Goal: Task Accomplishment & Management: Use online tool/utility

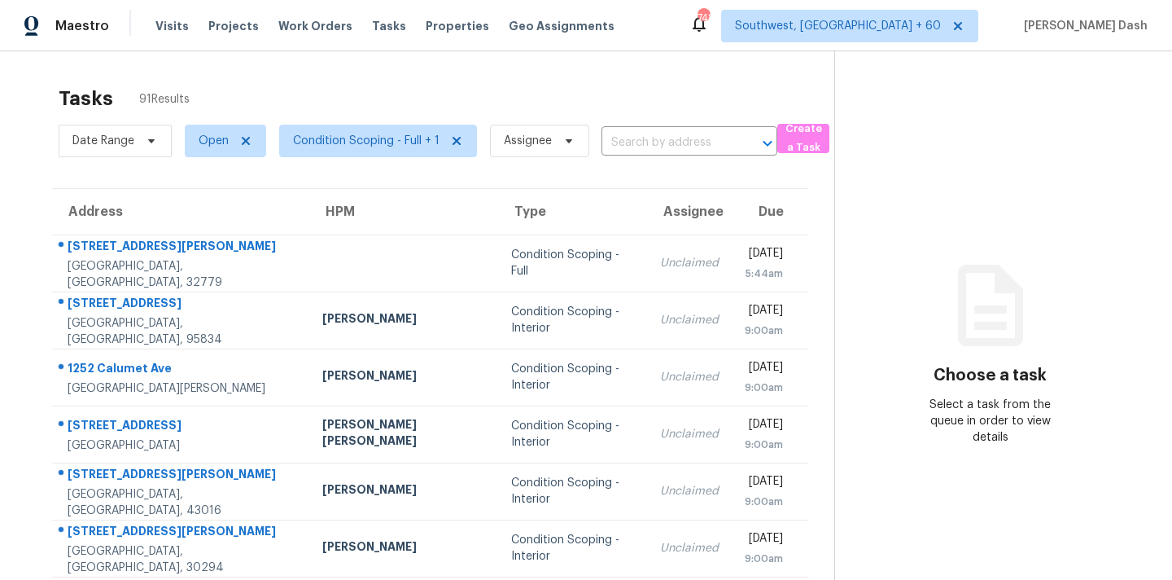
click at [636, 157] on div "Date Range Open Condition Scoping - Full + 1 Assignee ​" at bounding box center [418, 141] width 719 height 42
paste input "202 Beechtree Dr Cary, NC, 27513"
type input "202 Beechtree Dr Cary, NC, 27513"
click at [636, 144] on input "202 Beechtree Dr Cary, NC, 27513" at bounding box center [667, 142] width 130 height 25
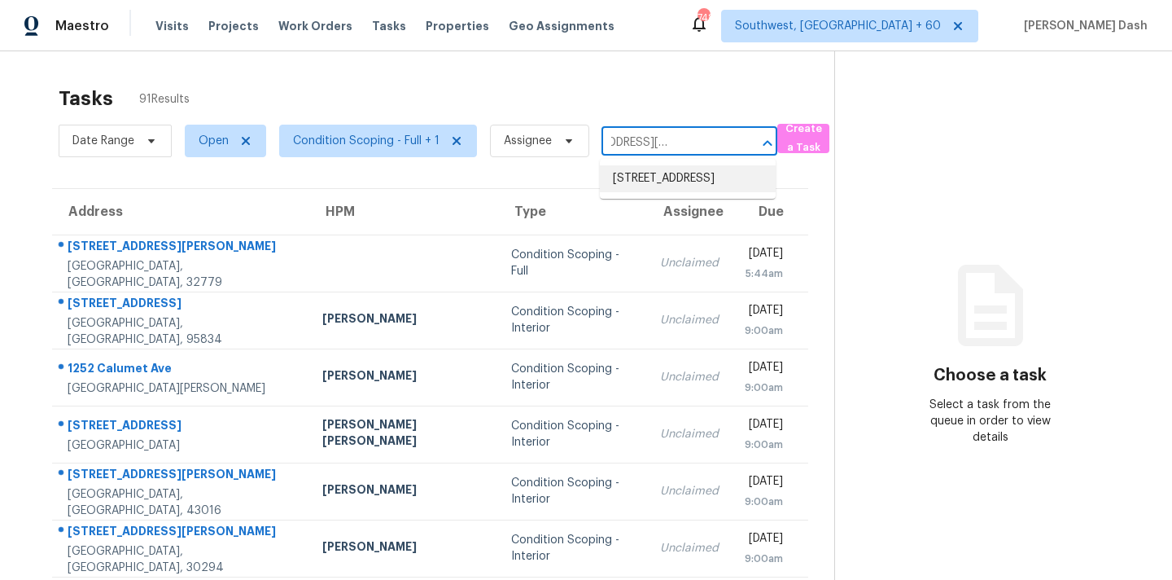
click at [663, 187] on li "202 Beechtree Dr, Cary, NC 27513" at bounding box center [688, 178] width 176 height 27
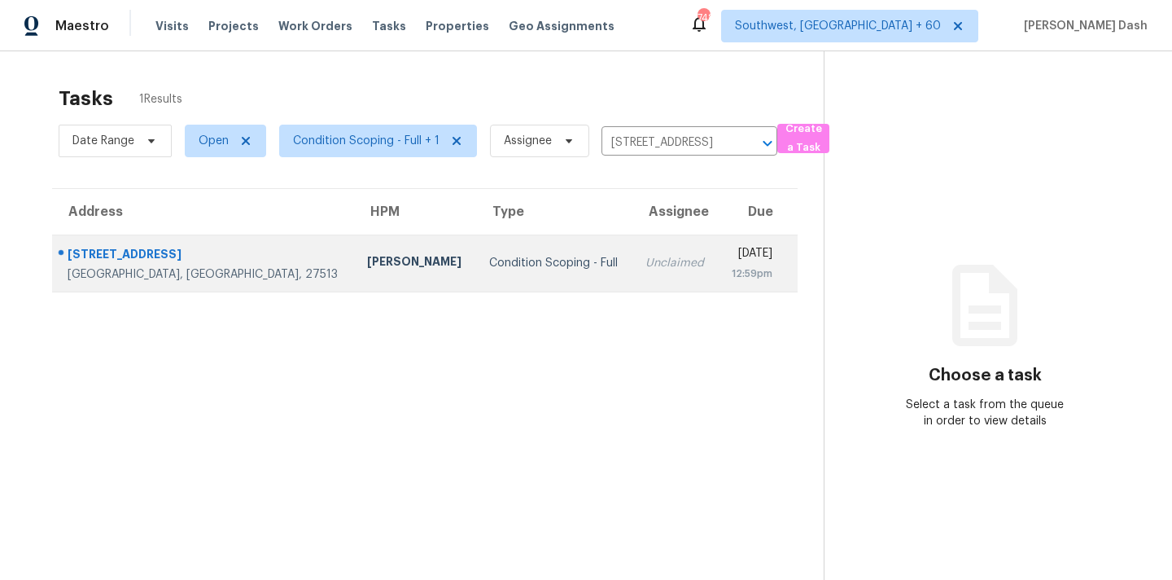
click at [489, 256] on div "Condition Scoping - Full" at bounding box center [554, 263] width 130 height 16
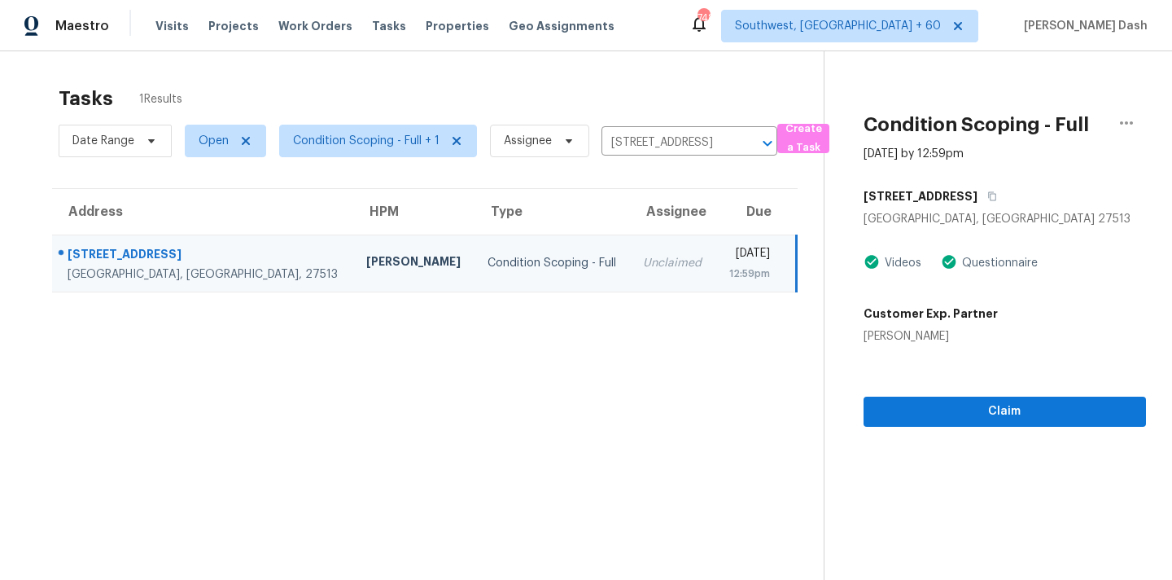
click at [980, 186] on div "202 Beechtree Dr" at bounding box center [1005, 196] width 283 height 29
click at [980, 189] on div "202 Beechtree Dr" at bounding box center [1005, 196] width 283 height 29
click at [988, 195] on icon "button" at bounding box center [993, 196] width 10 height 10
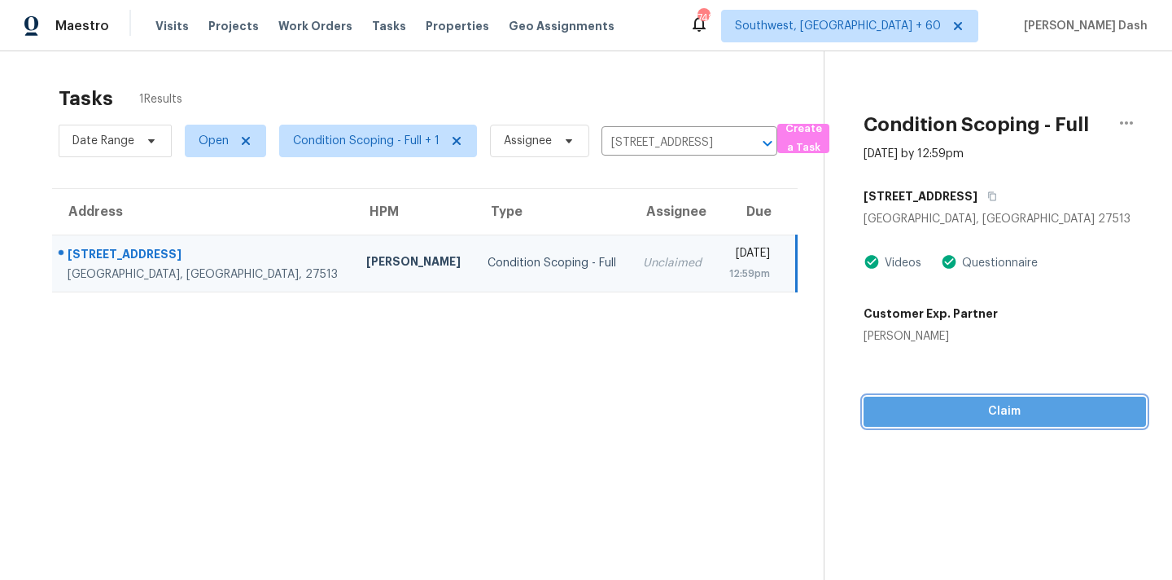
click at [988, 405] on span "Claim" at bounding box center [1005, 411] width 256 height 20
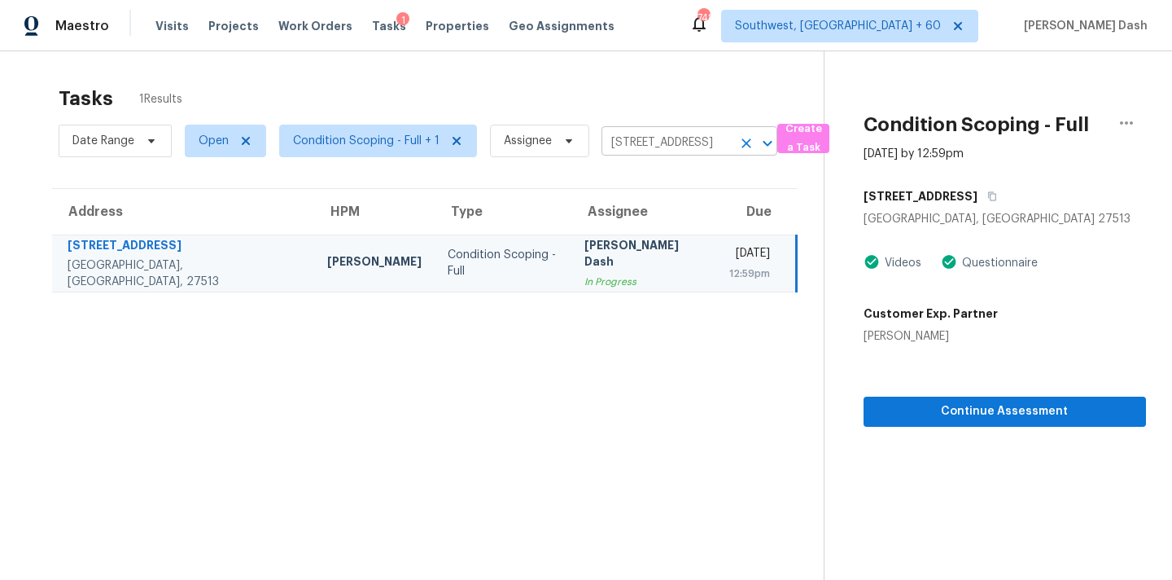
click at [613, 147] on input "202 Beechtree Dr, Cary, NC 27513" at bounding box center [667, 142] width 130 height 25
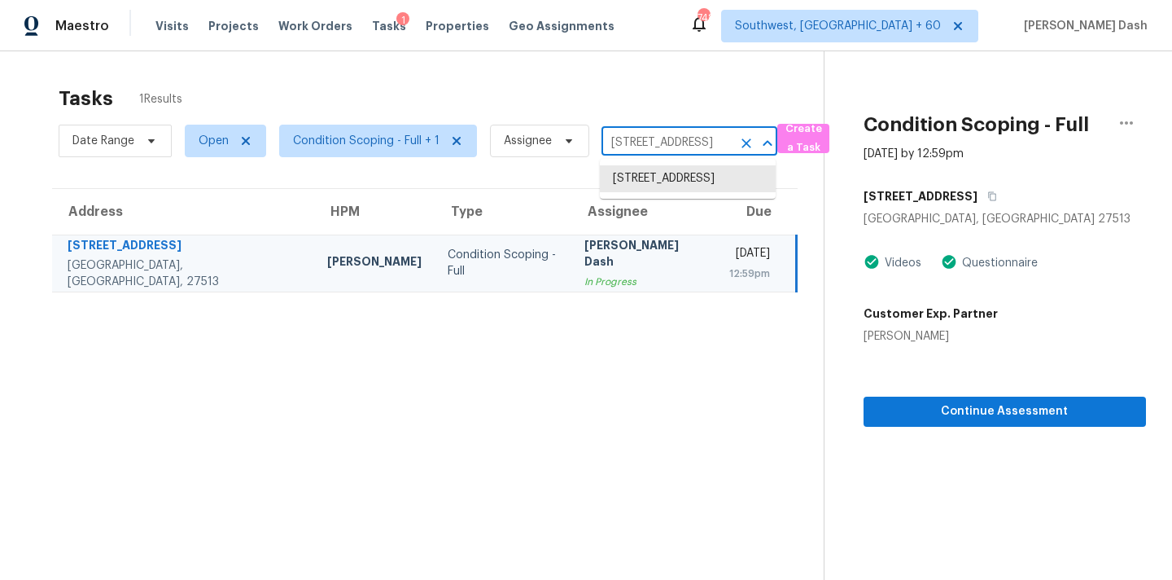
paste input "611 Page St Clayton, NC, 27520"
type input "611 Page St Clayton, NC, 27520"
click at [646, 186] on li "611 Page St, Clayton, NC 27520" at bounding box center [688, 178] width 176 height 27
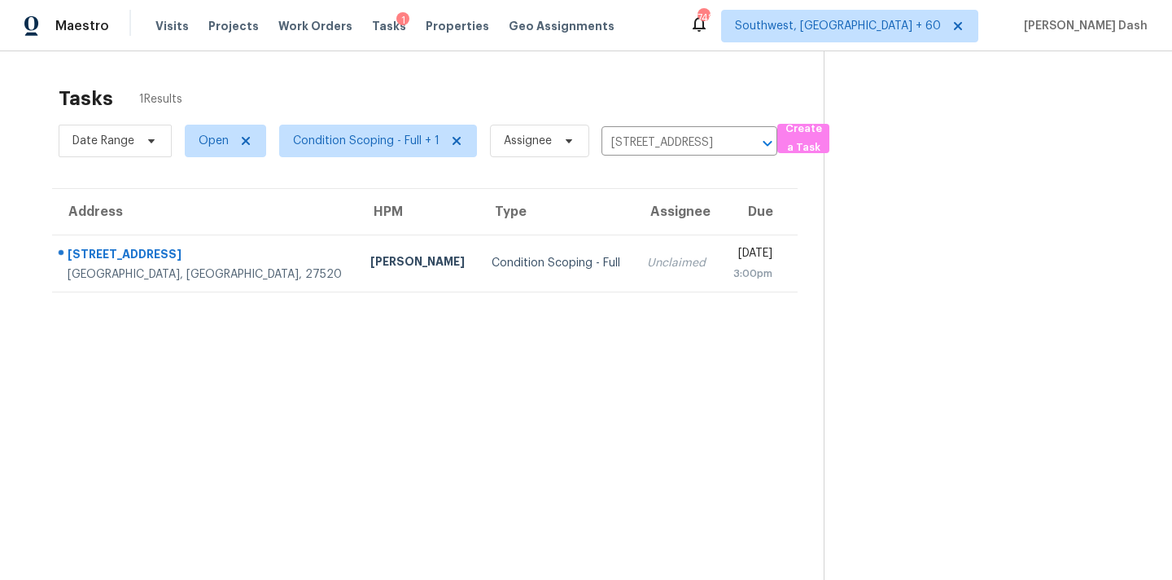
click at [479, 250] on td "Condition Scoping - Full" at bounding box center [557, 262] width 156 height 57
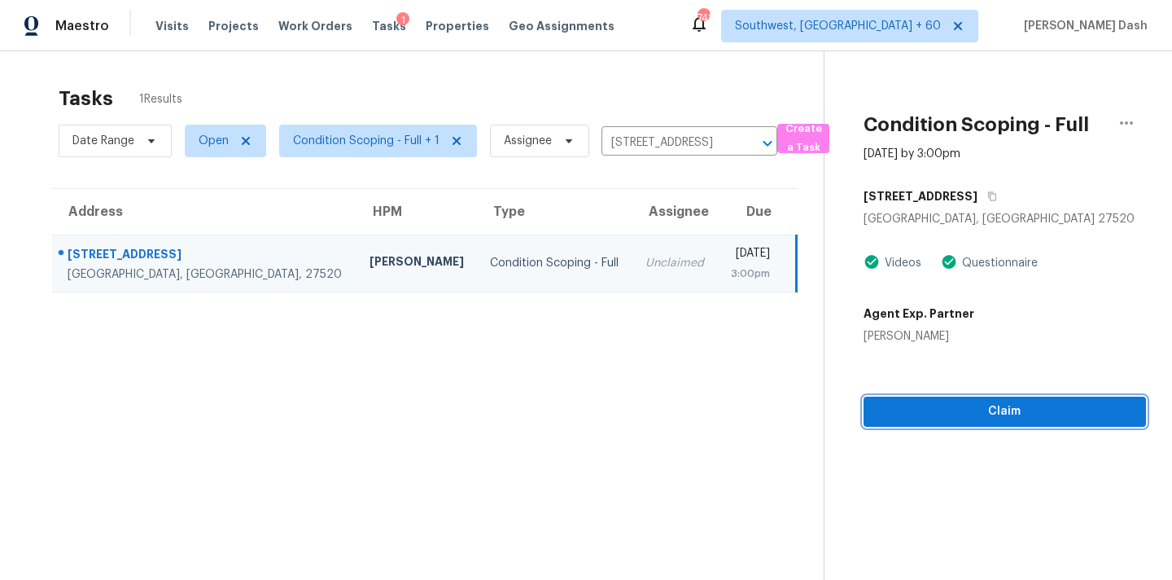
click at [966, 412] on span "Claim" at bounding box center [1005, 411] width 256 height 20
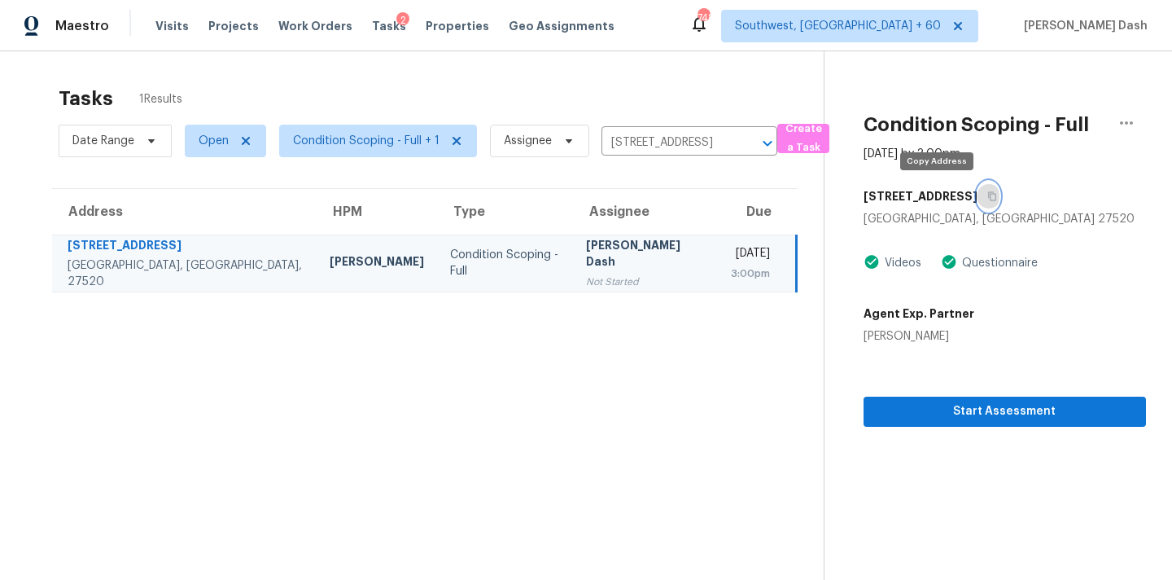
click at [988, 199] on icon "button" at bounding box center [993, 196] width 10 height 10
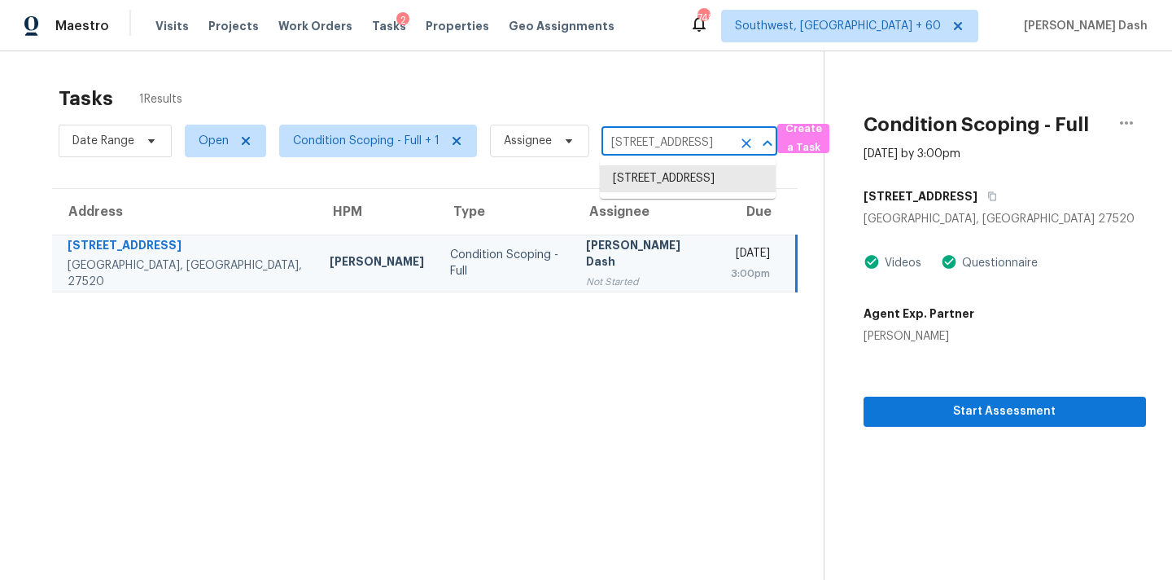
click at [646, 138] on input "611 Page St, Clayton, NC 27520" at bounding box center [667, 142] width 130 height 25
paste input "1819 Old Atlanta Rd Griffin, GA, 30223"
type input "1819 Old Atlanta Rd Griffin, GA, 30223"
click at [642, 178] on li "1819 Old Atlanta Rd, Griffin, GA 30223" at bounding box center [688, 178] width 176 height 27
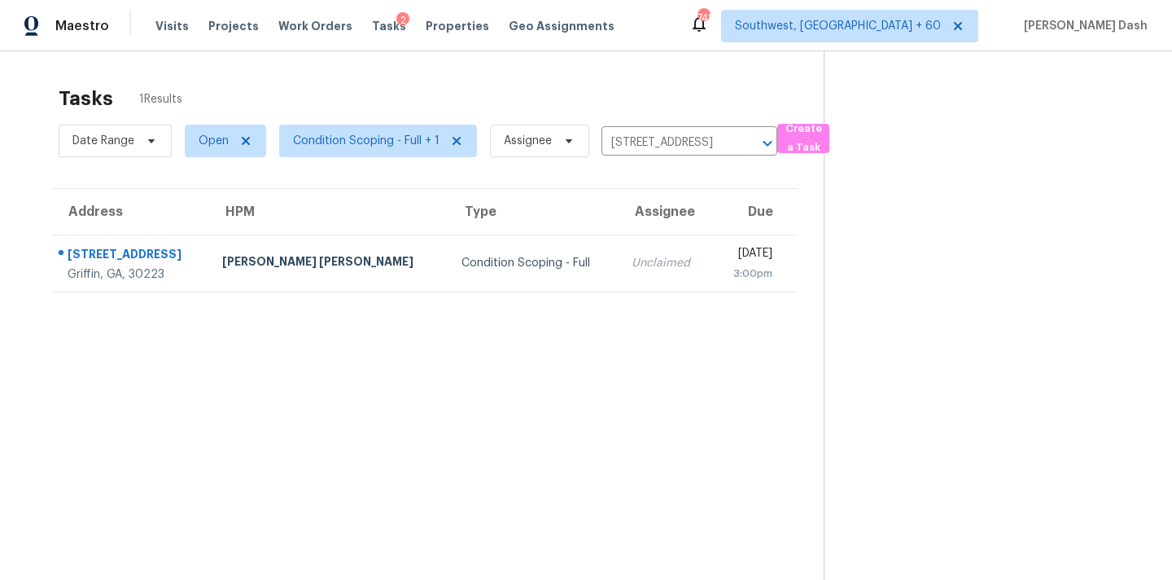
click at [513, 243] on td "Condition Scoping - Full" at bounding box center [534, 262] width 170 height 57
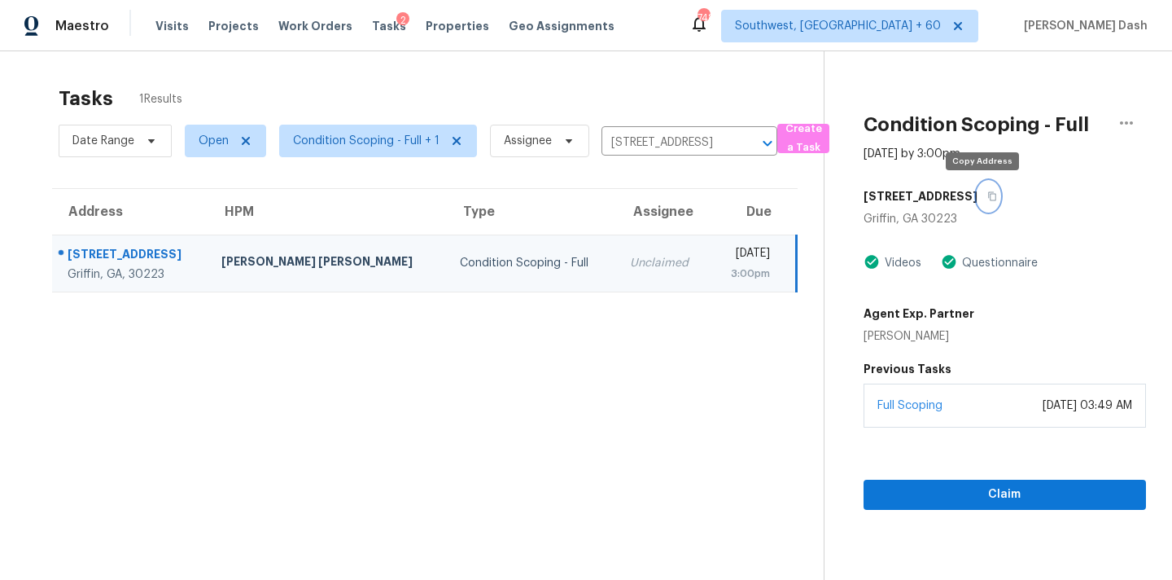
click at [983, 188] on button "button" at bounding box center [989, 196] width 22 height 29
click at [971, 479] on div "Claim" at bounding box center [1005, 468] width 283 height 82
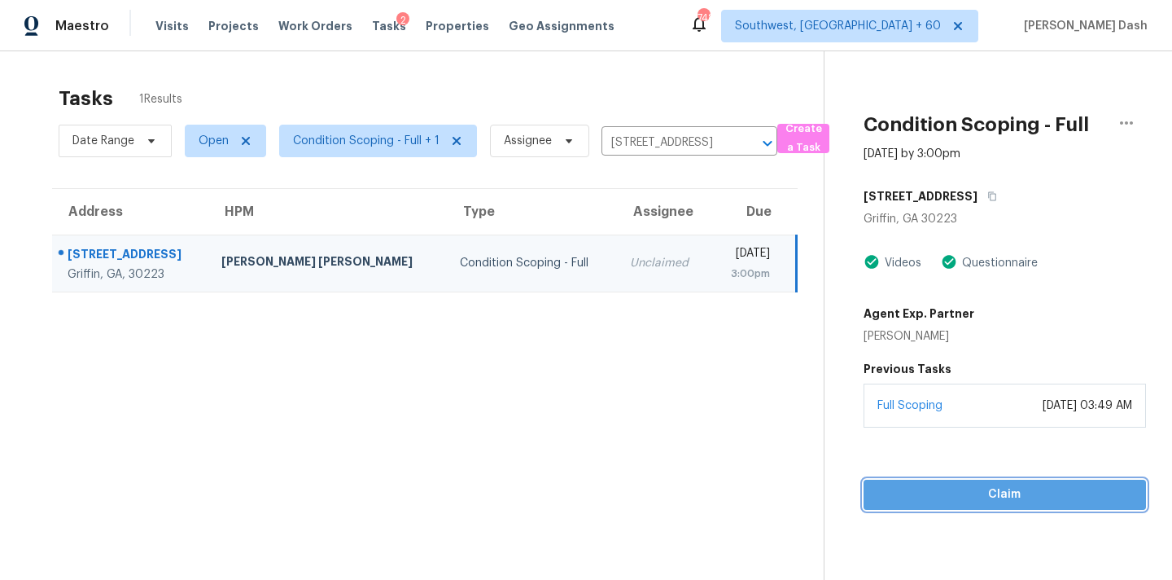
click at [975, 495] on span "Claim" at bounding box center [1005, 494] width 256 height 20
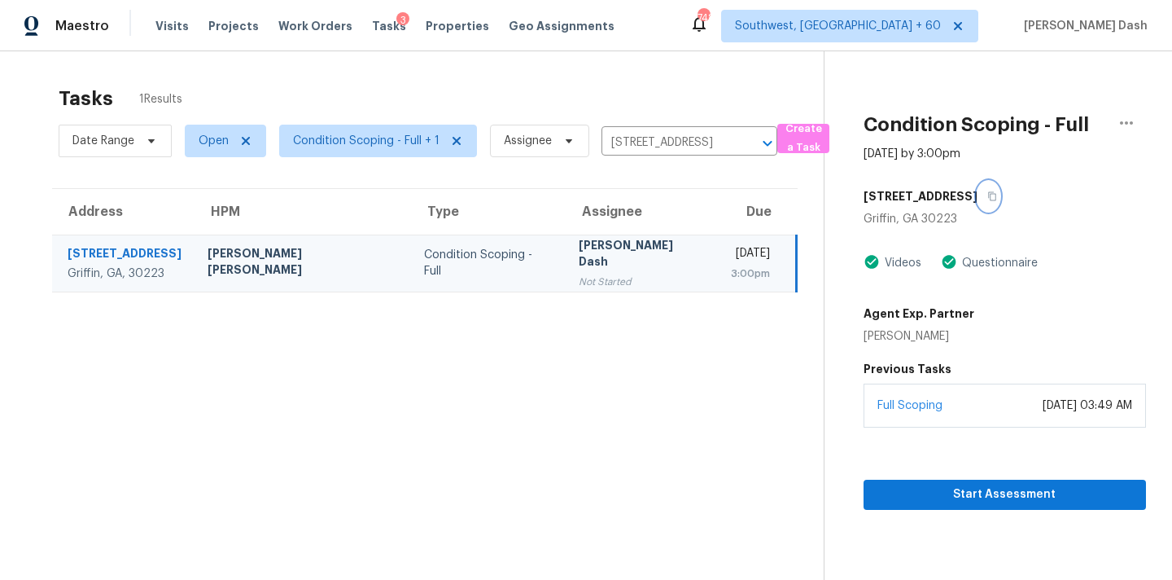
click at [991, 196] on button "button" at bounding box center [989, 196] width 22 height 29
click at [630, 143] on input "1819 Old Atlanta Rd, Griffin, GA 30223" at bounding box center [667, 142] width 130 height 25
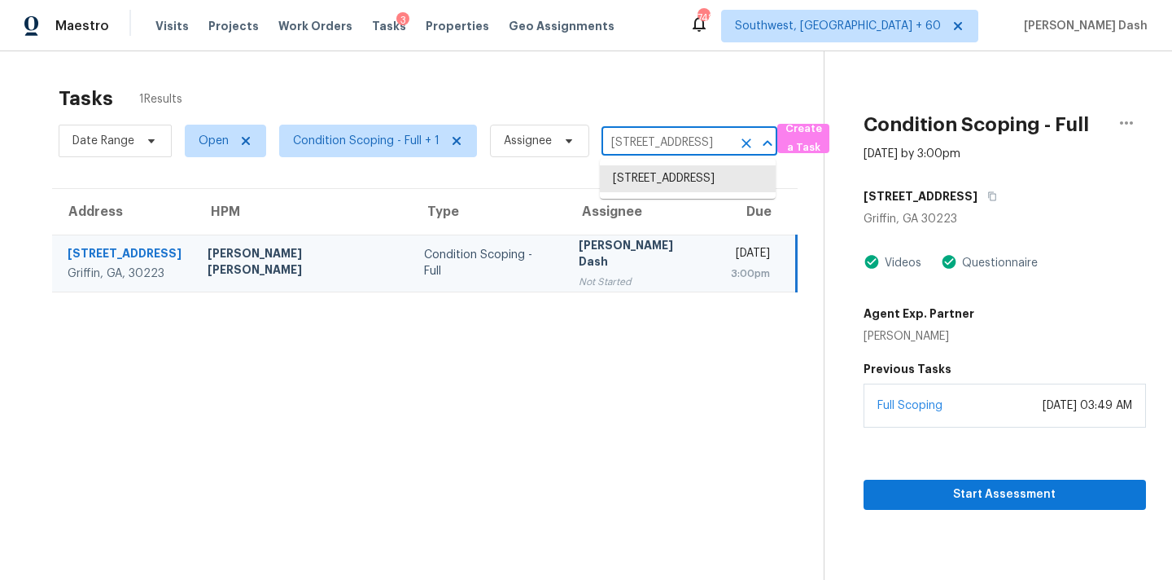
scroll to position [0, 81]
click at [651, 192] on li "1819 Old Atlanta Rd, Griffin, GA 30223" at bounding box center [688, 178] width 176 height 27
click at [664, 153] on input "1819 Old Atlanta Rd, Griffin, GA 30223" at bounding box center [667, 142] width 130 height 25
paste input "05 Cotton Field Dr Statesville, NC, 28677"
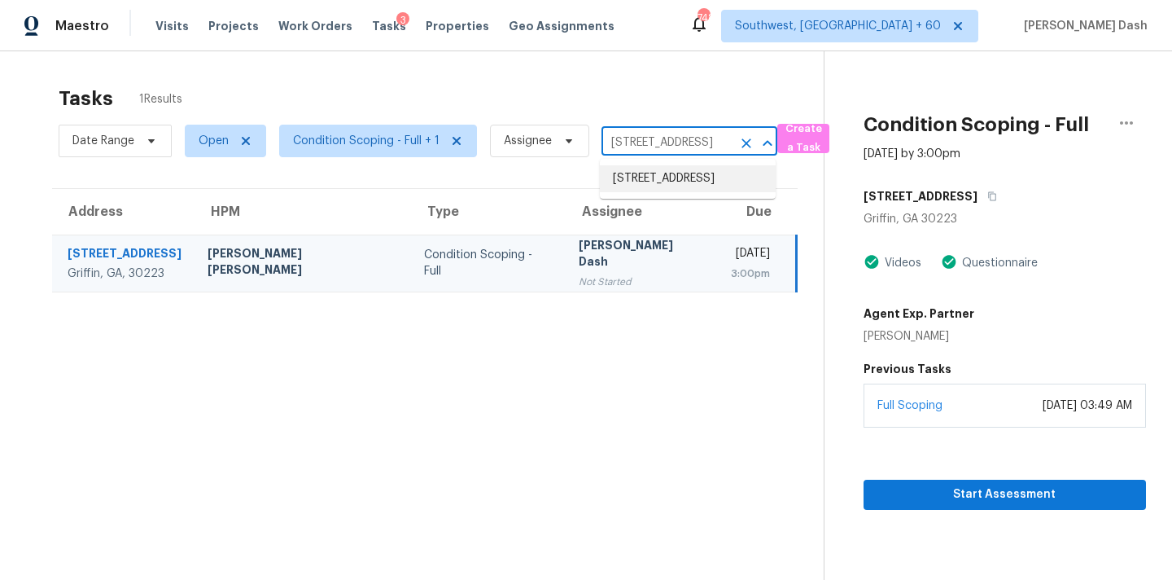
type input "105 Cotton Field Dr Statesville, NC, 28677"
click at [654, 177] on li "105 Cotton Field Dr, Statesville, NC 28677" at bounding box center [688, 178] width 176 height 27
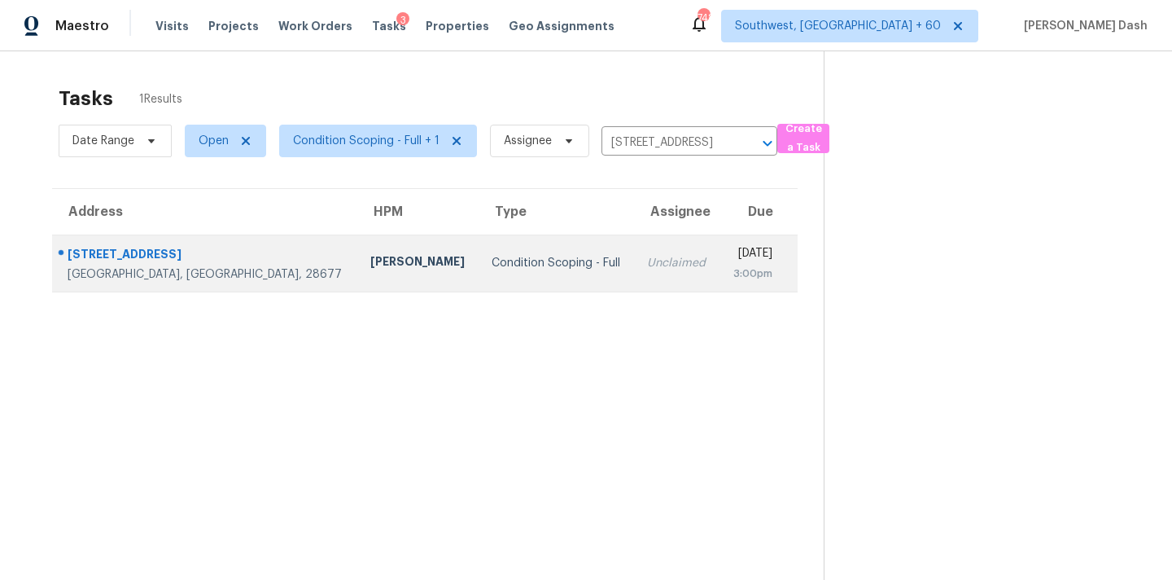
click at [511, 251] on td "Condition Scoping - Full" at bounding box center [557, 262] width 156 height 57
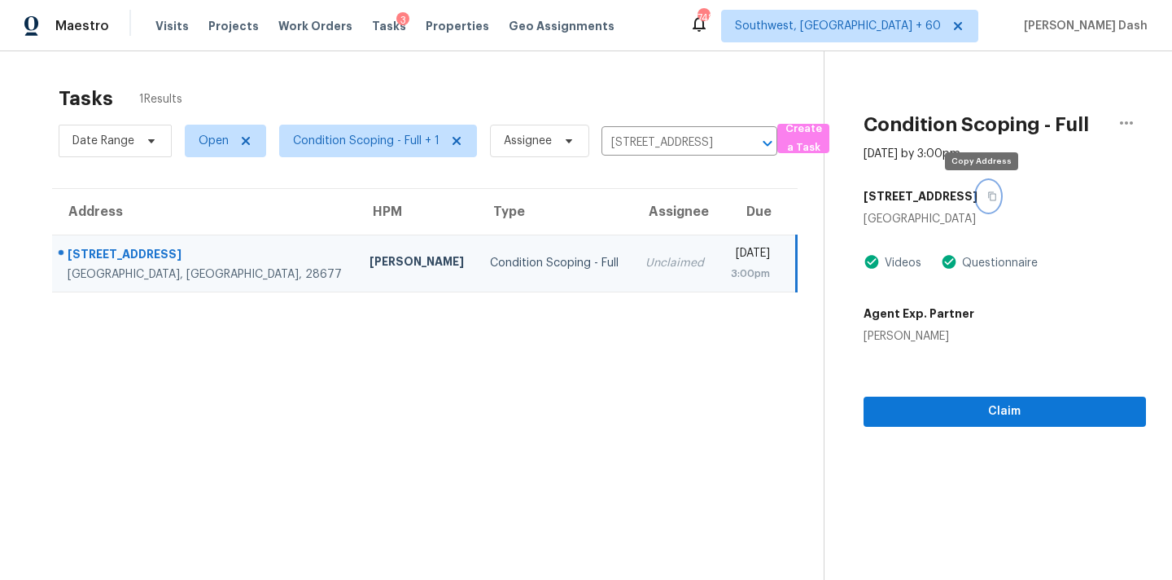
click at [979, 190] on button "button" at bounding box center [989, 196] width 22 height 29
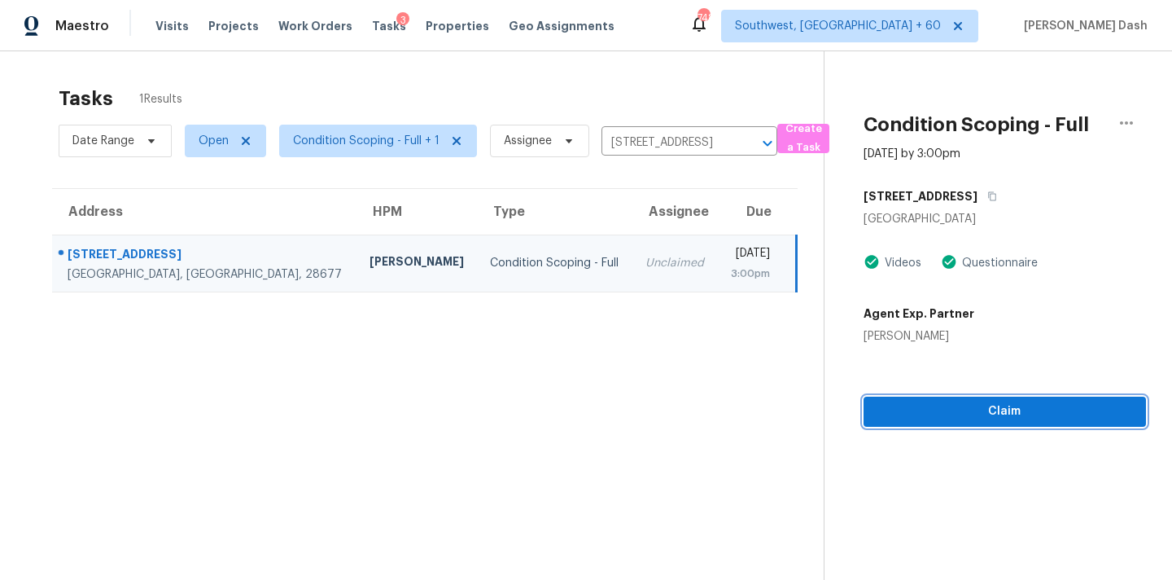
click at [982, 409] on span "Claim" at bounding box center [1005, 411] width 256 height 20
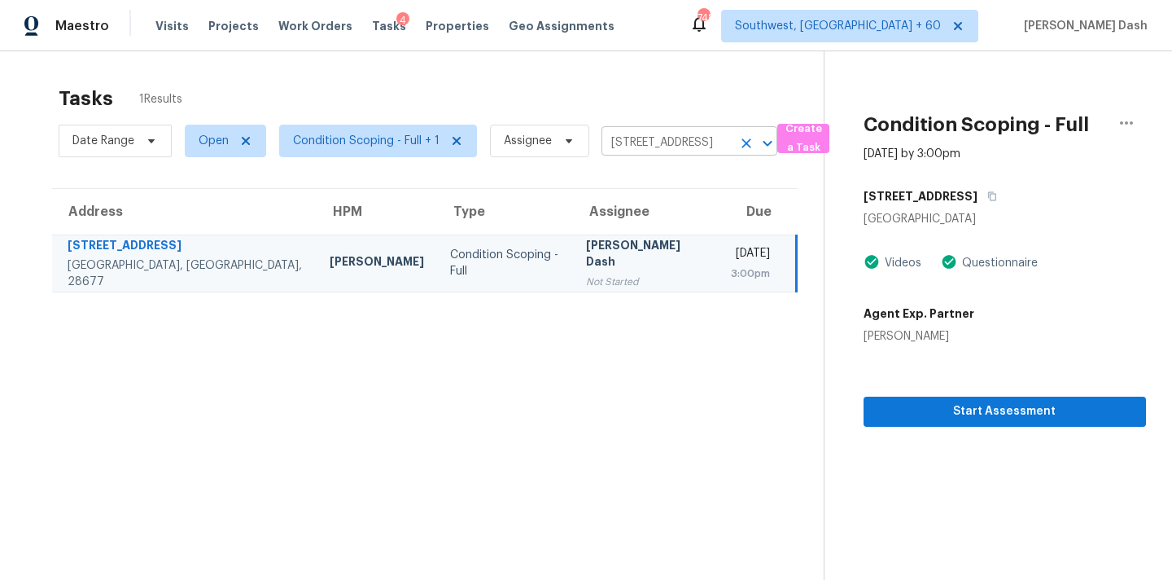
click at [628, 148] on input "105 Cotton Field Dr, Statesville, NC 28677" at bounding box center [667, 142] width 130 height 25
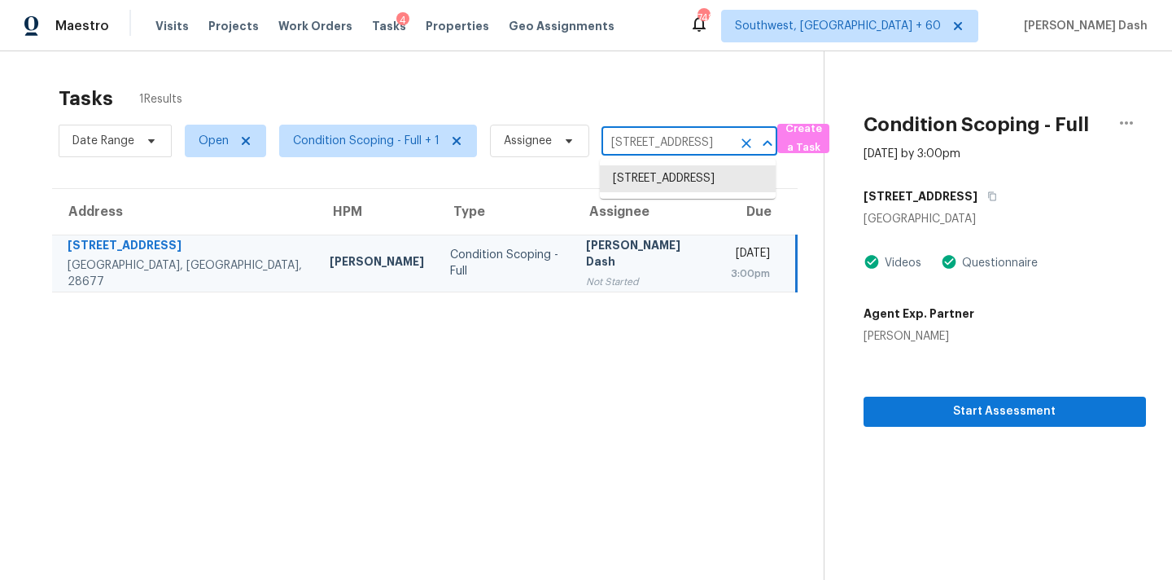
paste input "7713 Fawn Cir Covington, GA, 30014"
type input "7713 Fawn Cir Covington, GA, 30014"
click at [642, 176] on li "7713 Fawn Cir, Covington, GA 30014" at bounding box center [688, 178] width 176 height 27
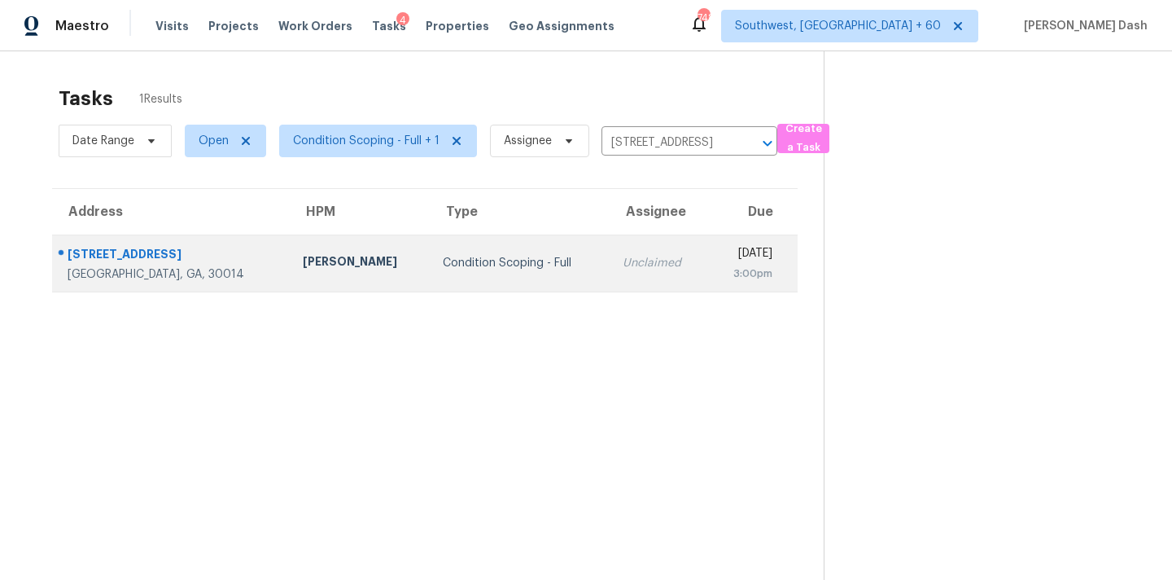
click at [459, 246] on td "Condition Scoping - Full" at bounding box center [520, 262] width 180 height 57
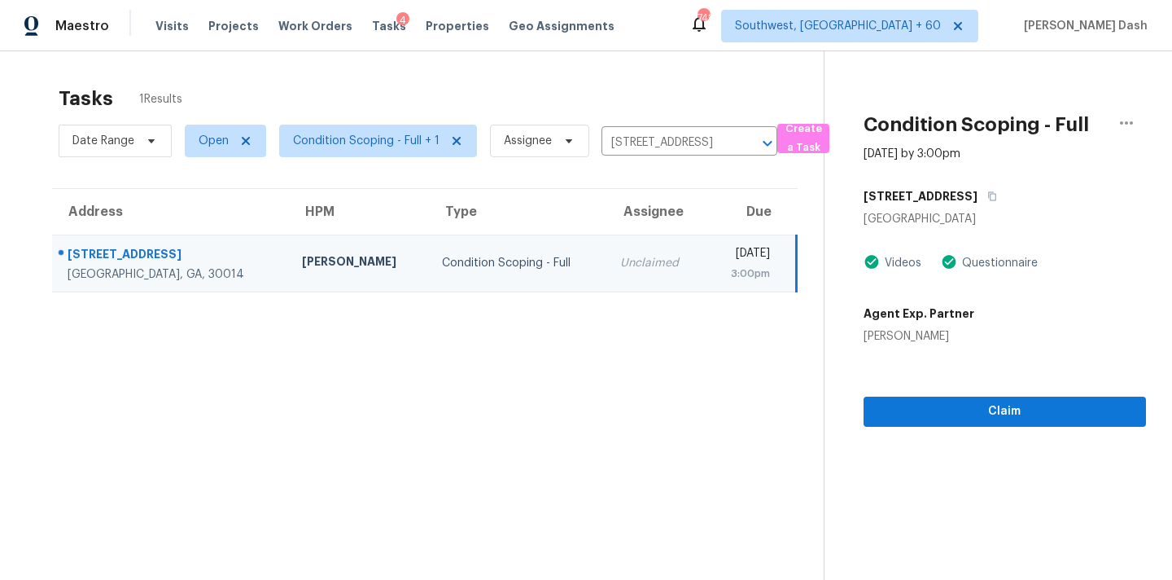
click at [957, 392] on div "Condition Scoping - Full Oct 6th 2025 by 3:00pm 7713 Fawn Cir Covington, GA 300…" at bounding box center [986, 238] width 322 height 375
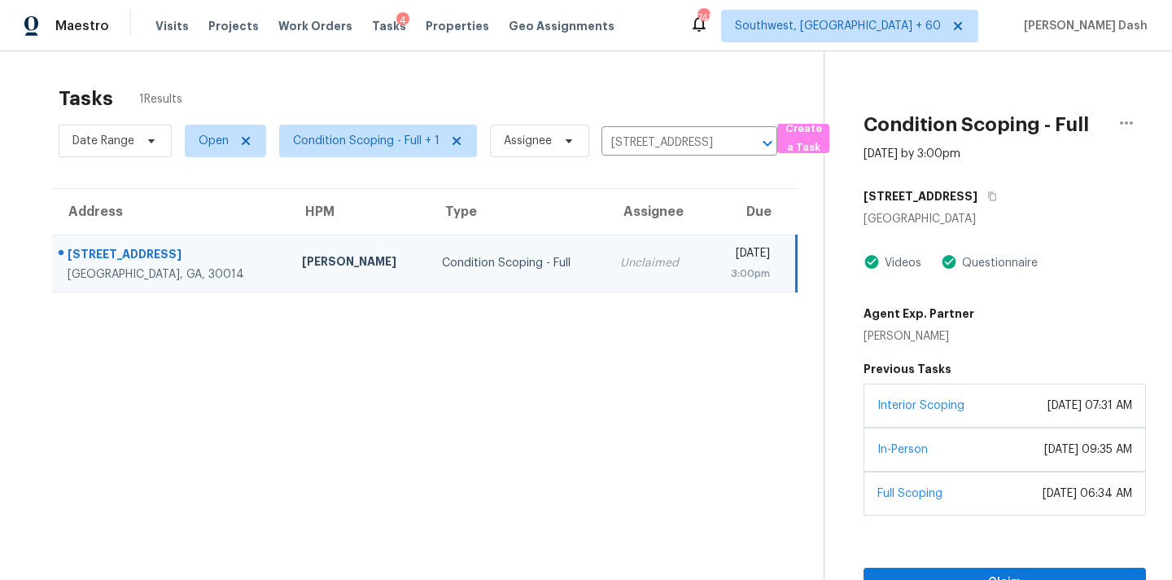
click at [957, 412] on div "Interior Scoping" at bounding box center [921, 405] width 87 height 16
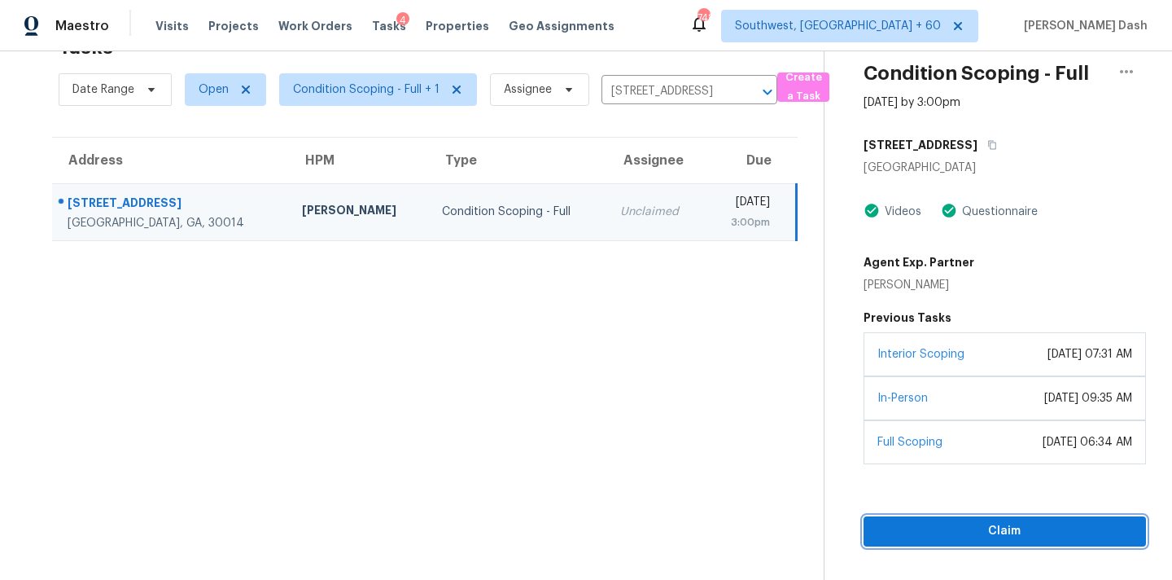
click at [983, 545] on button "Claim" at bounding box center [1005, 531] width 283 height 30
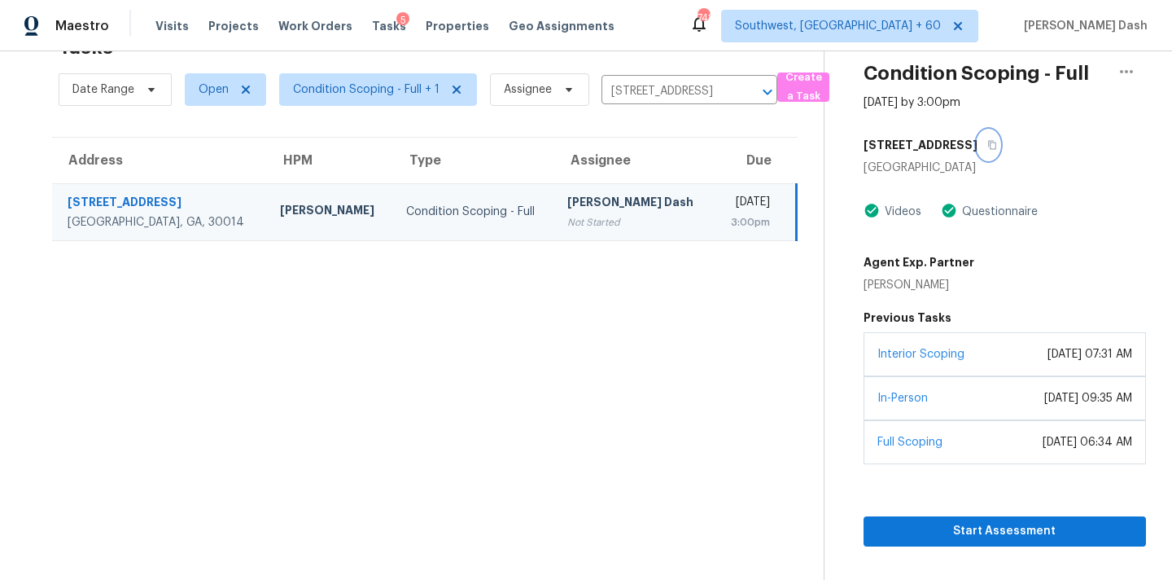
click at [988, 141] on icon "button" at bounding box center [993, 145] width 10 height 10
click at [644, 72] on div "Date Range Open Condition Scoping - Full + 1 Assignee 7713 Fawn Cir, Covington,…" at bounding box center [418, 89] width 719 height 42
click at [644, 81] on input "7713 Fawn Cir, Covington, GA 30014" at bounding box center [667, 91] width 130 height 25
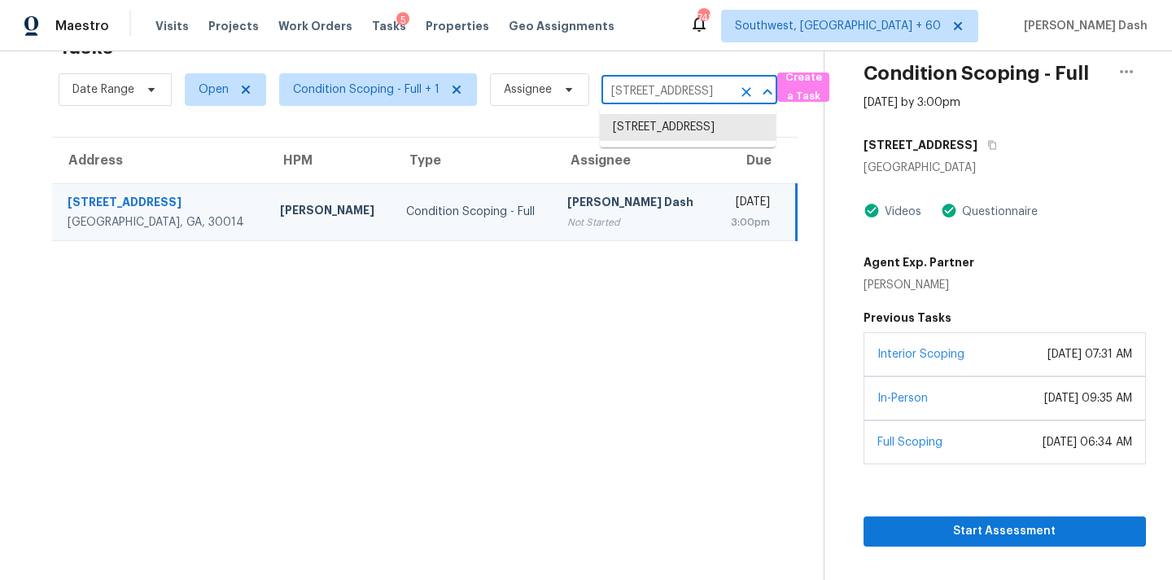
paste input "107 Crosswood Dr Durham, NC, 27703"
type input "107 Crosswood Dr Durham, NC, 27703"
click at [637, 130] on li "107 Crosswood Dr, Durham, NC 27703" at bounding box center [688, 127] width 176 height 27
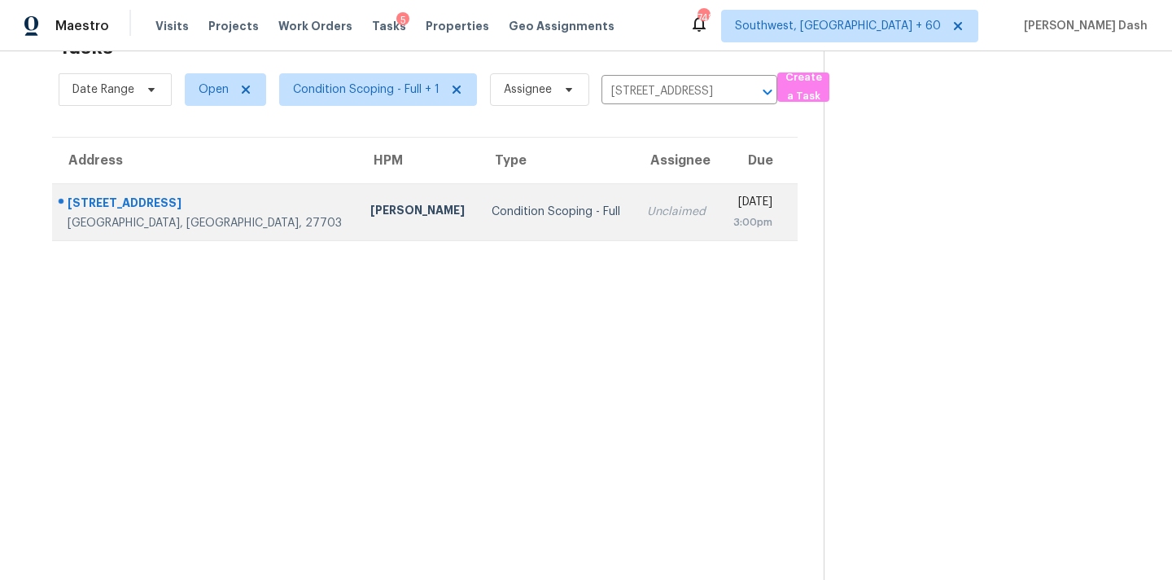
click at [519, 205] on td "Condition Scoping - Full" at bounding box center [557, 211] width 156 height 57
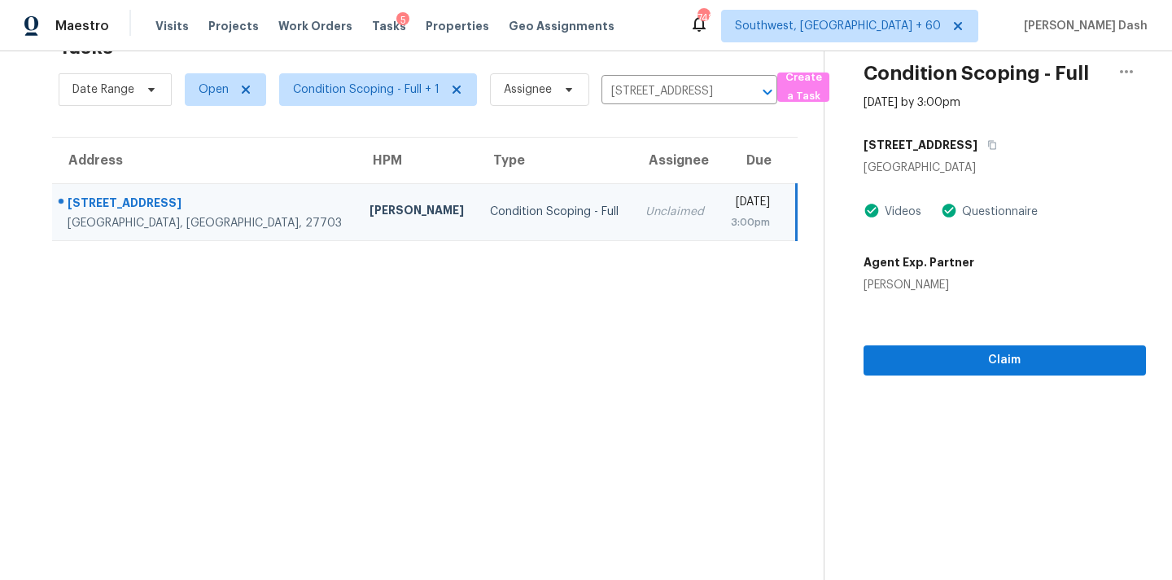
click at [965, 160] on div "Durham, NC 27703" at bounding box center [1005, 168] width 283 height 16
click at [978, 155] on button "button" at bounding box center [989, 144] width 22 height 29
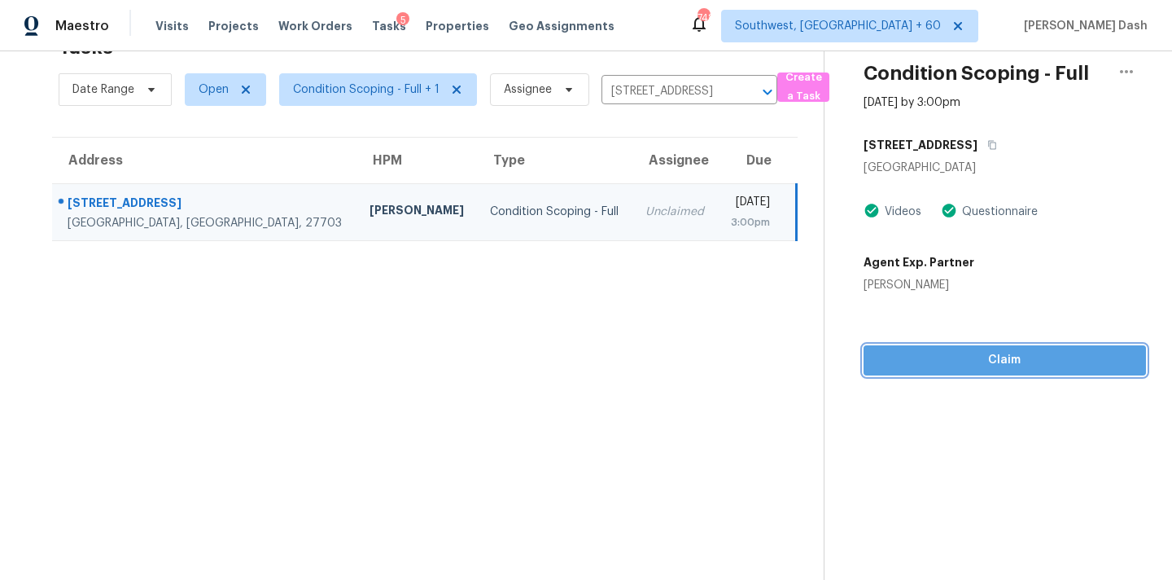
click at [1014, 357] on span "Claim" at bounding box center [1005, 360] width 256 height 20
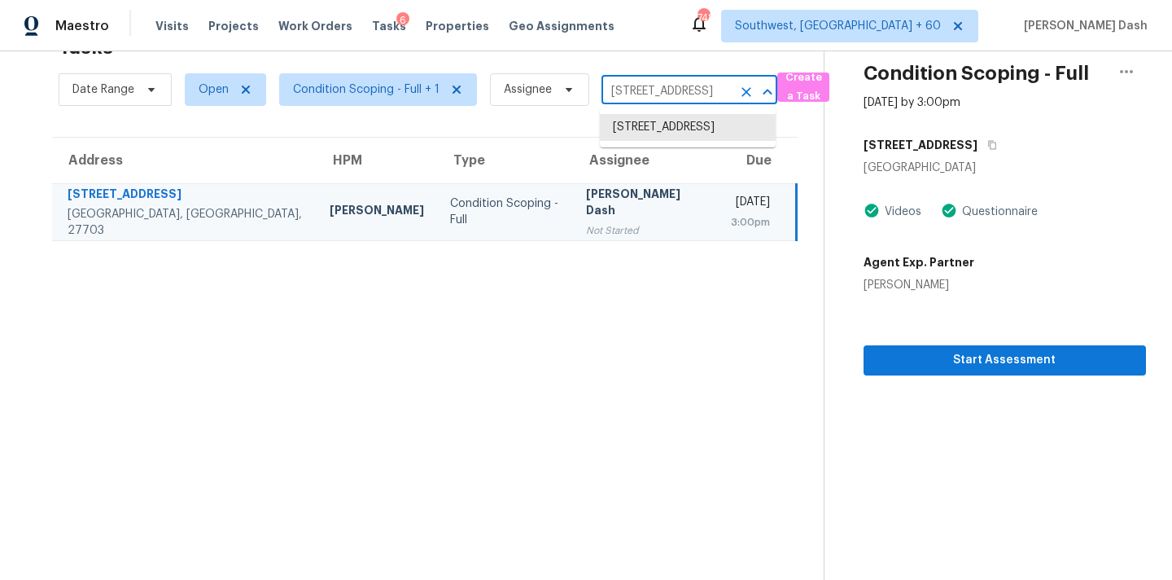
click at [626, 82] on input "107 Crosswood Dr, Durham, NC 27703" at bounding box center [667, 91] width 130 height 25
paste input "302 Creech Rd Garner, NC, 27529"
type input "1302 Creech Rd Garner, NC, 27529"
click at [646, 114] on li "1302 Creech Rd, Garner, NC 27529" at bounding box center [688, 136] width 176 height 44
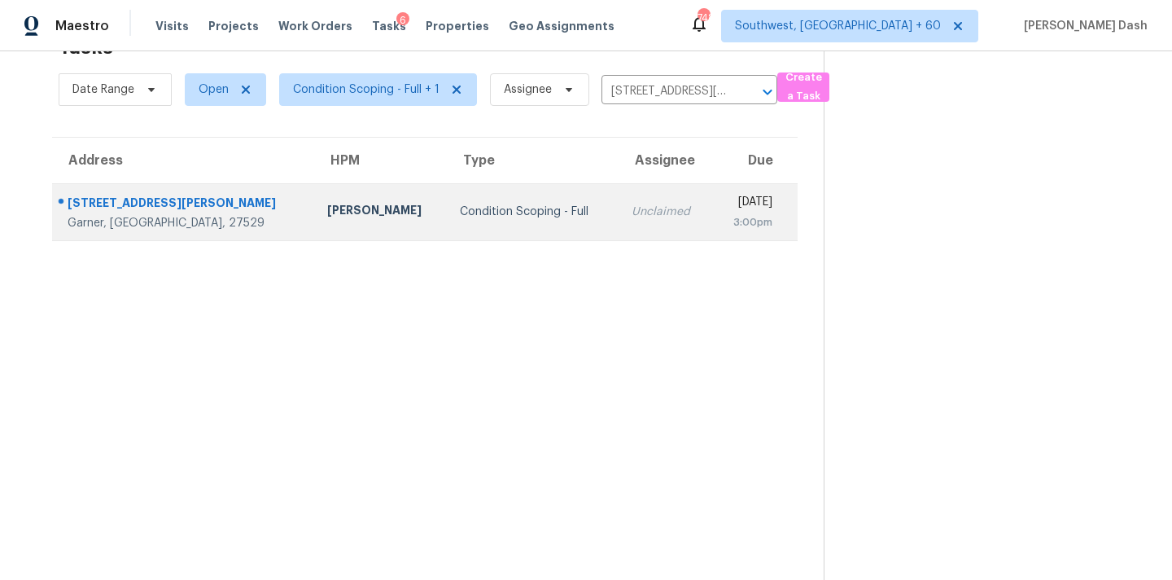
click at [489, 234] on td "Condition Scoping - Full" at bounding box center [532, 211] width 171 height 57
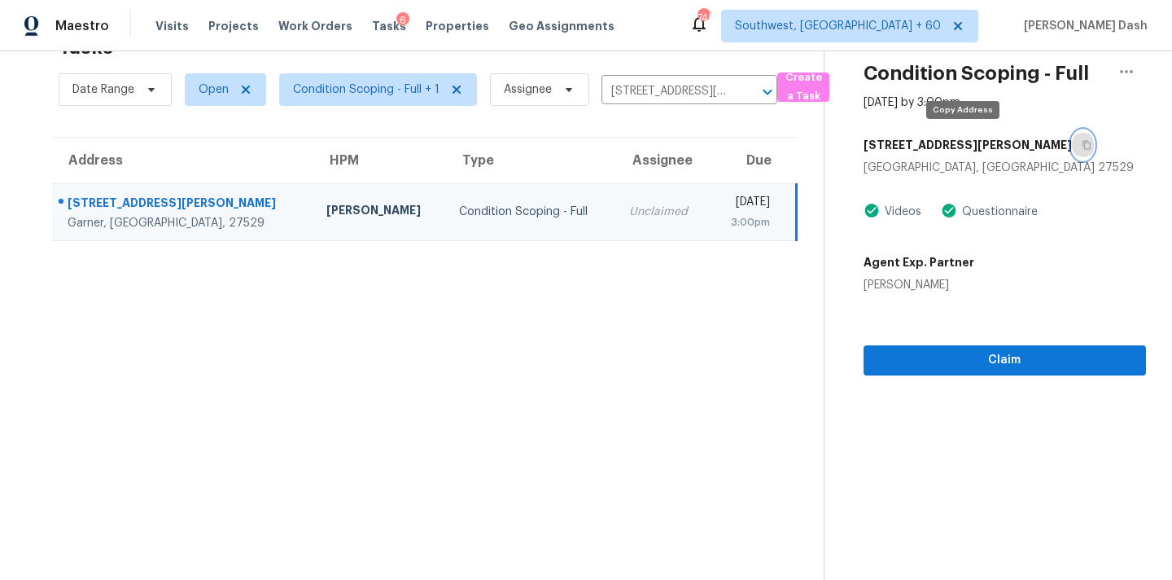
click at [1082, 147] on icon "button" at bounding box center [1087, 145] width 10 height 10
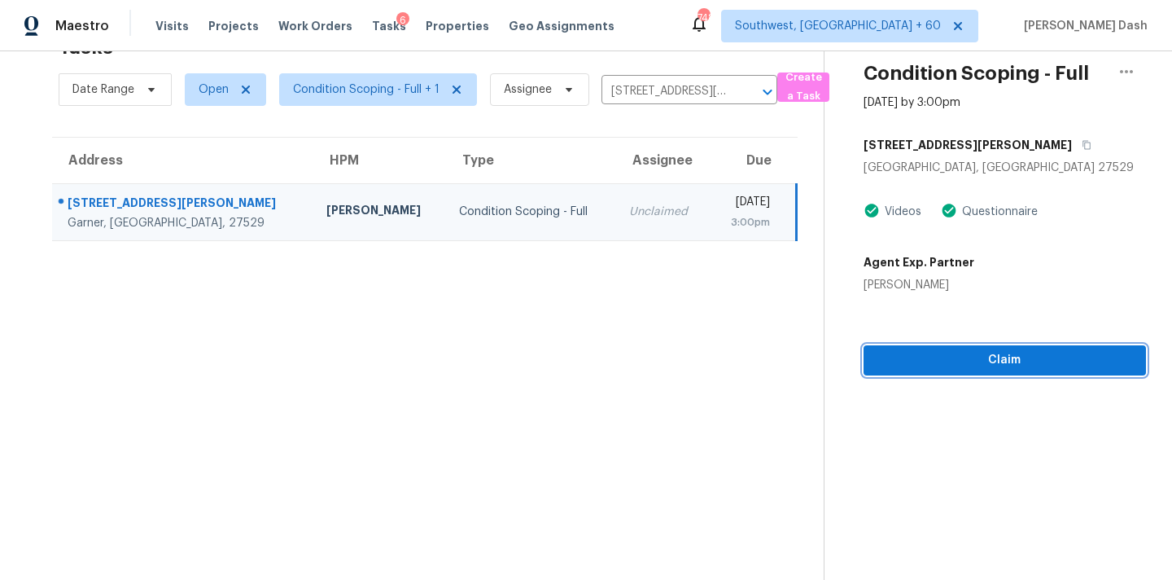
click at [989, 348] on button "Claim" at bounding box center [1005, 360] width 283 height 30
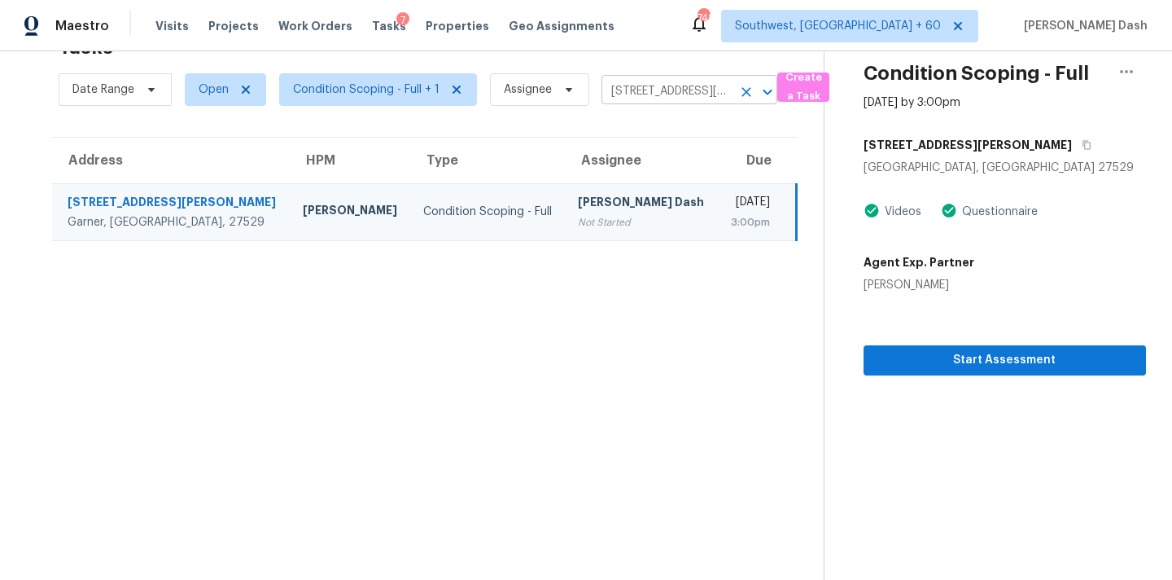
click at [640, 85] on input "1302 Creech Rd, Garner, NC 27529" at bounding box center [667, 91] width 130 height 25
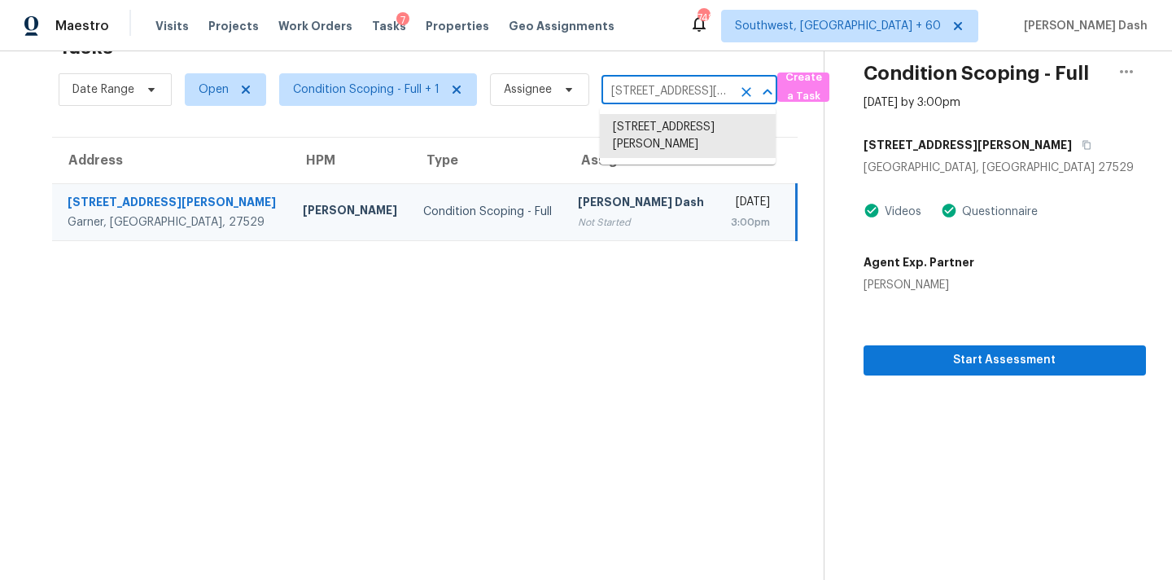
paste input "45 Crampton Dr Monroe, MI, 48162"
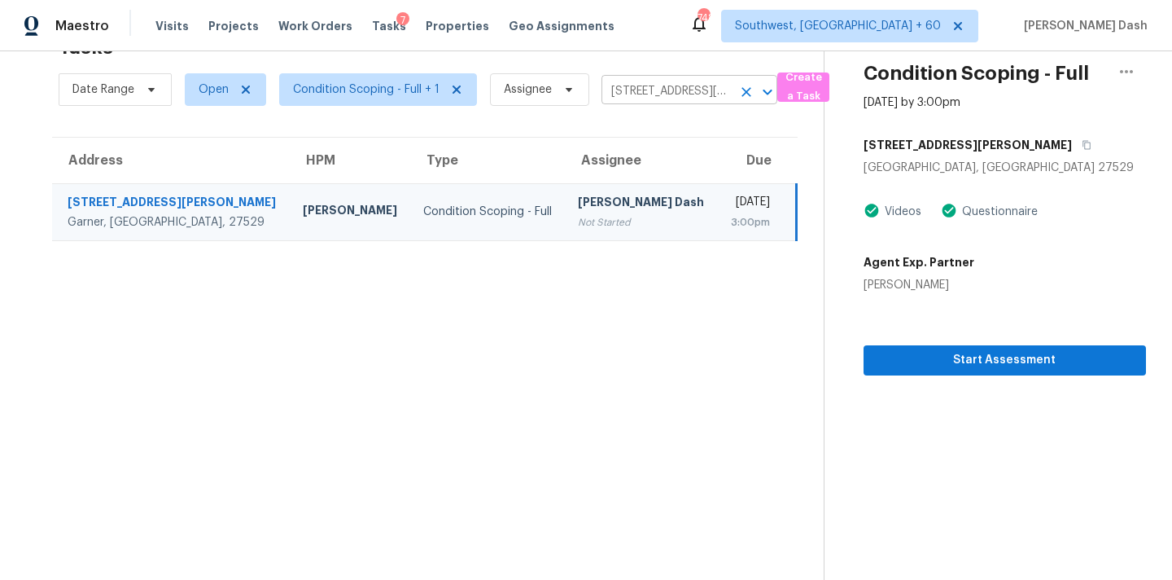
click at [668, 103] on input "1302 Creech Rd, Garner, NC 27529" at bounding box center [667, 91] width 130 height 25
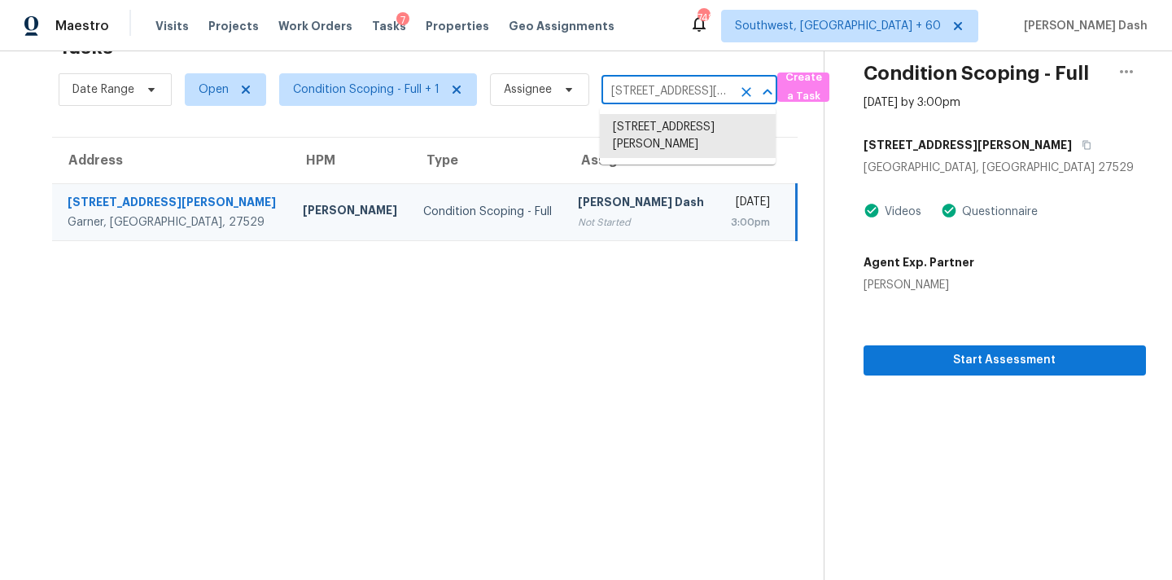
paste input "45 Crampton Dr Monroe, MI, 48162"
type input "145 Crampton Dr Monroe"
click at [663, 127] on li "145 Crampton Dr, Monroe, MI 48162" at bounding box center [688, 144] width 176 height 61
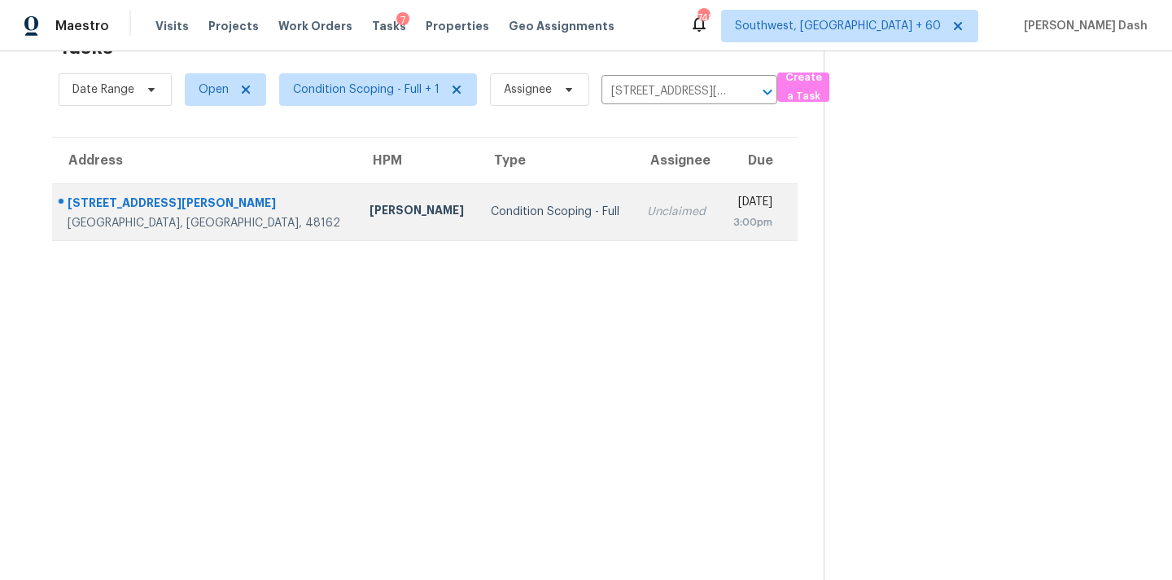
click at [491, 219] on div "Condition Scoping - Full" at bounding box center [556, 212] width 130 height 16
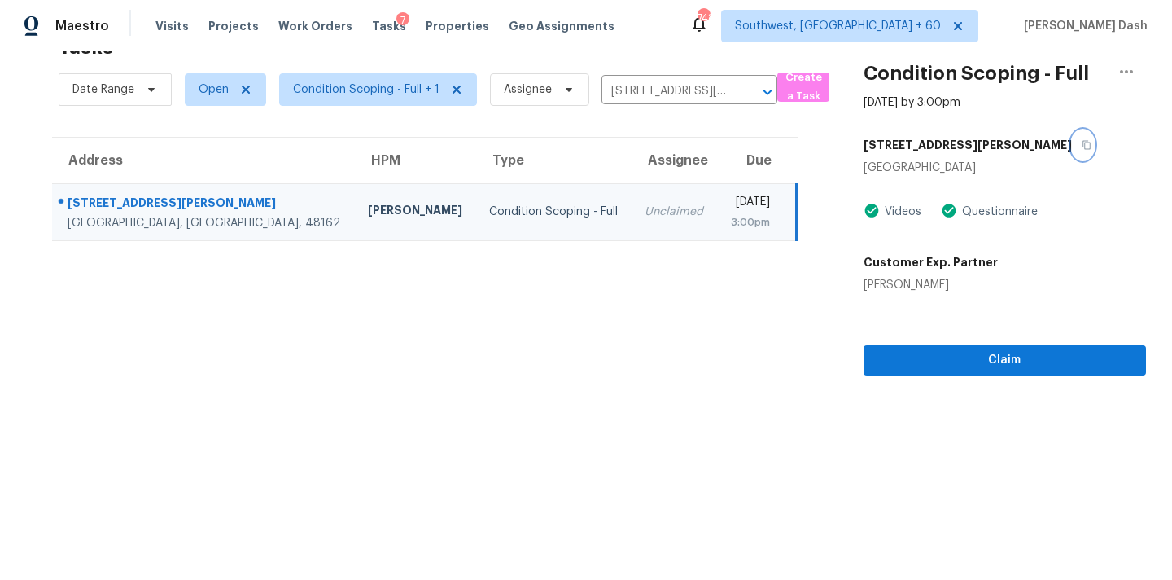
click at [1072, 134] on button "button" at bounding box center [1083, 144] width 22 height 29
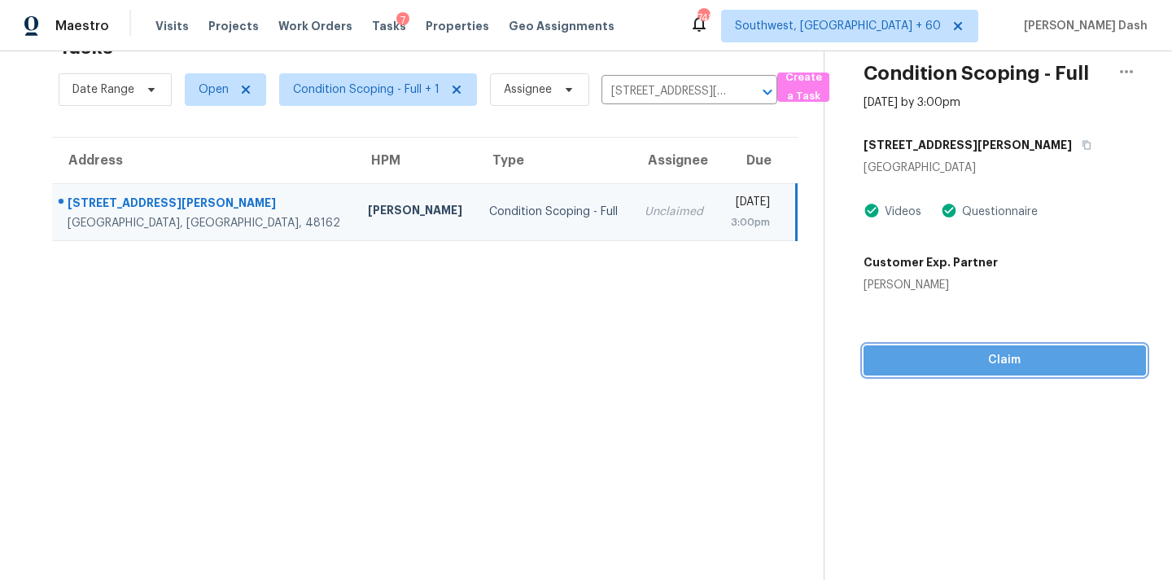
click at [985, 351] on span "Claim" at bounding box center [1005, 360] width 256 height 20
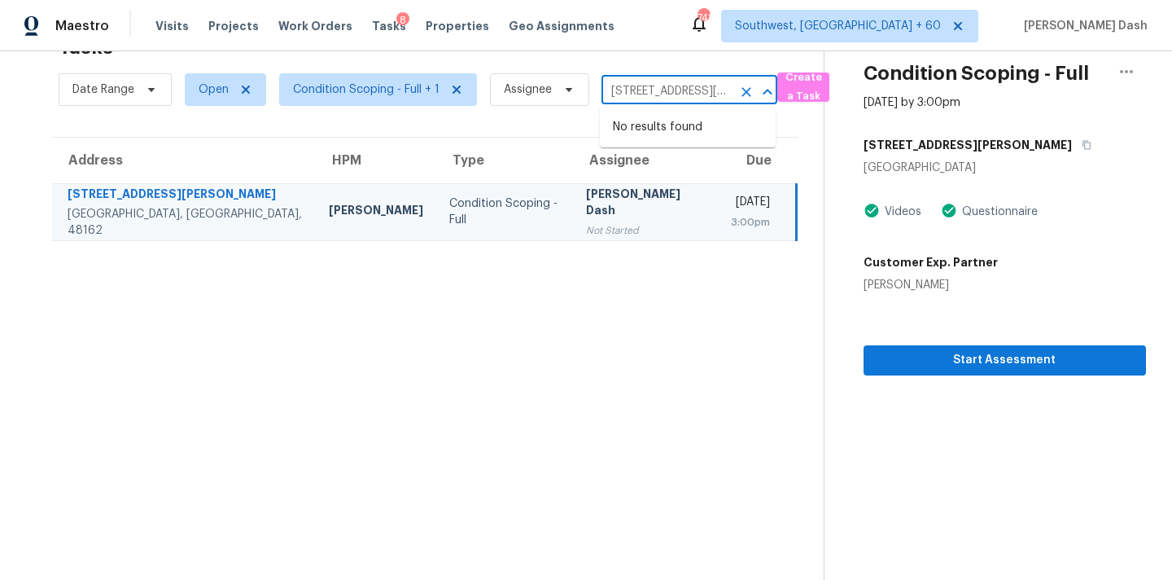
click at [629, 93] on input "145 Crampton Dr, Monroe, MI 48162" at bounding box center [667, 91] width 130 height 25
paste input "239 Penwood Ln Lexington, SC, 2907"
type input "239 Penwood Ln Lexington, SC, 29072"
click at [631, 123] on li "239 Penwood Ln, Lexington, SC 29072" at bounding box center [688, 127] width 176 height 27
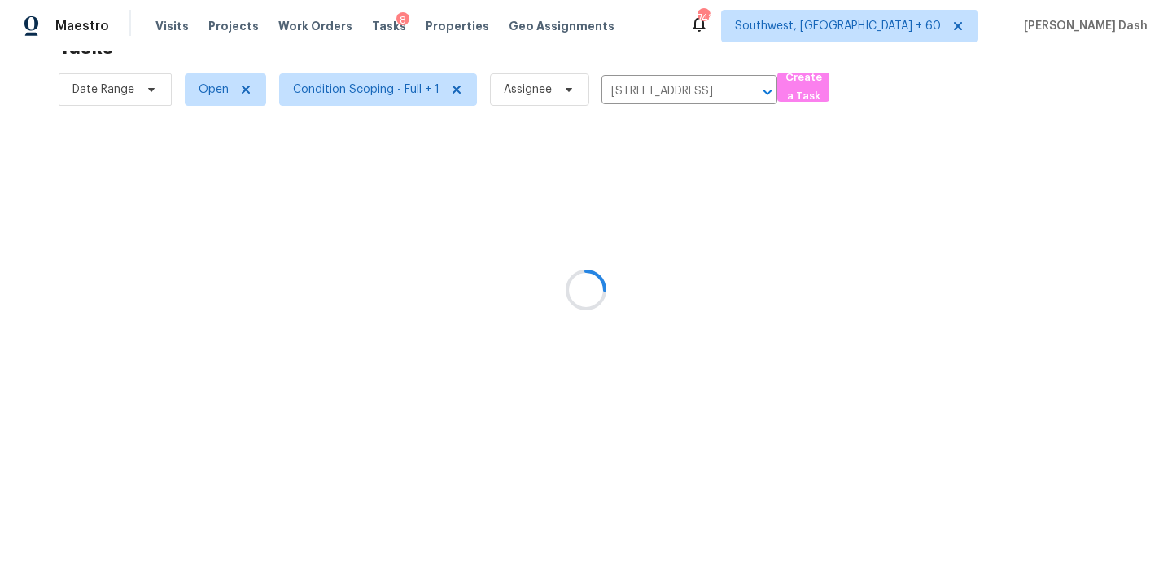
click at [414, 202] on div at bounding box center [586, 290] width 1172 height 580
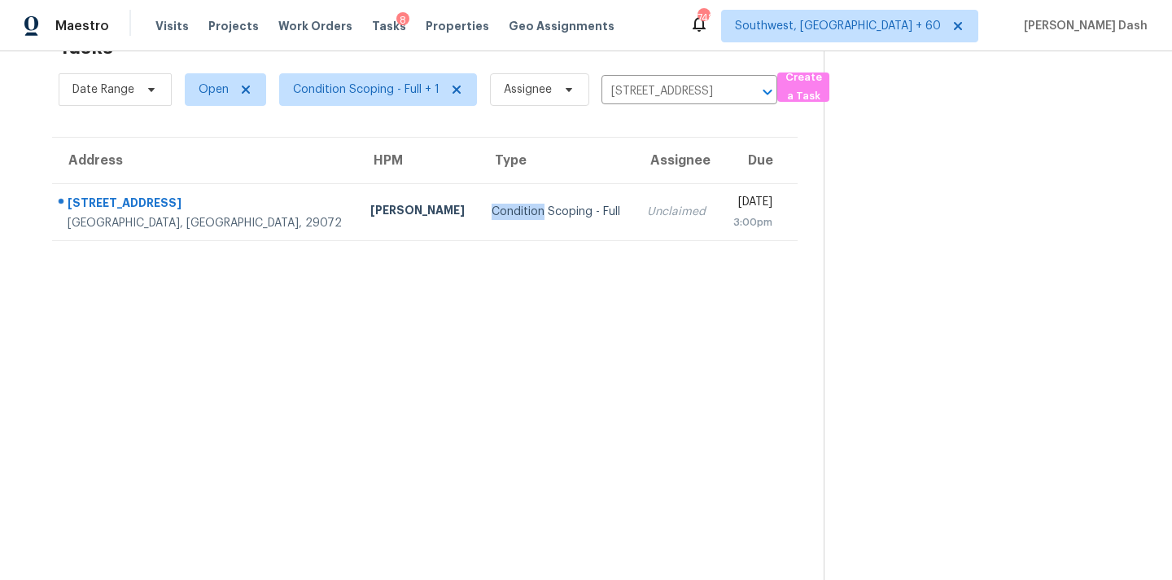
click at [479, 202] on td "Condition Scoping - Full" at bounding box center [557, 211] width 156 height 57
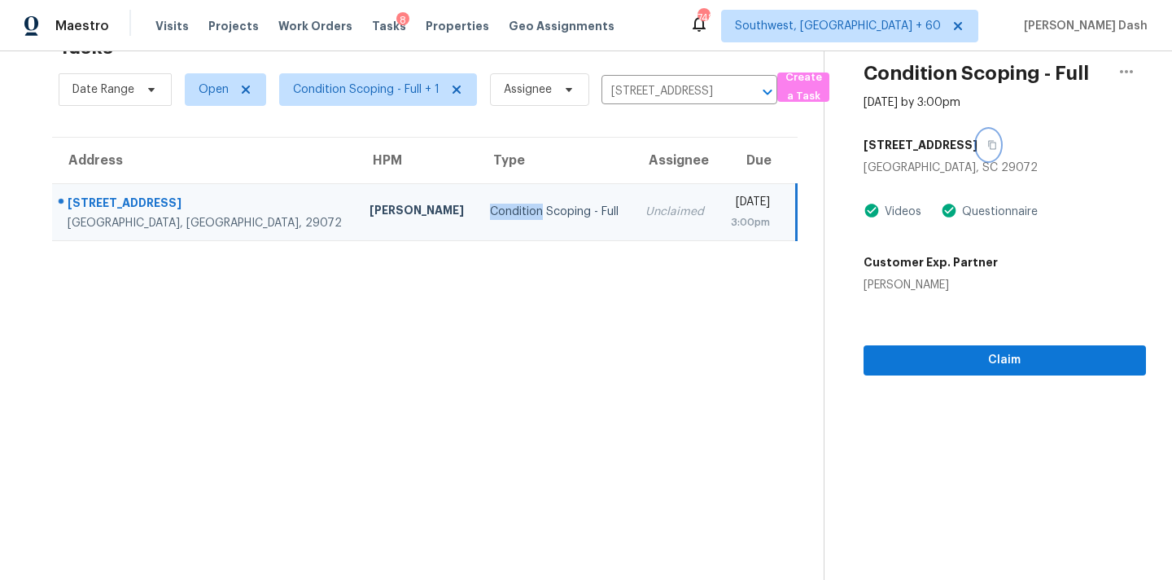
click at [988, 145] on icon "button" at bounding box center [992, 145] width 8 height 9
click at [992, 387] on section "Condition Scoping - Full Oct 6th 2025 by 3:00pm 239 Penwood Ln Lexington, SC 29…" at bounding box center [985, 290] width 322 height 580
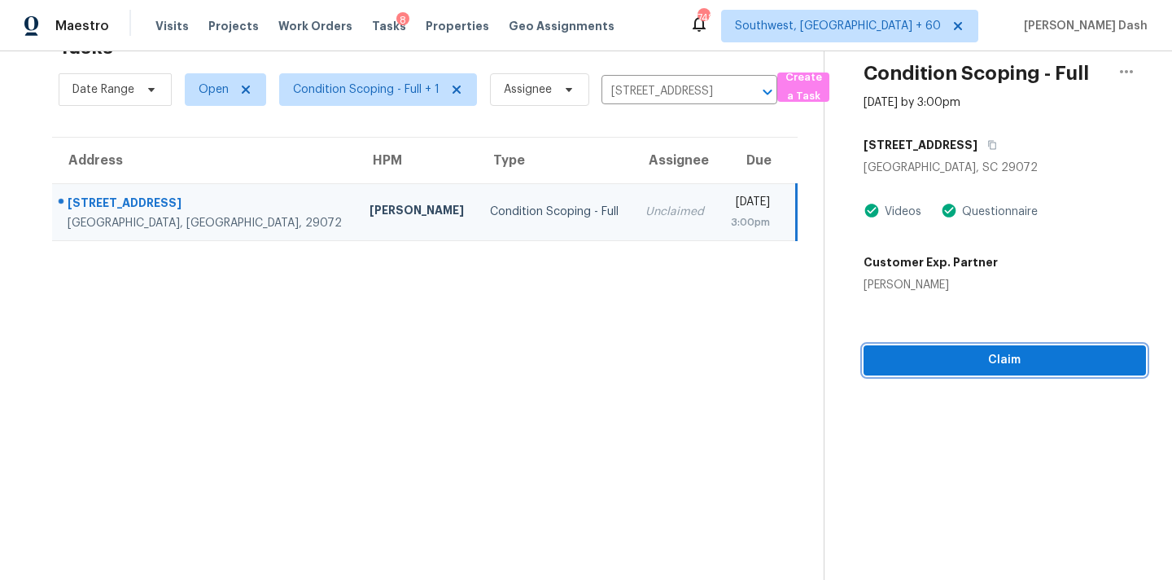
click at [988, 350] on span "Claim" at bounding box center [1005, 360] width 256 height 20
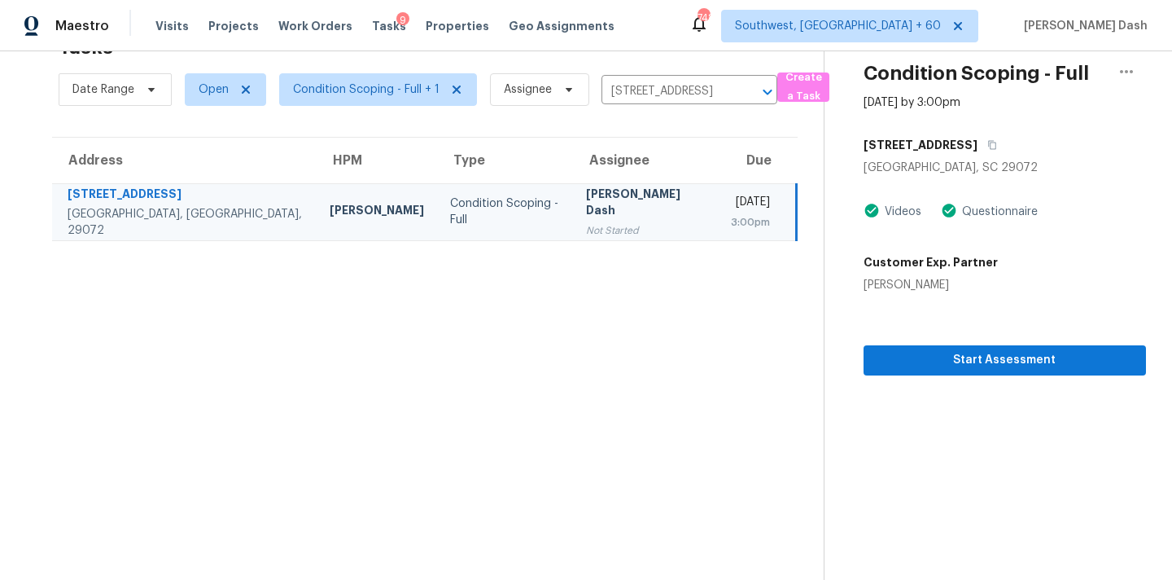
click at [586, 222] on div "Not Started" at bounding box center [645, 230] width 119 height 16
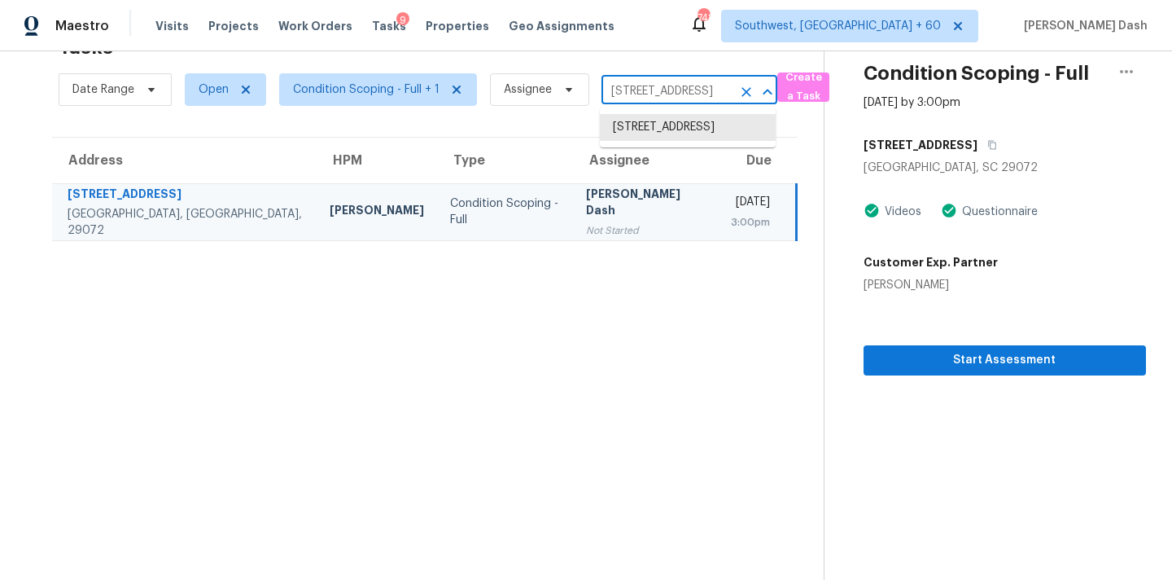
click at [629, 89] on input "239 Penwood Ln, Lexington, SC 29072" at bounding box center [667, 91] width 130 height 25
paste input "1637 Spanish Moss Way Savannah, TX, 76227"
type input "1637 Spanish Moss Way Savannah, TX, 76227"
click at [652, 128] on li "1637 Spanish Moss Way, Savannah, TX 76227" at bounding box center [688, 136] width 176 height 44
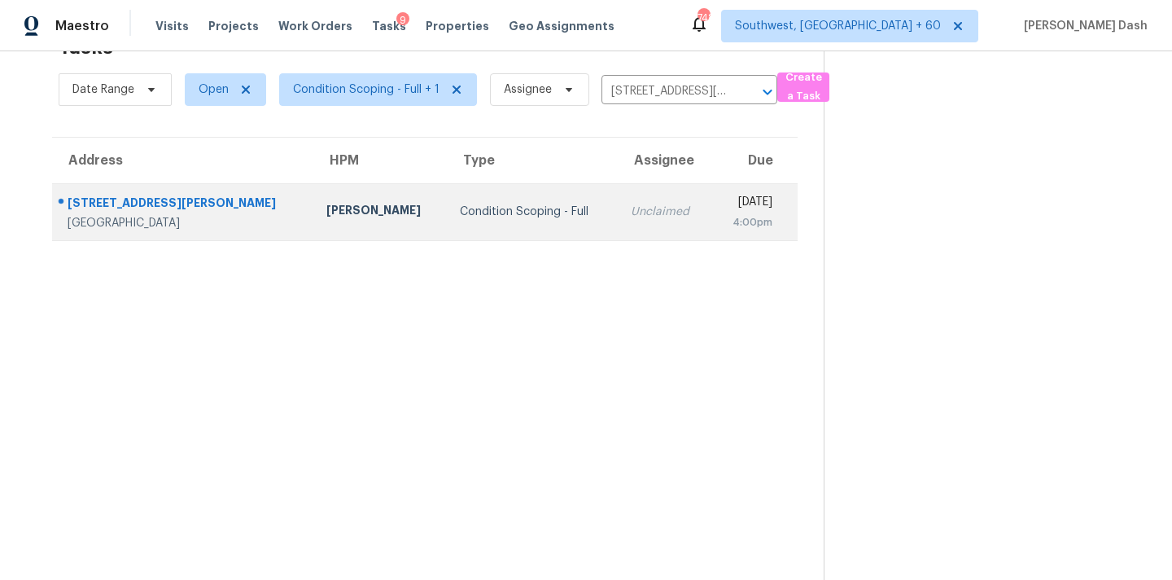
click at [618, 212] on td "Unclaimed" at bounding box center [665, 211] width 94 height 57
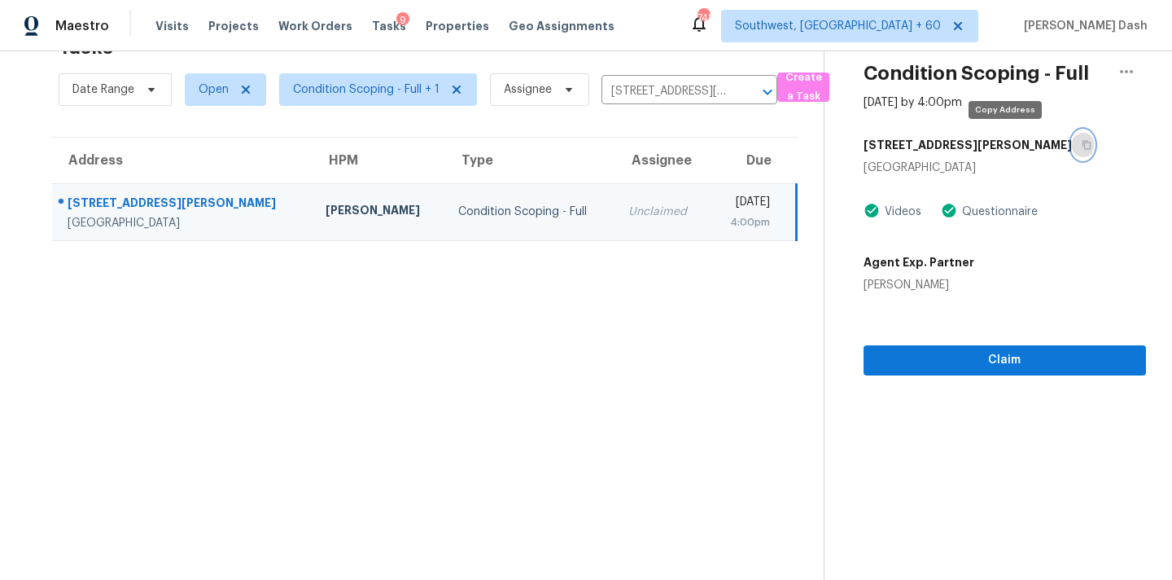
click at [1072, 149] on button "button" at bounding box center [1083, 144] width 22 height 29
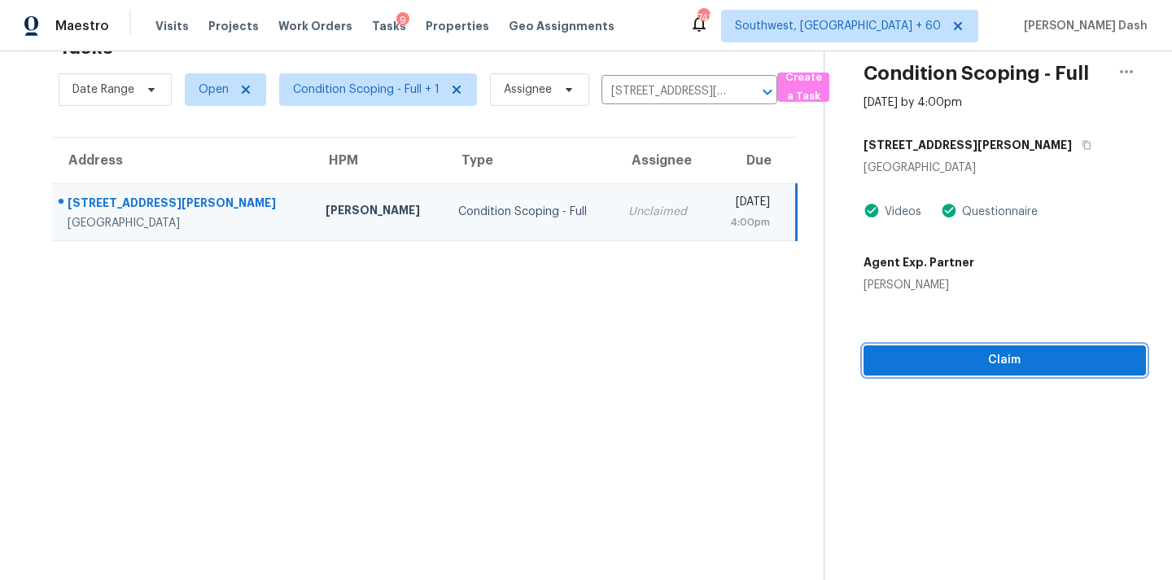
click at [971, 355] on span "Claim" at bounding box center [1005, 360] width 256 height 20
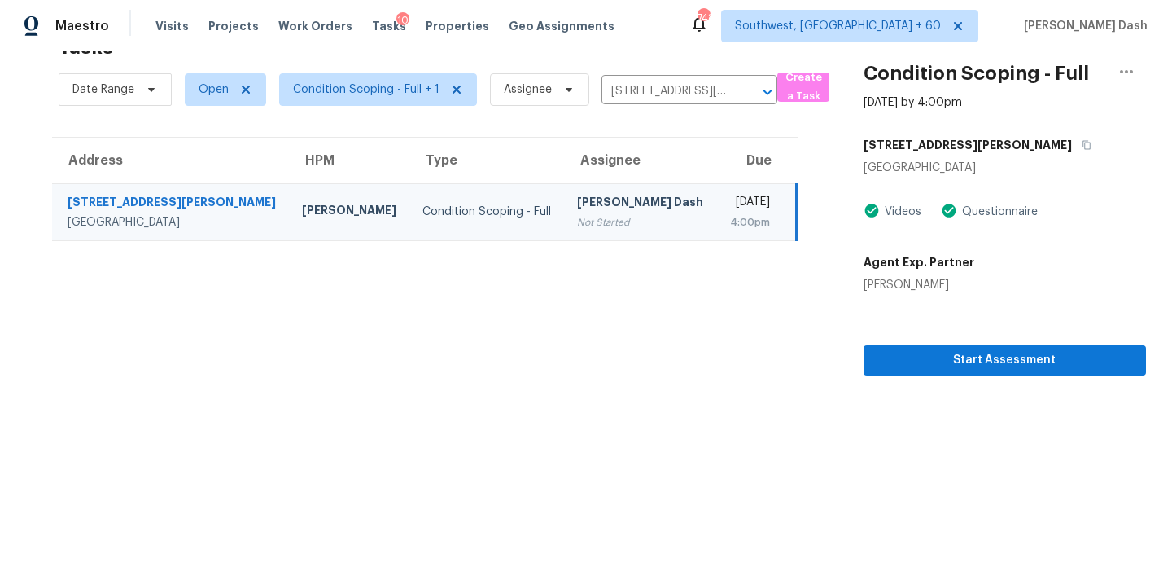
click at [642, 77] on div "Date Range Open Condition Scoping - Full + 1 Assignee 1637 Spanish Moss Way, Sa…" at bounding box center [418, 89] width 719 height 42
click at [642, 83] on input "1637 Spanish Moss Way, Savannah, TX 76227" at bounding box center [667, 91] width 130 height 25
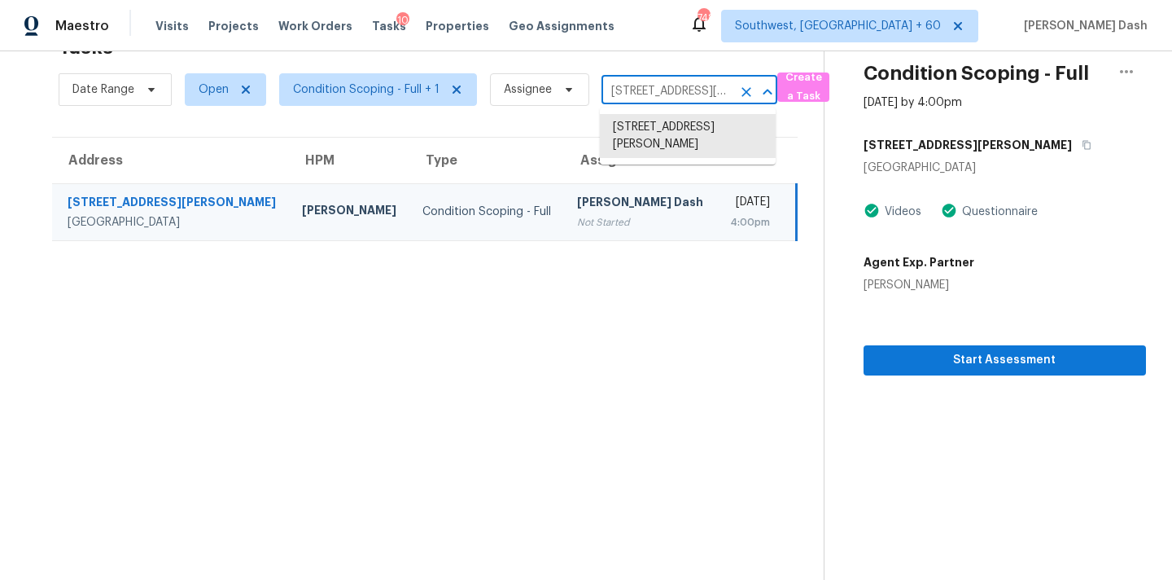
click at [642, 83] on input "1637 Spanish Moss Way, Savannah, TX 76227" at bounding box center [667, 91] width 130 height 25
paste input "50 158th St Bonner Springs, KS, 66012"
type input "16350 158th St Bonner Springs, KS, 66012"
click at [651, 122] on li "16350 158th St, Bonner Springs, KS 66012" at bounding box center [688, 136] width 176 height 44
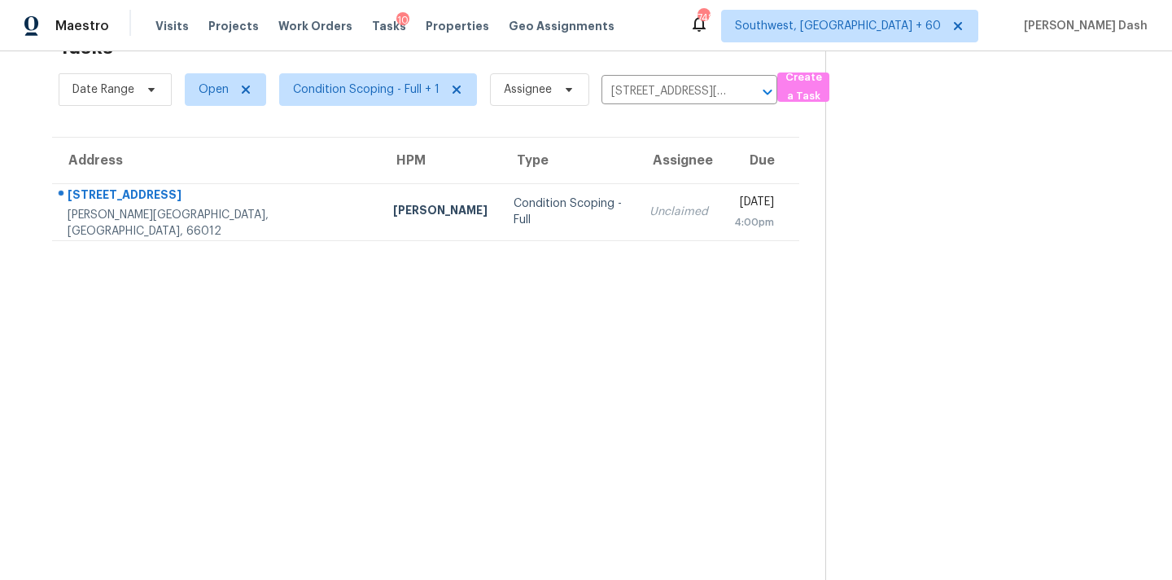
click at [514, 212] on div "Condition Scoping - Full" at bounding box center [569, 211] width 110 height 33
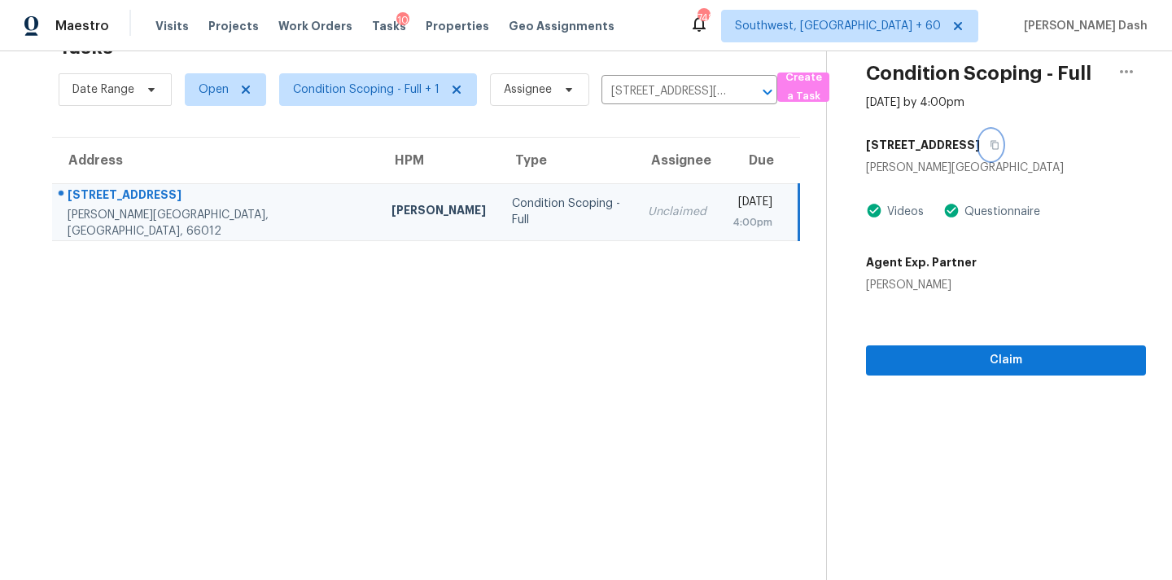
click at [990, 146] on icon "button" at bounding box center [995, 145] width 10 height 10
click at [974, 405] on section "Condition Scoping - Full Oct 6th 2025 by 4:00pm 16350 158th St Bonner Springs, …" at bounding box center [986, 290] width 320 height 580
click at [970, 345] on button "Claim" at bounding box center [1006, 360] width 280 height 30
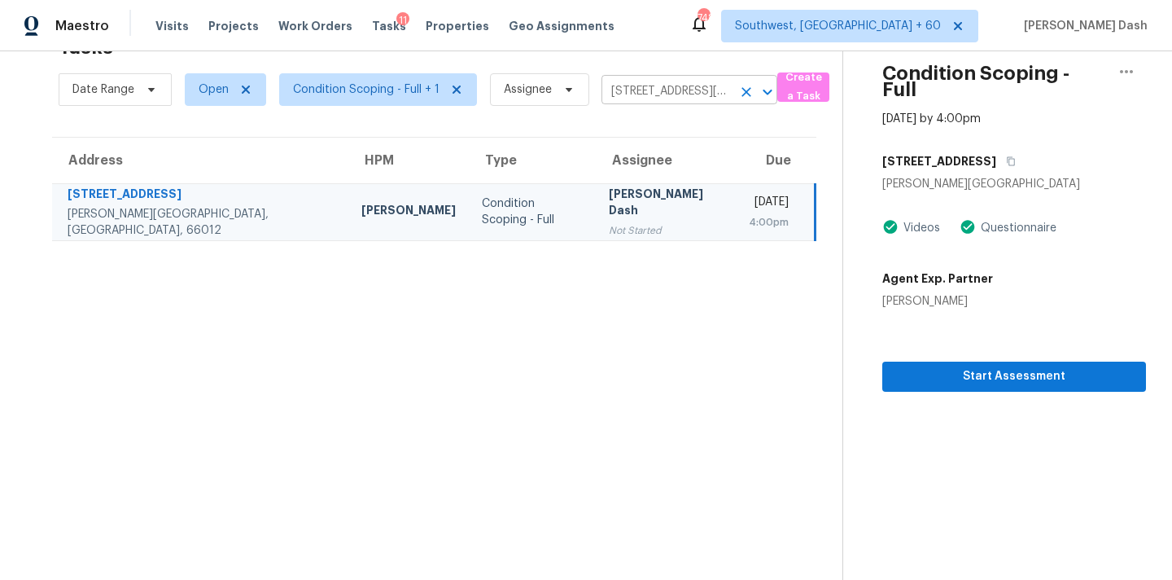
click at [646, 92] on input "16350 158th St, Bonner Springs, KS 66012" at bounding box center [667, 91] width 130 height 25
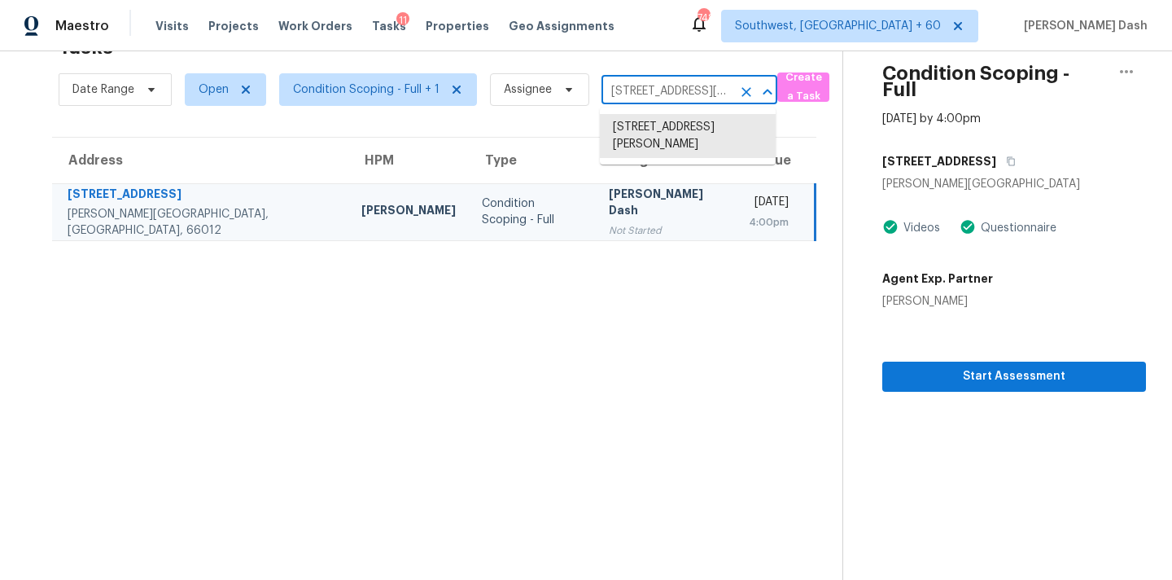
paste input "6376 Rhoden Ave Godley, TX, 76044"
type input "6376 Rhoden Ave Godley, TX, 76044"
click at [655, 128] on li "6376 Rhoden Ave, Godley, TX 76044" at bounding box center [688, 144] width 176 height 61
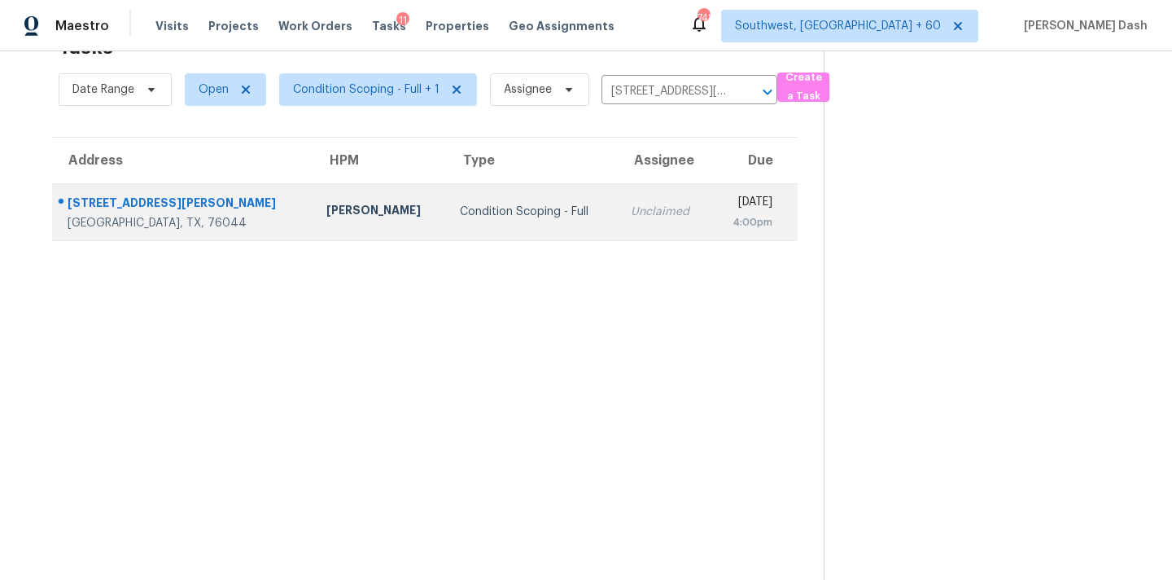
click at [481, 210] on div "Condition Scoping - Full" at bounding box center [532, 212] width 145 height 16
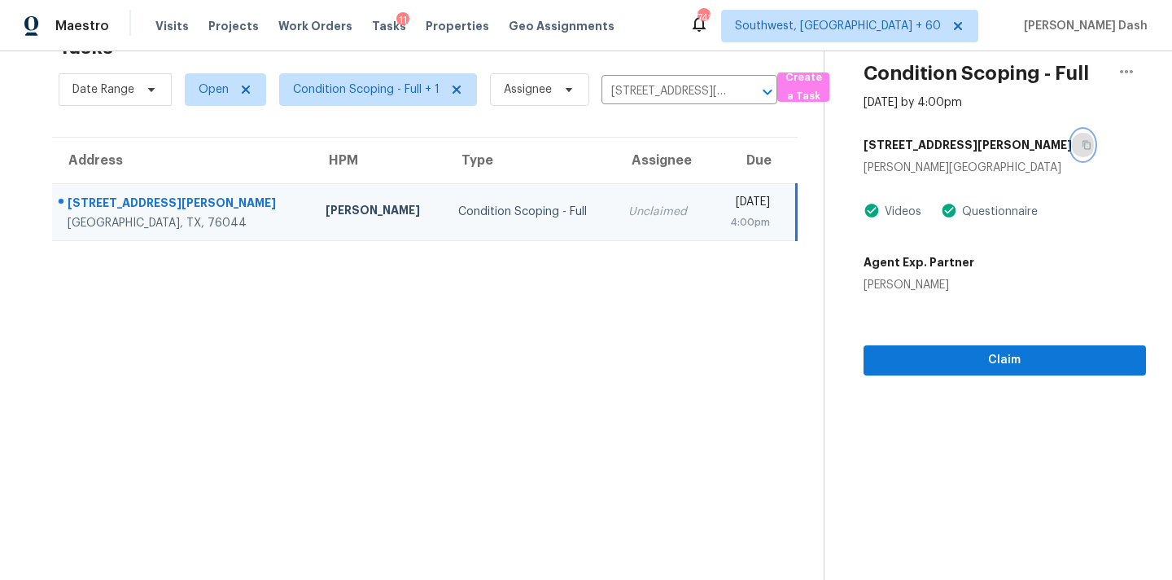
click at [1082, 148] on icon "button" at bounding box center [1087, 145] width 10 height 10
click at [970, 347] on button "Claim" at bounding box center [1005, 360] width 283 height 30
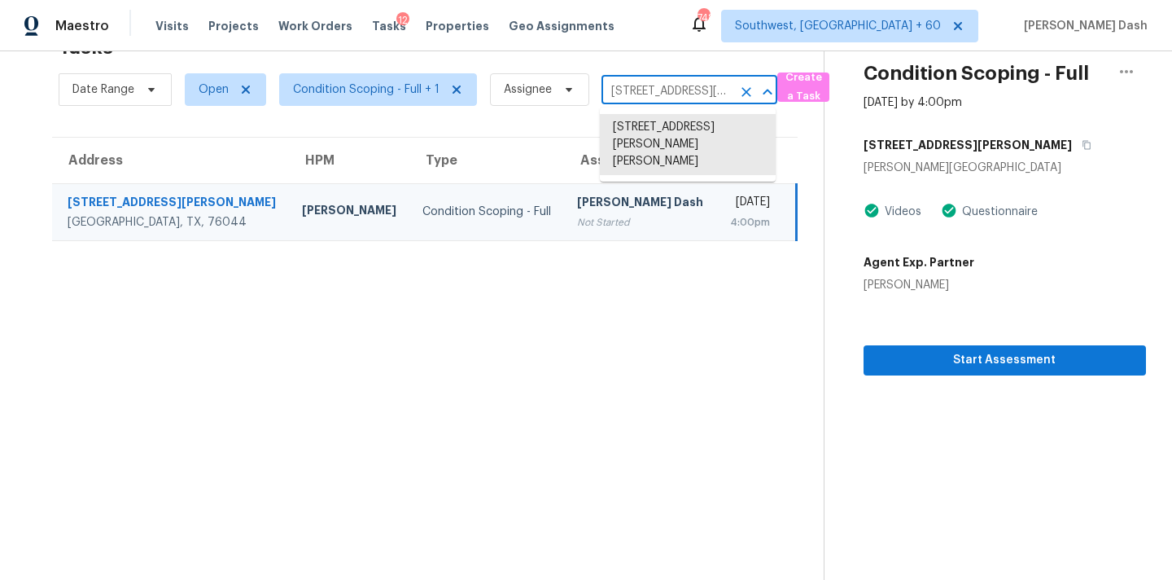
click at [659, 98] on input "6376 Rhoden Ave, Godley, TX 76044" at bounding box center [667, 91] width 130 height 25
paste input "1175 Rosemary St Denver, CO, 80220"
type input "1175 Rosemary St Denver, CO, 80220"
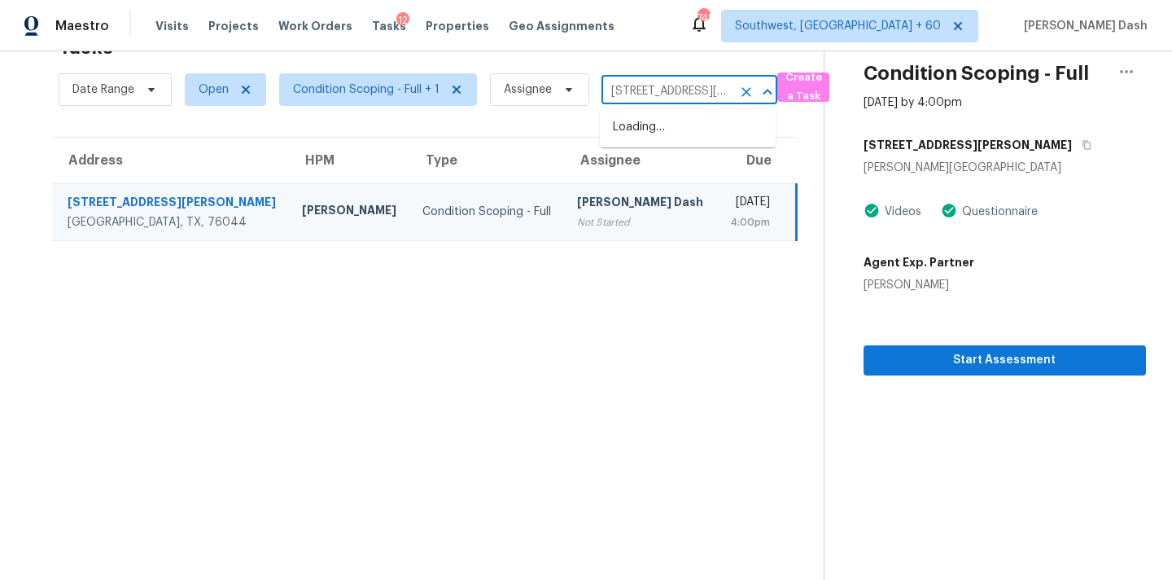
scroll to position [0, 75]
click at [648, 134] on li "1175 Rosemary St, Denver, CO 80220" at bounding box center [688, 136] width 176 height 44
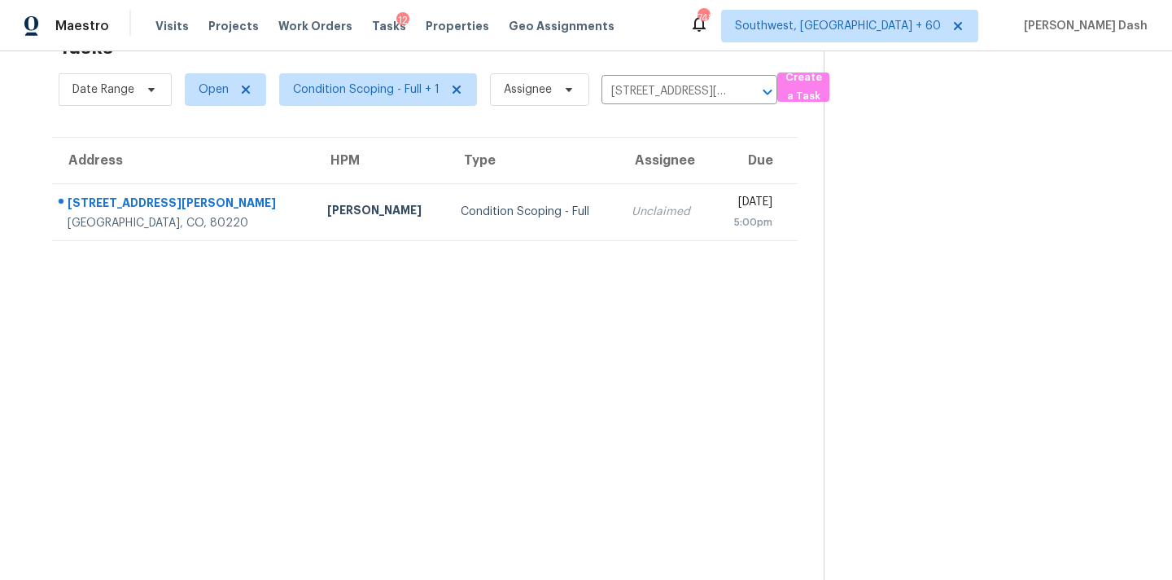
click at [398, 242] on section "Tasks 1 Results Date Range Open Condition Scoping - Full + 1 Assignee 1175 Rose…" at bounding box center [425, 303] width 798 height 554
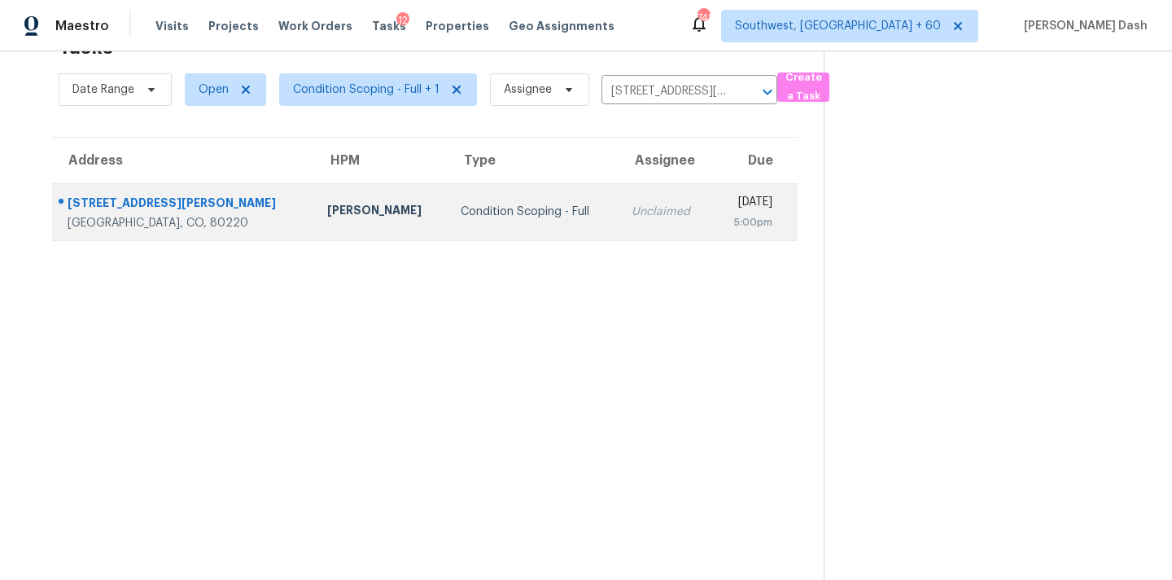
click at [448, 230] on td "Condition Scoping - Full" at bounding box center [533, 211] width 171 height 57
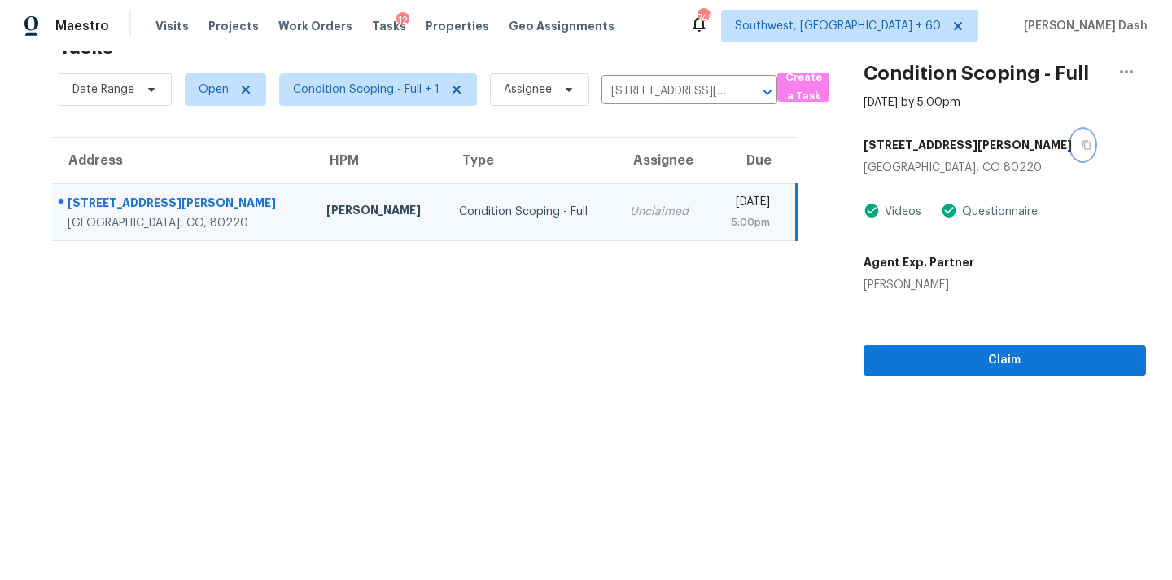
click at [1083, 145] on icon "button" at bounding box center [1087, 145] width 8 height 9
click at [976, 374] on button "Claim" at bounding box center [1005, 360] width 283 height 30
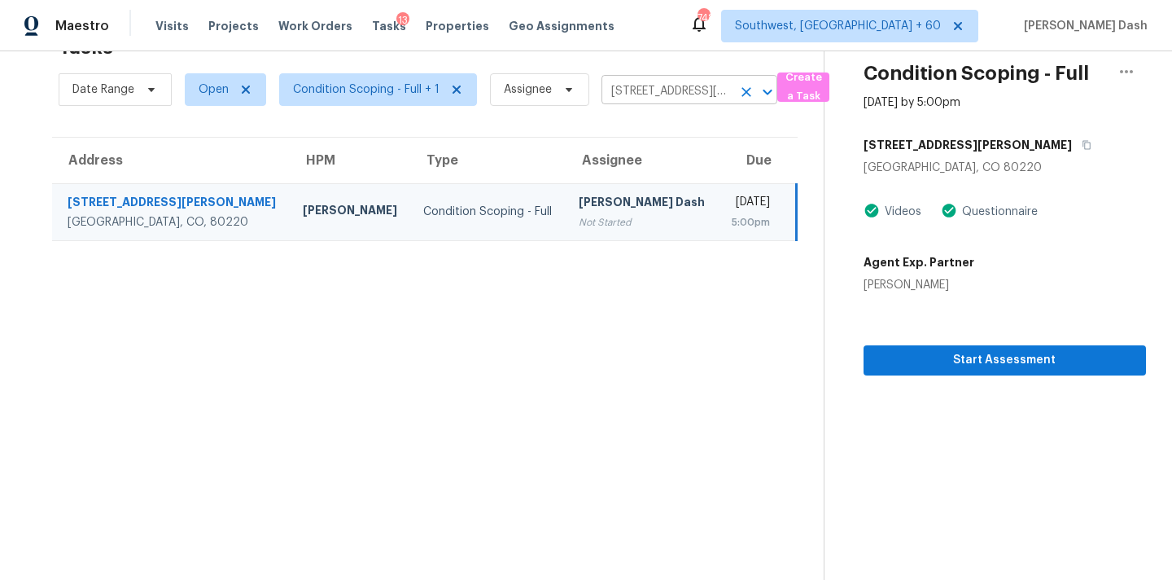
click at [666, 90] on input "1175 Rosemary St, Denver, CO 80220" at bounding box center [667, 91] width 130 height 25
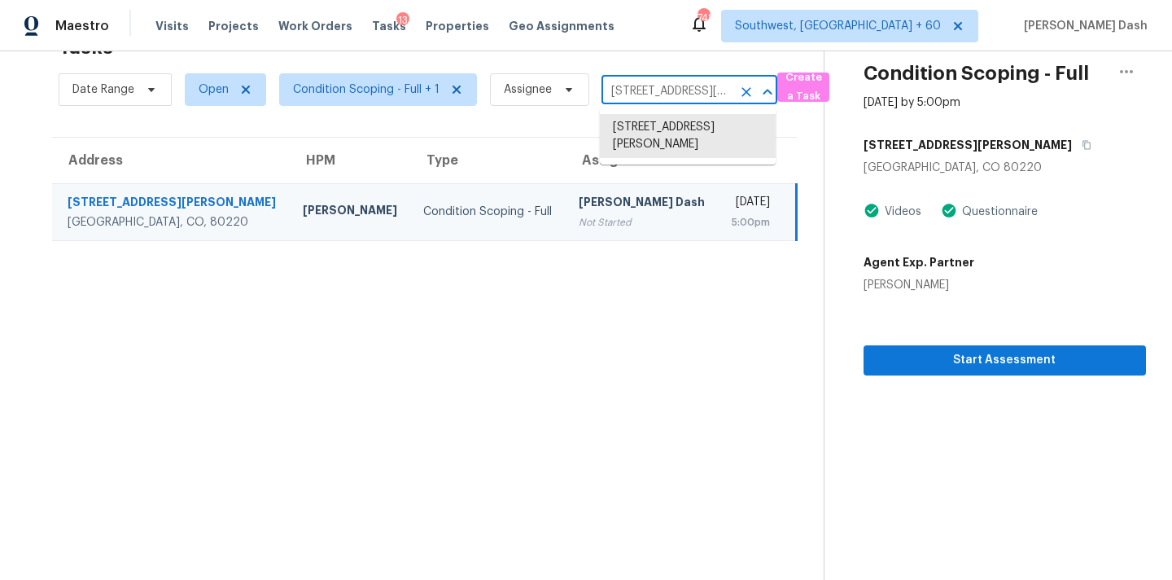
paste input "3901 W Angela Dr Glendale, AZ, 85308"
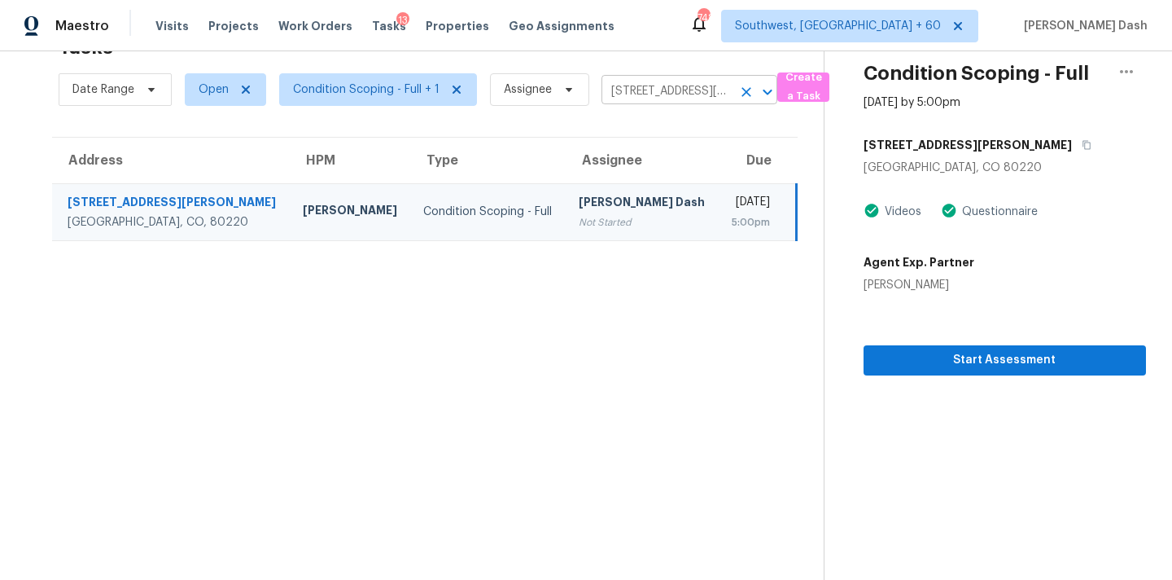
click at [664, 98] on input "1175 Rosemary St, Denver, CO 80220" at bounding box center [667, 91] width 130 height 25
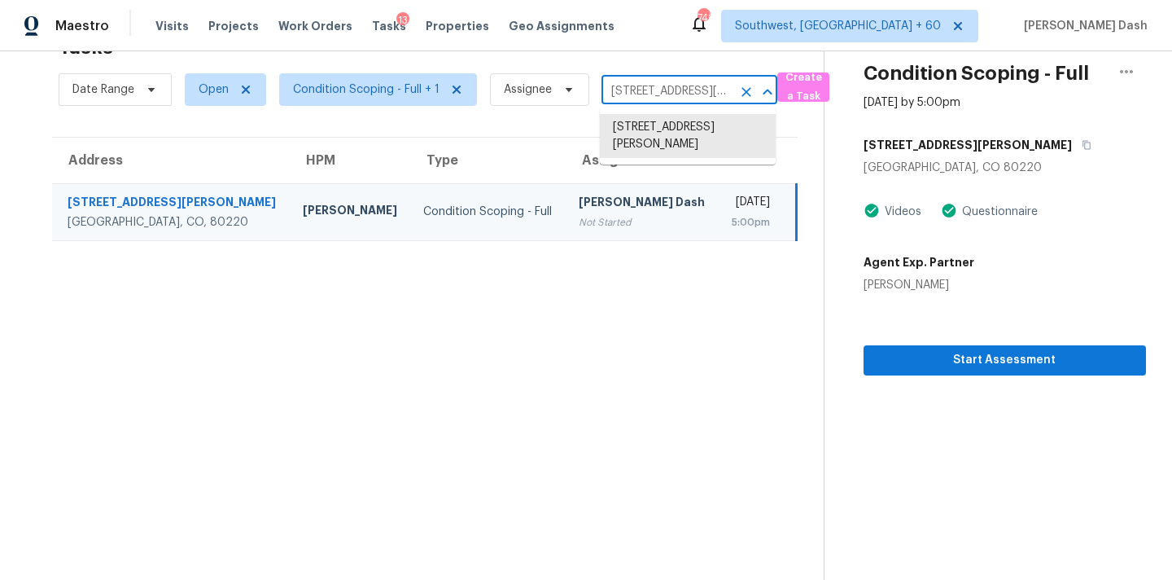
click at [664, 98] on input "1175 Rosemary St, Denver, CO 80220" at bounding box center [667, 91] width 130 height 25
click at [662, 128] on li "1175 Rosemary St, Denver, CO 80220" at bounding box center [688, 136] width 176 height 44
click at [661, 94] on input "1175 Rosemary St, Denver, CO 80220" at bounding box center [667, 91] width 130 height 25
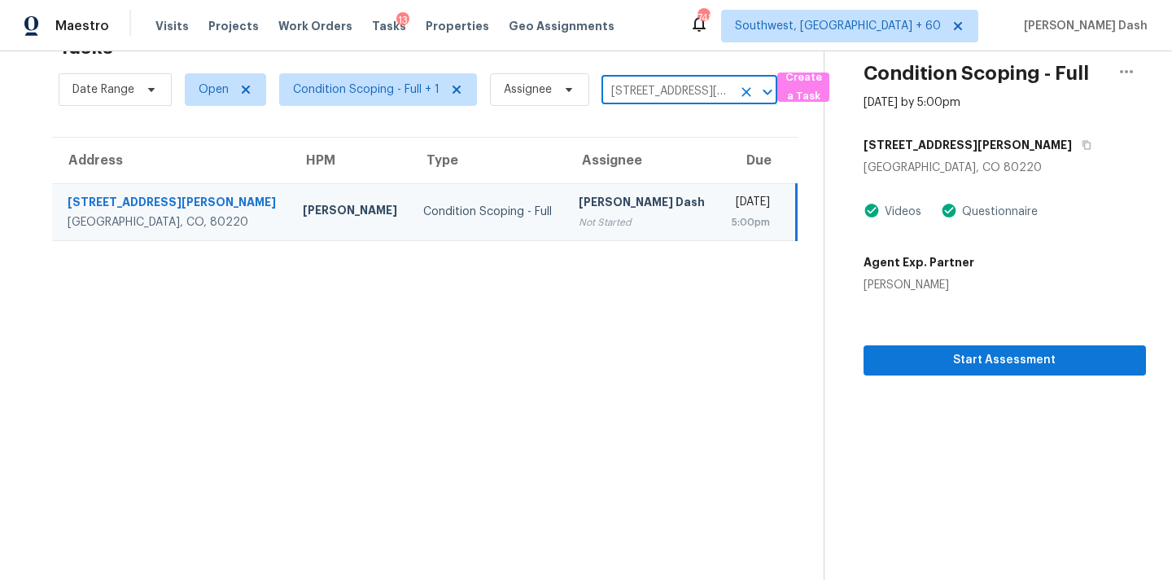
click at [661, 94] on input "1175 Rosemary St, Denver, CO 80220" at bounding box center [667, 91] width 130 height 25
paste input "3901 W Angela Dr Glendale, AZ, 85308"
type input "3901 W Angela Dr"
click at [671, 129] on li "3901 W Angela Dr, Glendale, AZ 85308" at bounding box center [688, 136] width 176 height 44
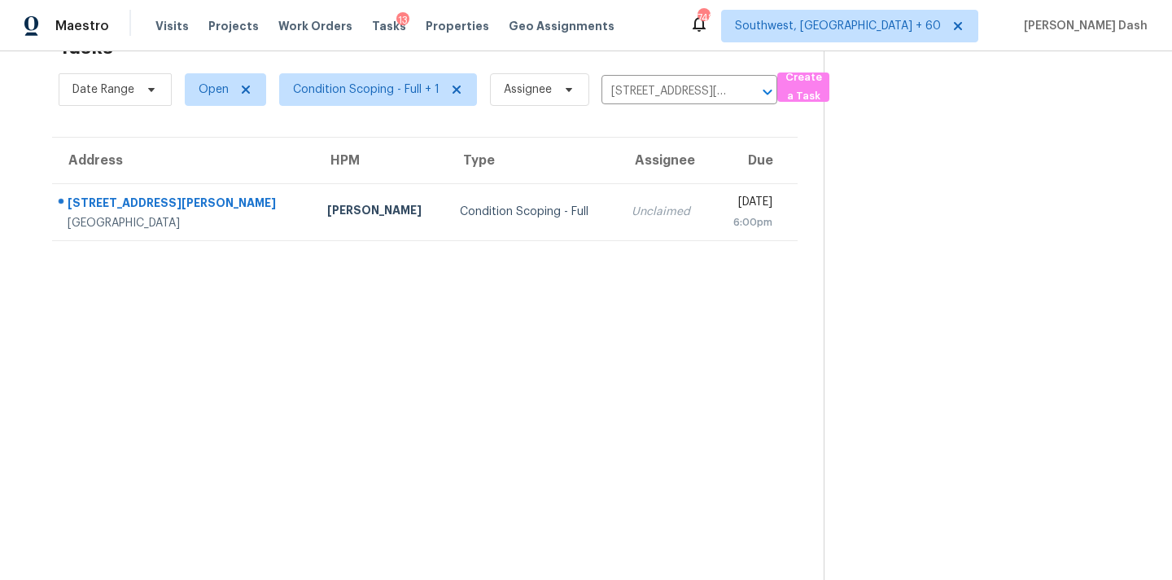
click at [460, 210] on div "Condition Scoping - Full" at bounding box center [532, 212] width 145 height 16
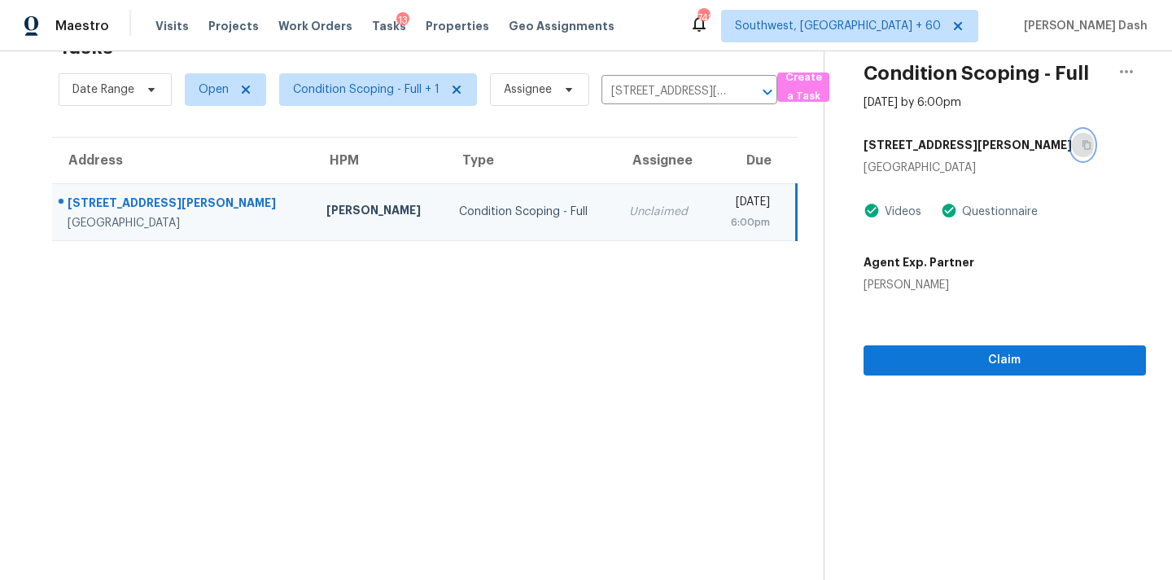
click at [1083, 148] on icon "button" at bounding box center [1087, 145] width 8 height 9
click at [973, 368] on span "Claim" at bounding box center [1005, 360] width 256 height 20
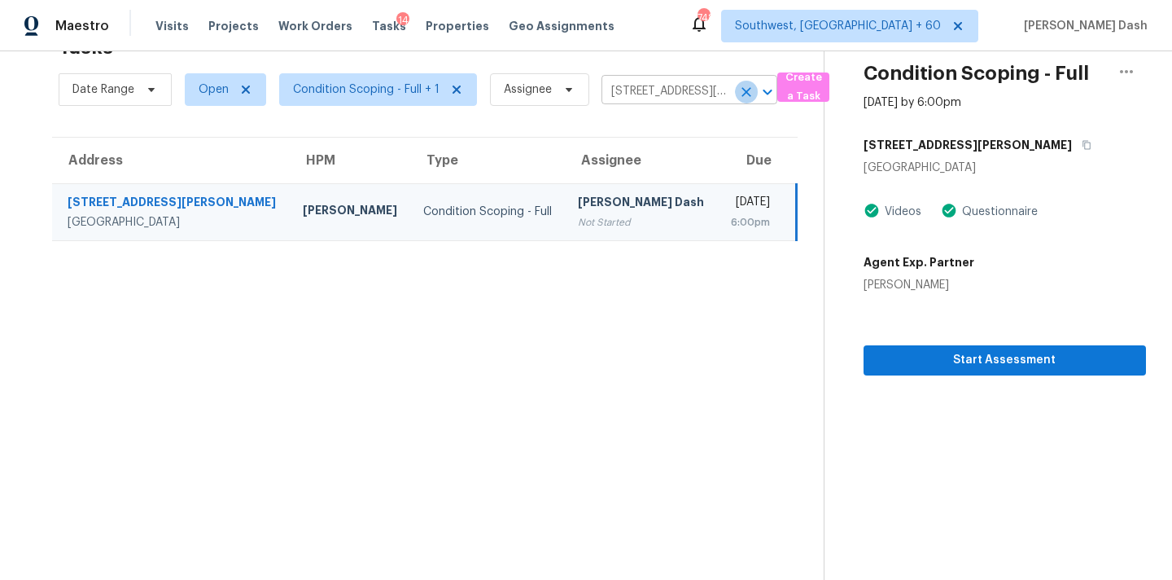
click at [751, 91] on icon "Clear" at bounding box center [746, 92] width 16 height 16
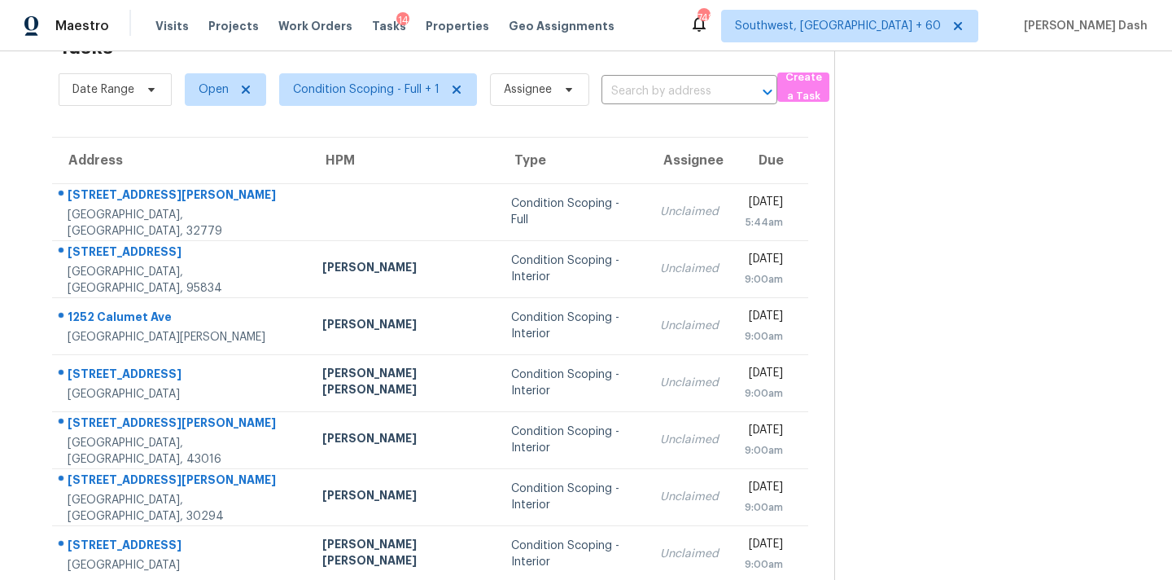
click at [427, 130] on section "Tasks 91 Results Date Range Open Condition Scoping - Full + 1 Assignee ​ Create…" at bounding box center [430, 411] width 808 height 771
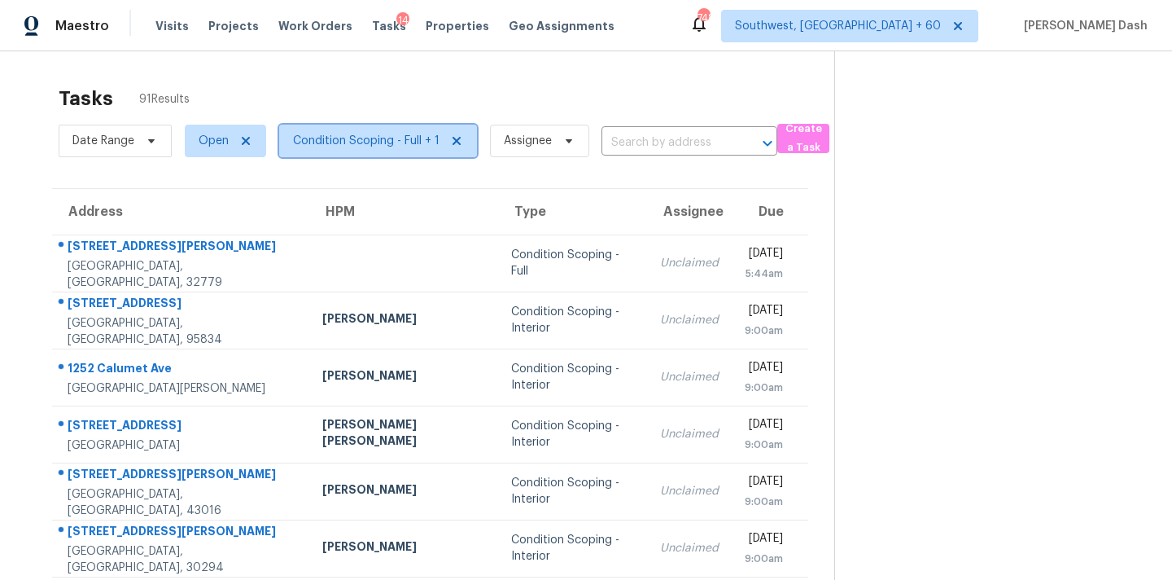
click at [401, 142] on span "Condition Scoping - Full + 1" at bounding box center [366, 141] width 147 height 16
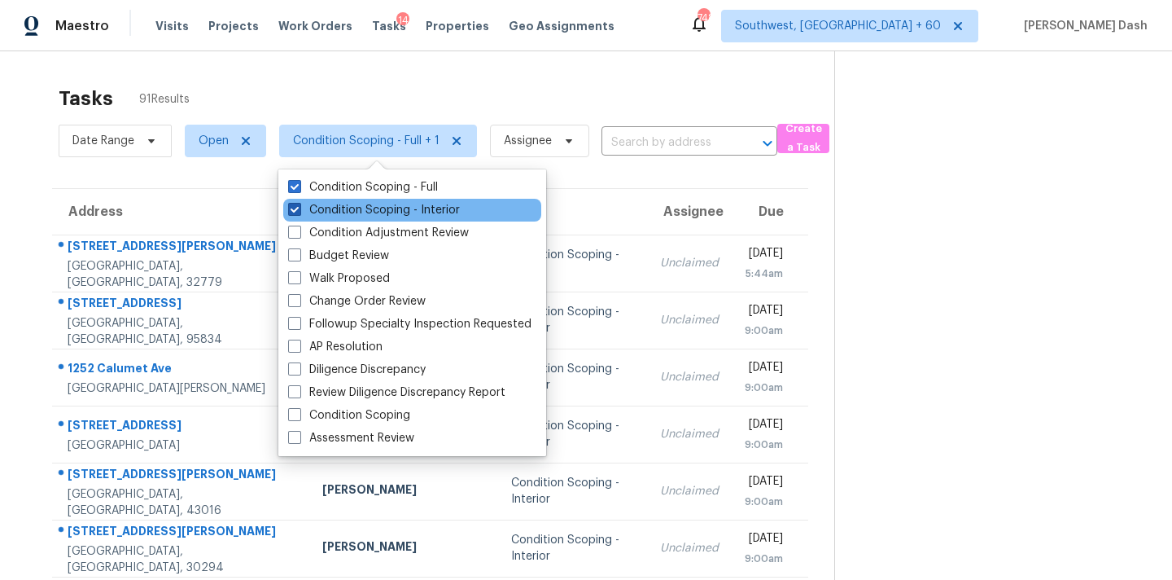
click at [403, 212] on label "Condition Scoping - Interior" at bounding box center [374, 210] width 172 height 16
click at [299, 212] on input "Condition Scoping - Interior" at bounding box center [293, 207] width 11 height 11
checkbox input "false"
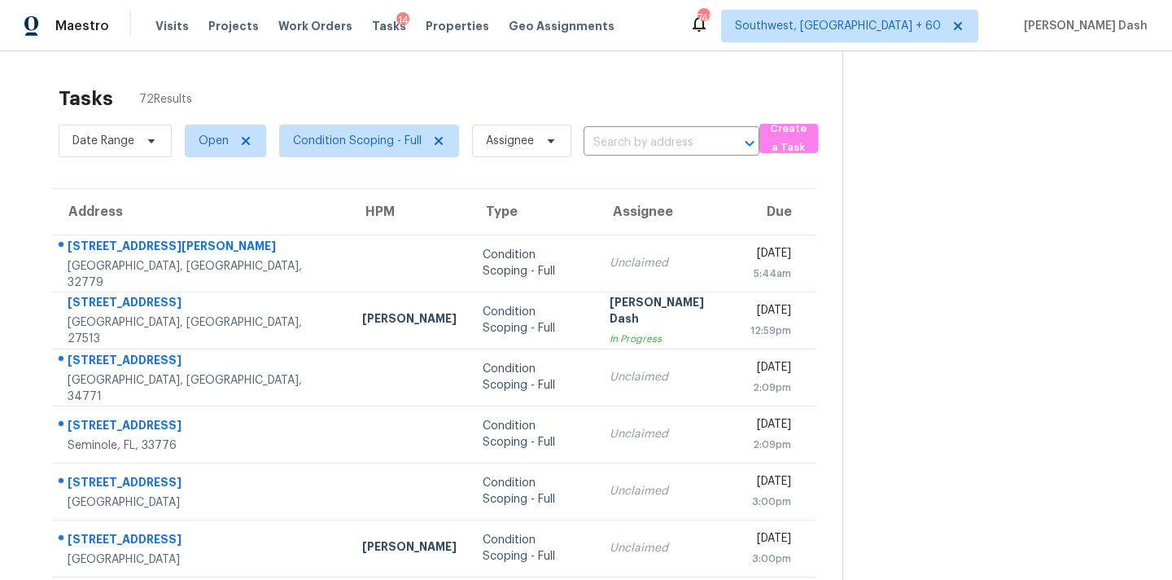
click at [410, 90] on div "Tasks 72 Results" at bounding box center [451, 98] width 784 height 42
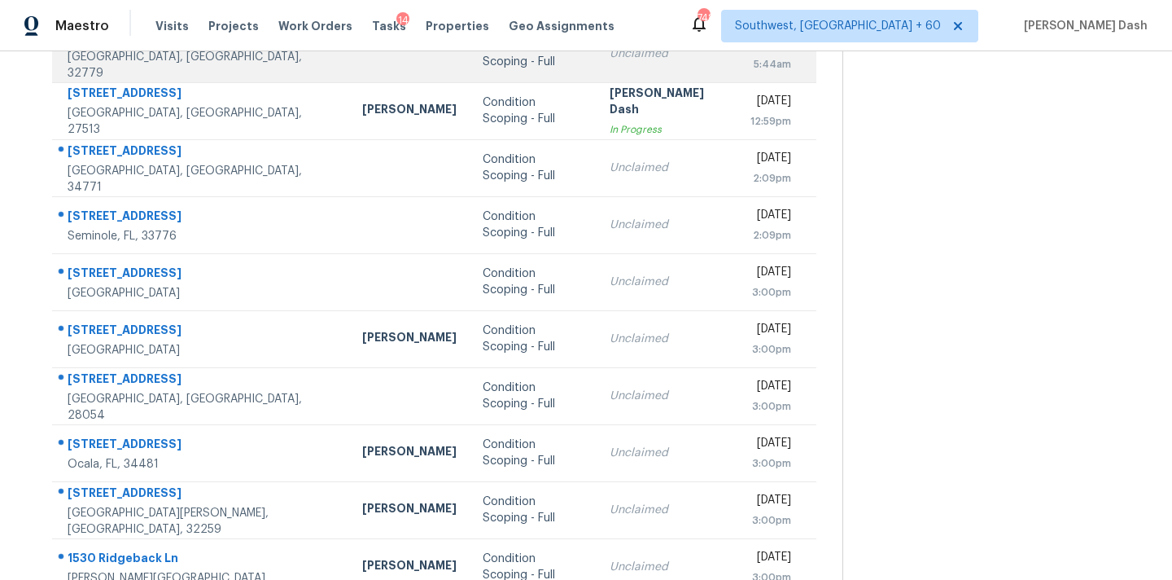
scroll to position [268, 0]
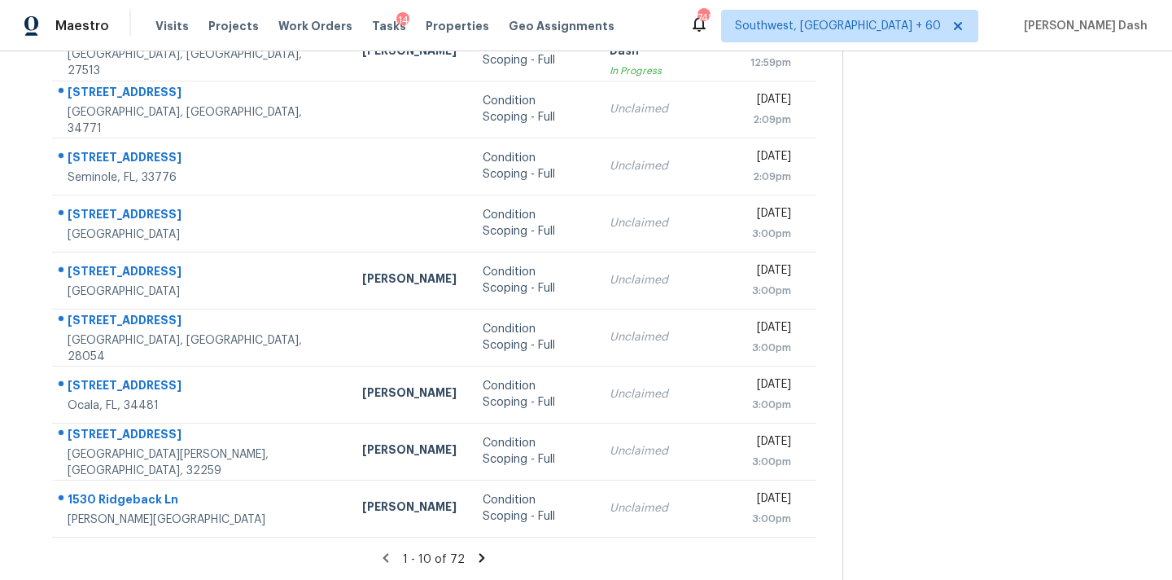
click at [480, 555] on icon at bounding box center [483, 557] width 6 height 9
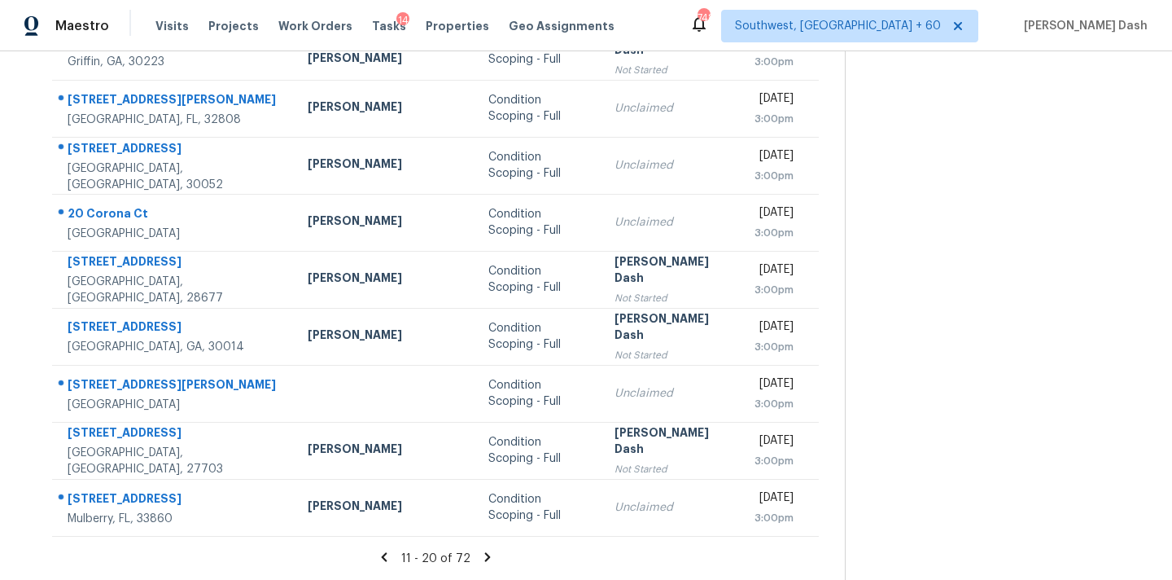
scroll to position [280, 0]
click at [480, 564] on icon at bounding box center [487, 557] width 15 height 15
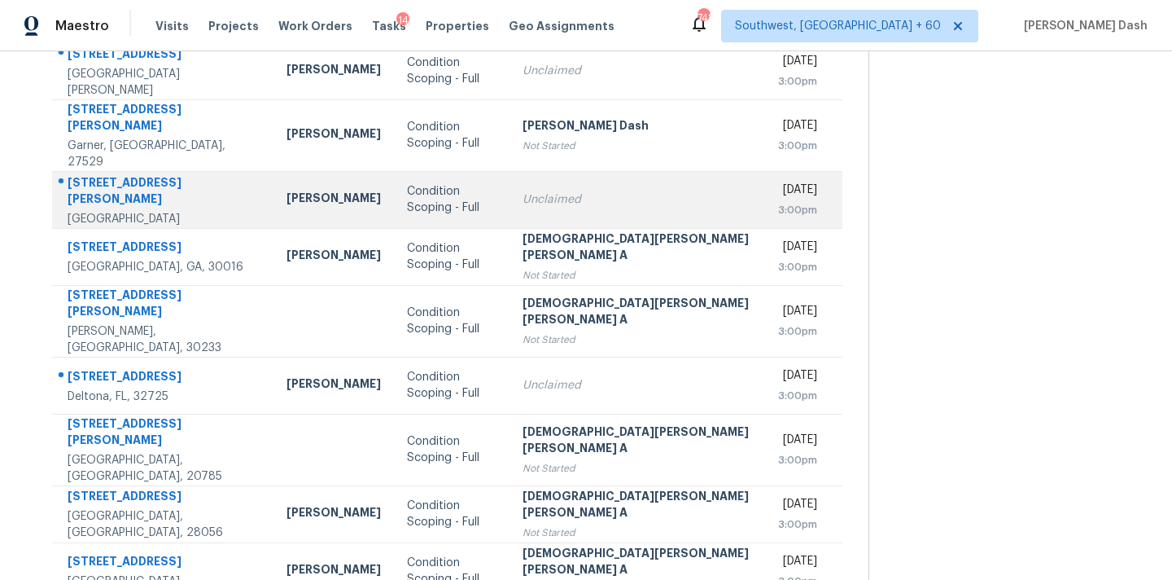
scroll to position [268, 0]
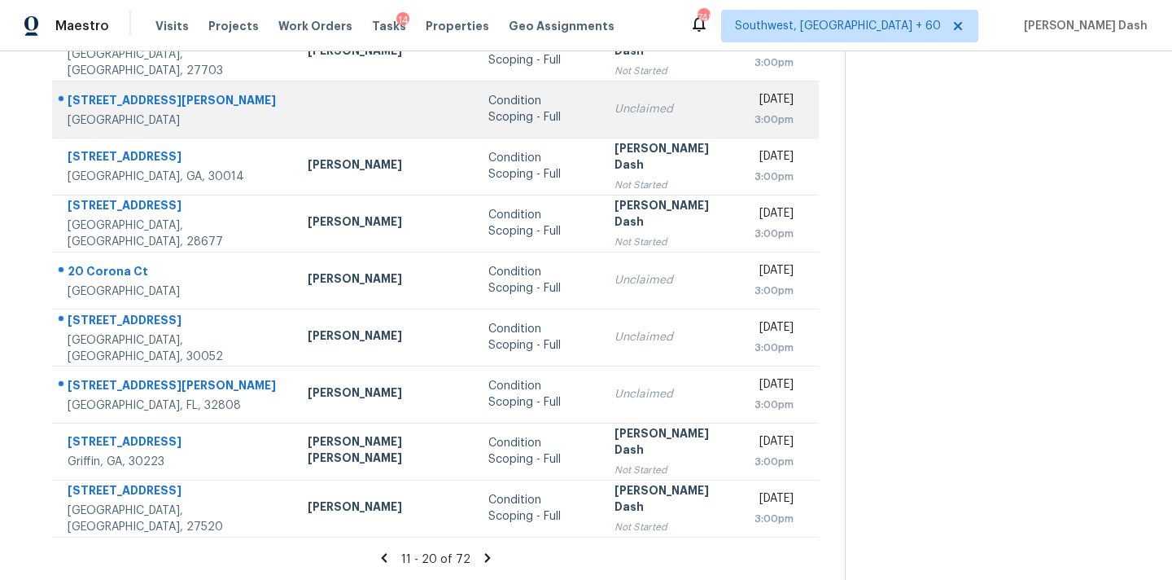
scroll to position [0, 0]
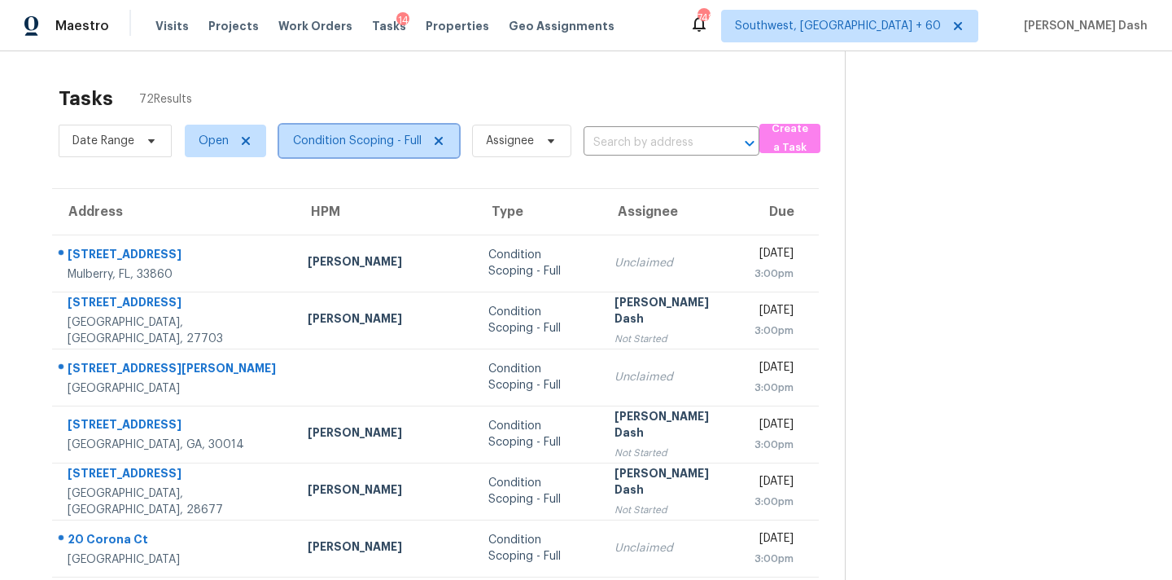
click at [342, 131] on span "Condition Scoping - Full" at bounding box center [369, 141] width 180 height 33
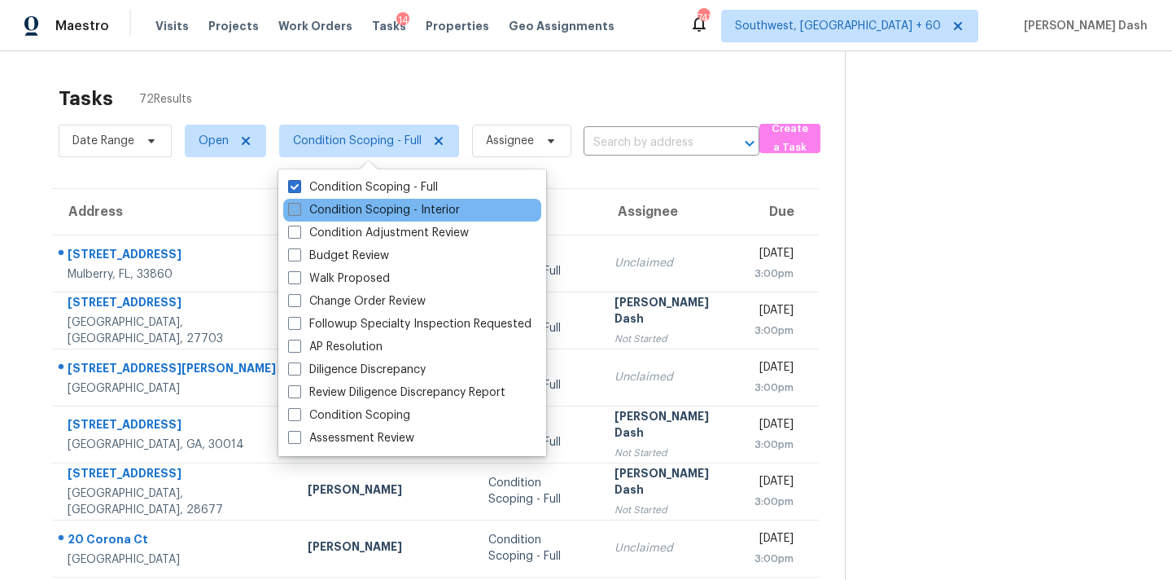
click at [371, 215] on label "Condition Scoping - Interior" at bounding box center [374, 210] width 172 height 16
click at [299, 212] on input "Condition Scoping - Interior" at bounding box center [293, 207] width 11 height 11
checkbox input "true"
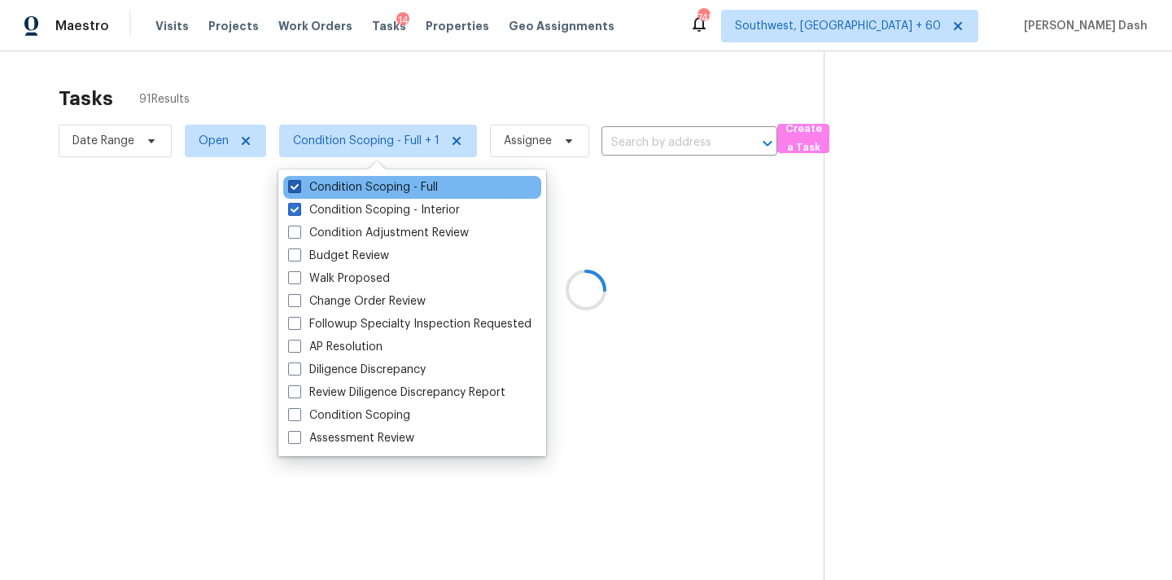
click at [373, 190] on label "Condition Scoping - Full" at bounding box center [363, 187] width 150 height 16
click at [299, 190] on input "Condition Scoping - Full" at bounding box center [293, 184] width 11 height 11
checkbox input "false"
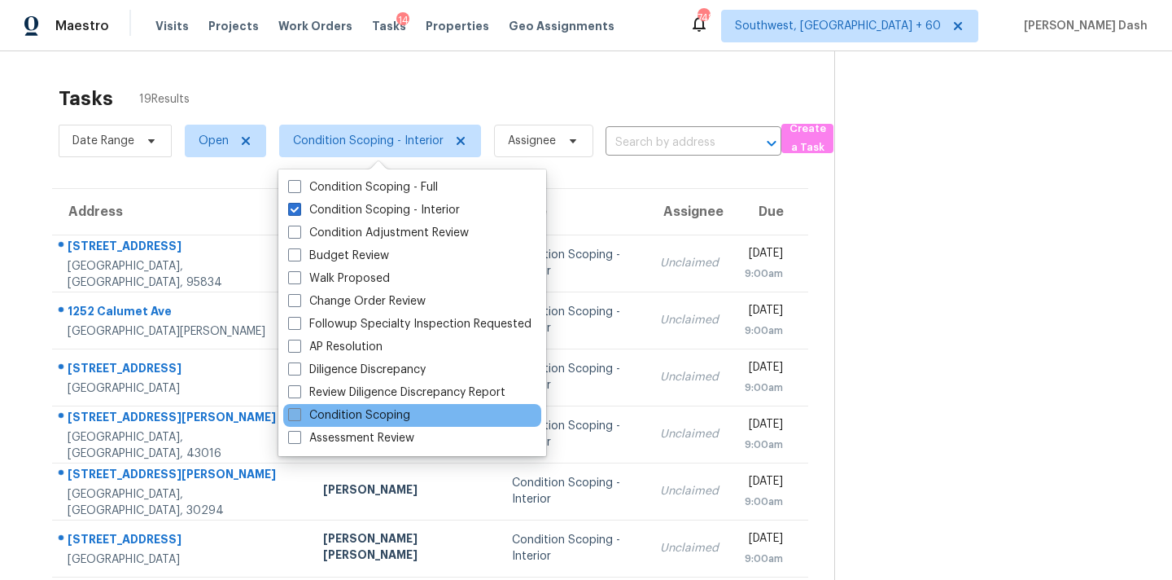
click at [375, 413] on label "Condition Scoping" at bounding box center [349, 415] width 122 height 16
click at [299, 413] on input "Condition Scoping" at bounding box center [293, 412] width 11 height 11
checkbox input "true"
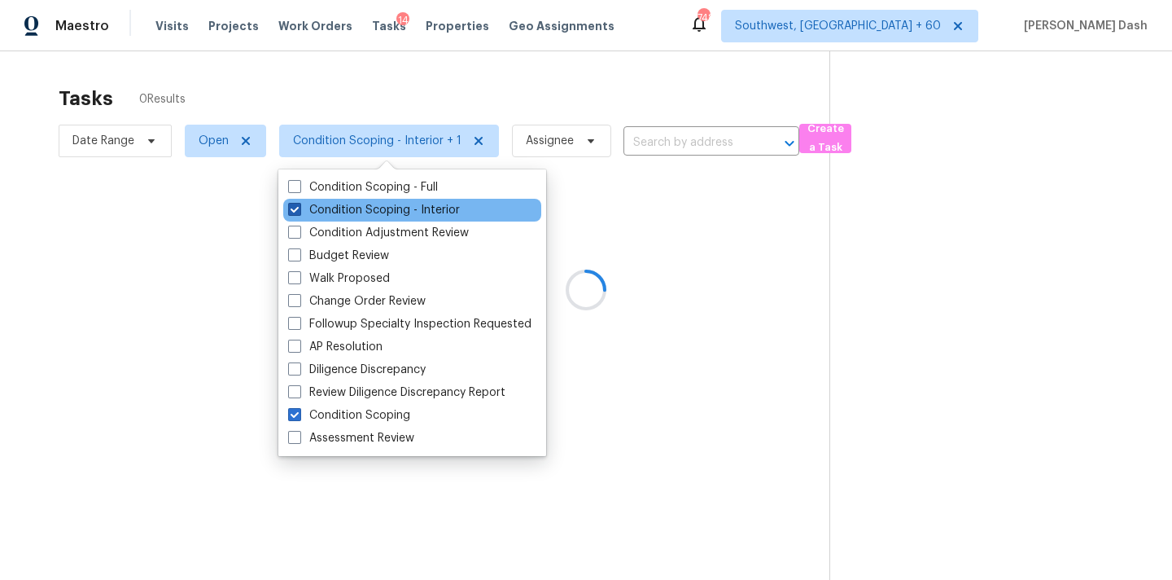
click at [375, 216] on label "Condition Scoping - Interior" at bounding box center [374, 210] width 172 height 16
click at [299, 212] on input "Condition Scoping - Interior" at bounding box center [293, 207] width 11 height 11
checkbox input "false"
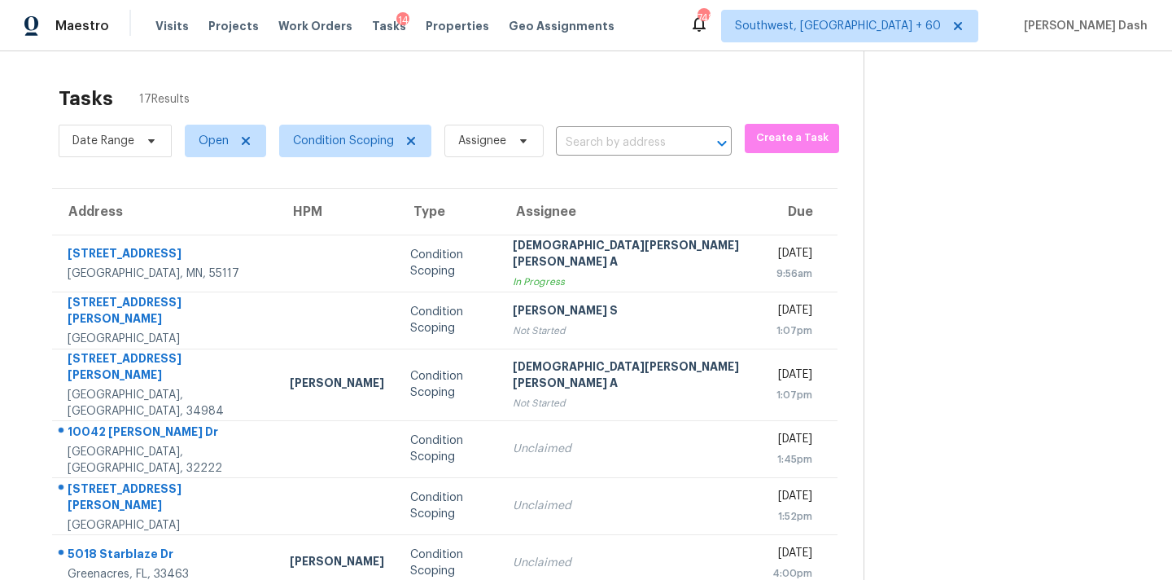
click at [369, 68] on div "Tasks 17 Results Date Range Open Condition Scoping Assignee ​ Create a Task Add…" at bounding box center [586, 457] width 1172 height 812
click at [330, 147] on span "Condition Scoping" at bounding box center [343, 141] width 101 height 16
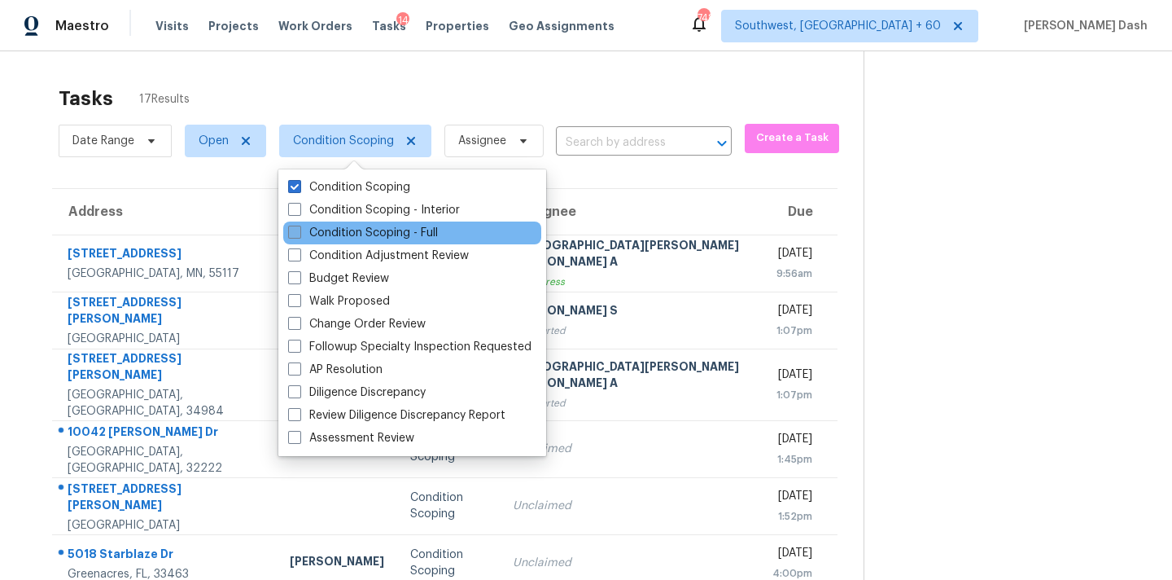
click at [336, 228] on label "Condition Scoping - Full" at bounding box center [363, 233] width 150 height 16
click at [299, 228] on input "Condition Scoping - Full" at bounding box center [293, 230] width 11 height 11
checkbox input "true"
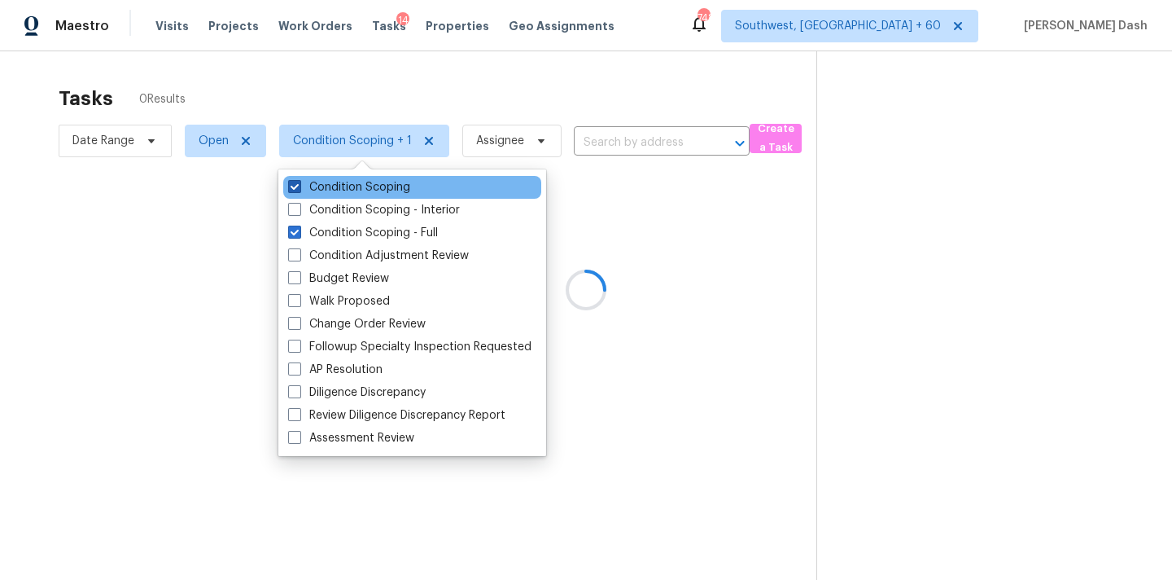
click at [340, 191] on label "Condition Scoping" at bounding box center [349, 187] width 122 height 16
click at [299, 190] on input "Condition Scoping" at bounding box center [293, 184] width 11 height 11
checkbox input "false"
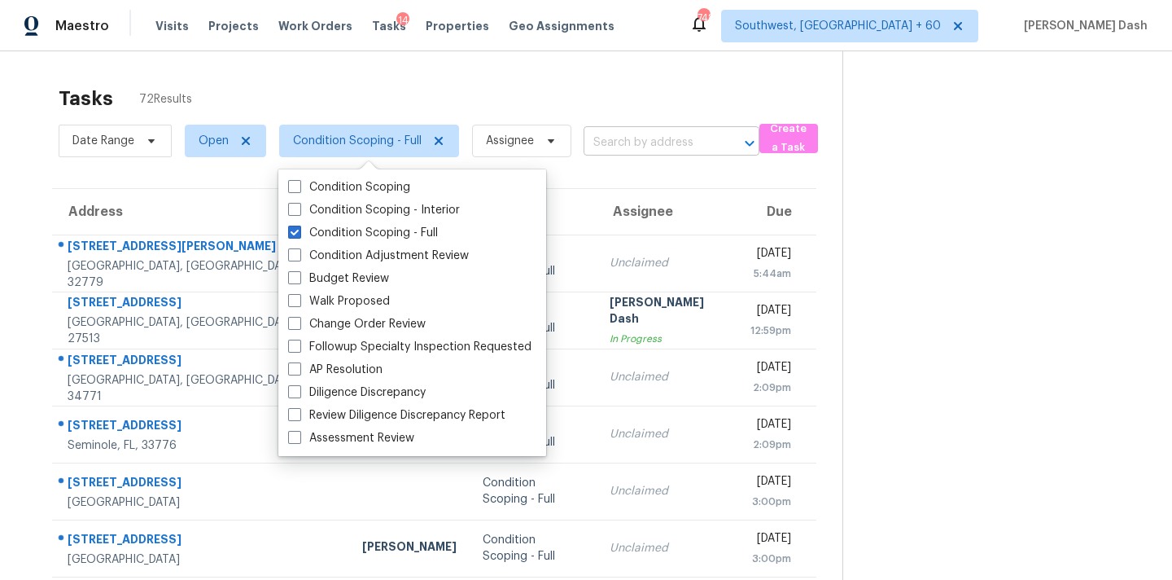
click at [607, 134] on input "text" at bounding box center [649, 142] width 130 height 25
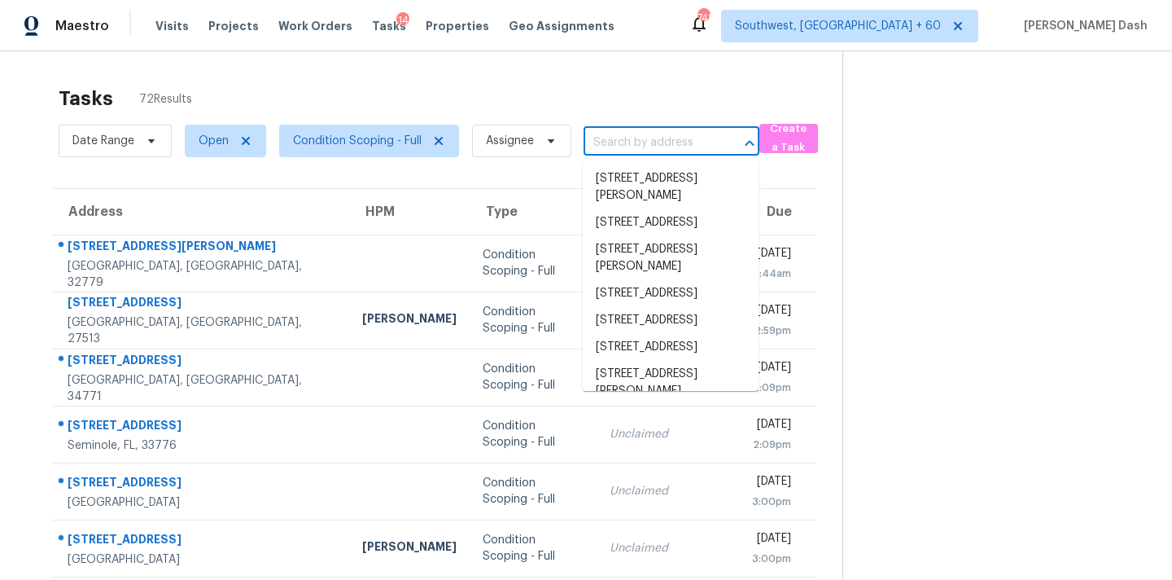
paste input "202 Beechtree Dr, Cary, NC 27513"
type input "202 Beechtree Dr, Cary, NC 27513"
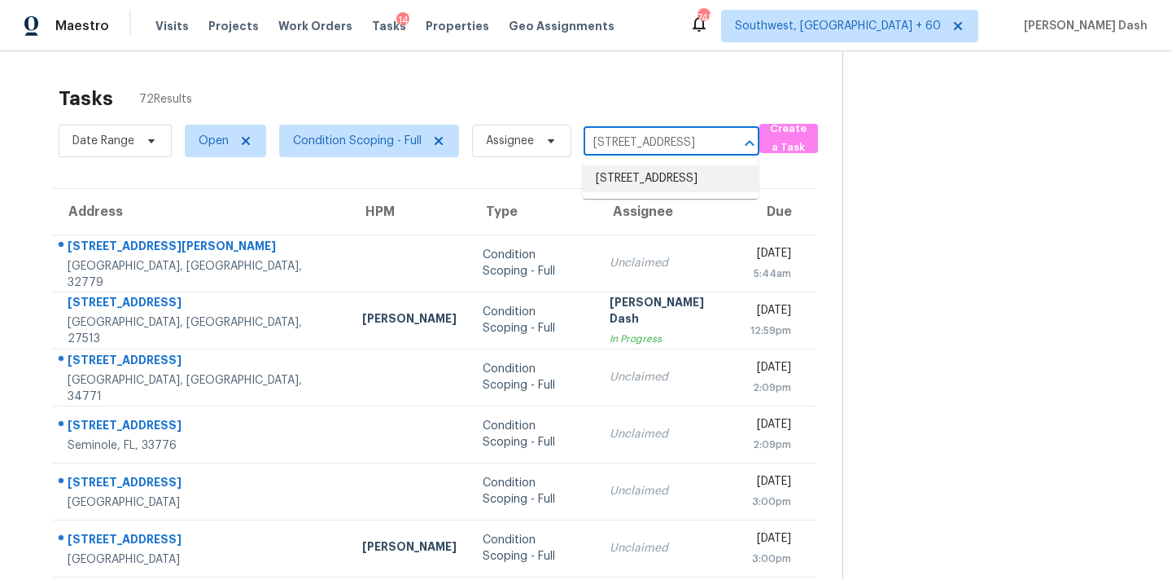
click at [613, 182] on li "202 Beechtree Dr, Cary, NC 27513" at bounding box center [671, 178] width 176 height 27
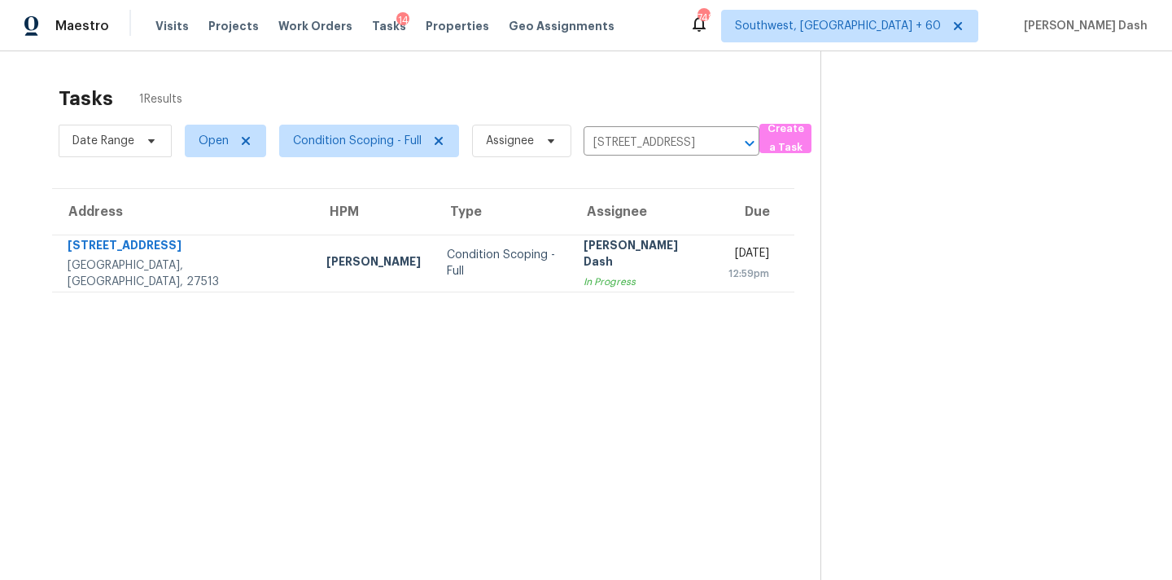
click at [402, 304] on section "Tasks 1 Results Date Range Open Condition Scoping - Full Assignee 202 Beechtree…" at bounding box center [423, 354] width 795 height 554
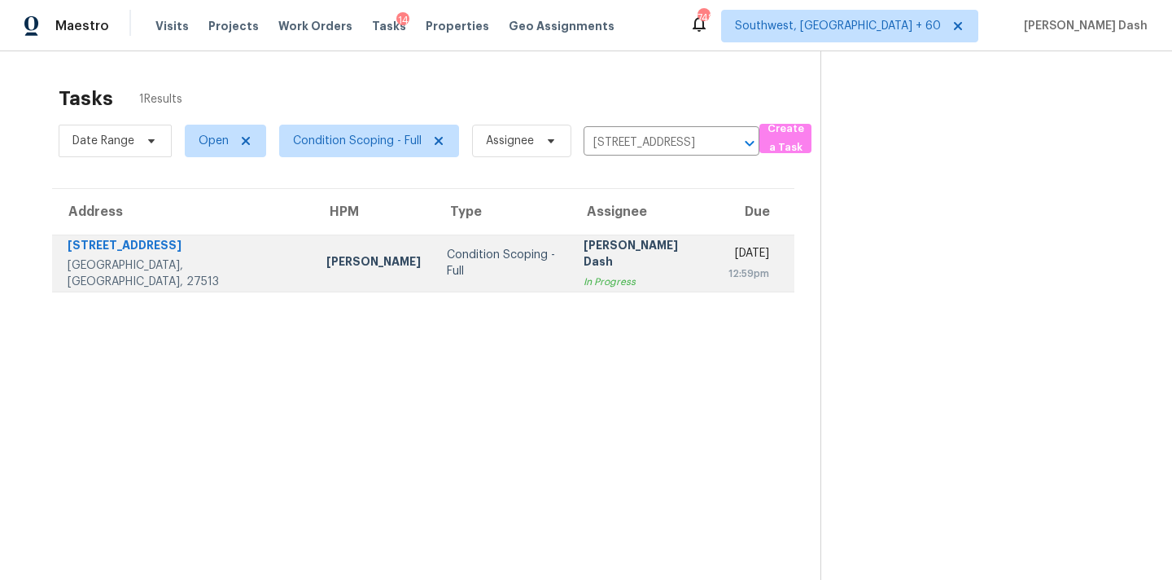
click at [434, 282] on td "Condition Scoping - Full" at bounding box center [502, 262] width 137 height 57
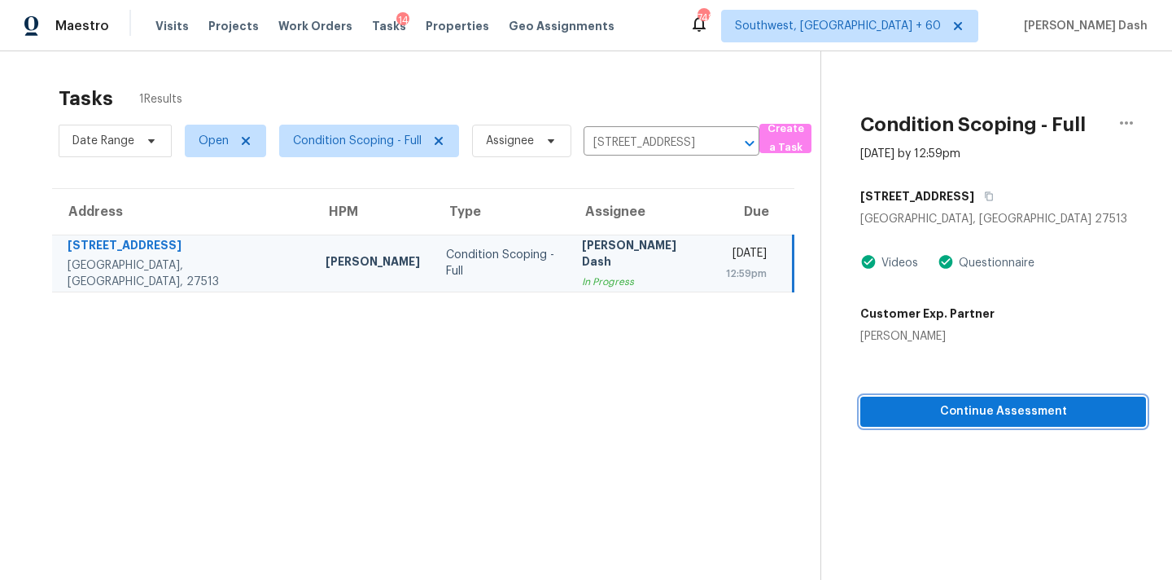
click at [967, 404] on span "Continue Assessment" at bounding box center [1004, 411] width 260 height 20
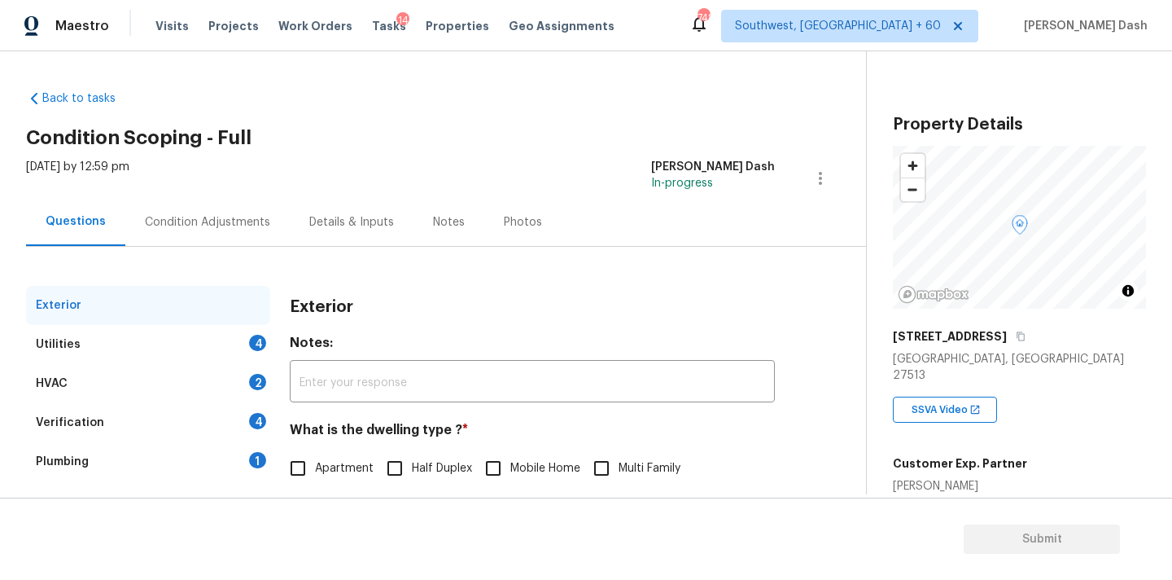
click at [106, 458] on div "Plumbing 1" at bounding box center [148, 461] width 244 height 39
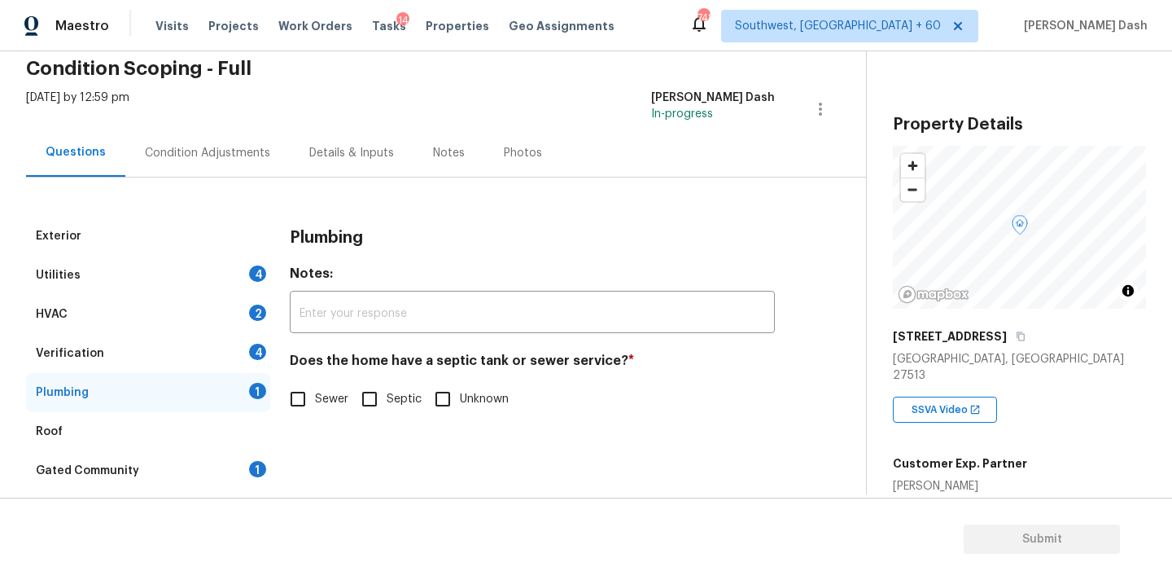
scroll to position [148, 0]
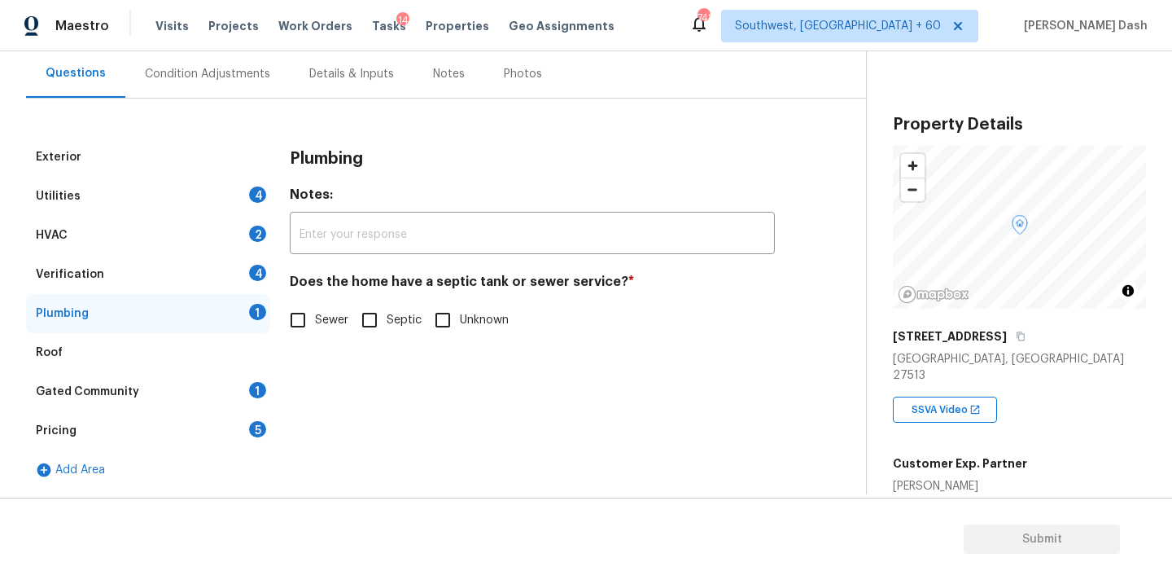
click at [182, 257] on div "Verification 4" at bounding box center [148, 274] width 244 height 39
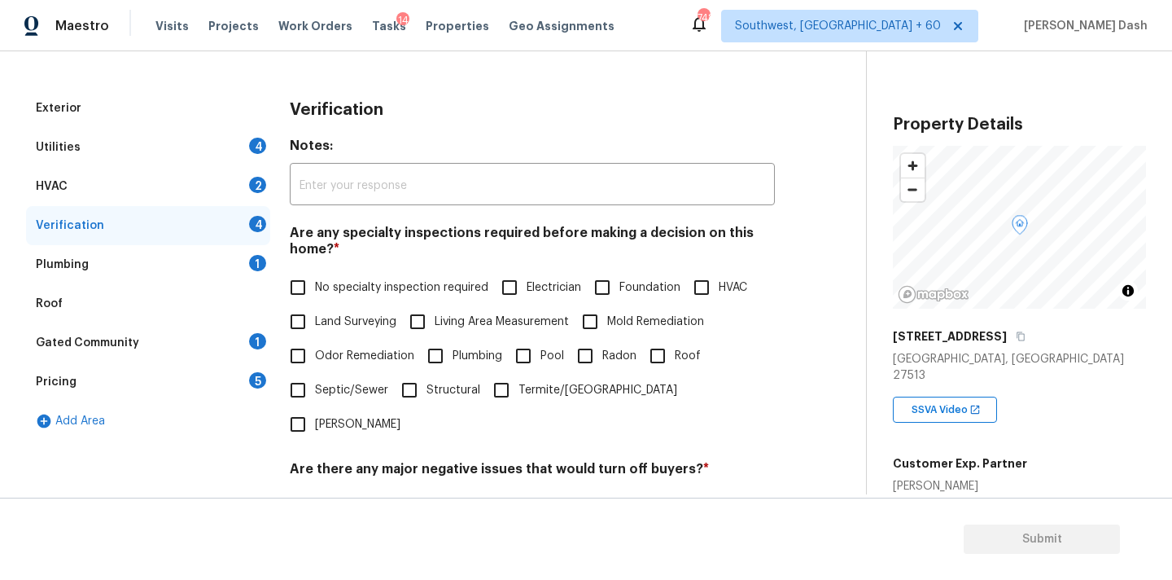
scroll to position [221, 0]
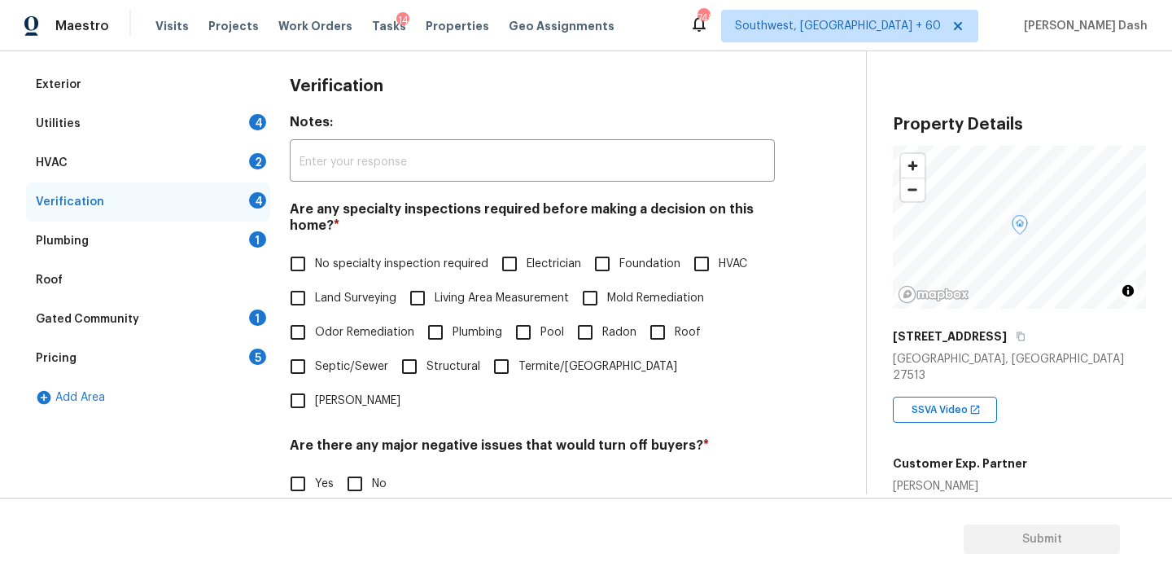
click at [432, 344] on input "Plumbing" at bounding box center [435, 332] width 34 height 34
checkbox input "true"
click at [95, 361] on div "Pricing 5" at bounding box center [148, 358] width 244 height 39
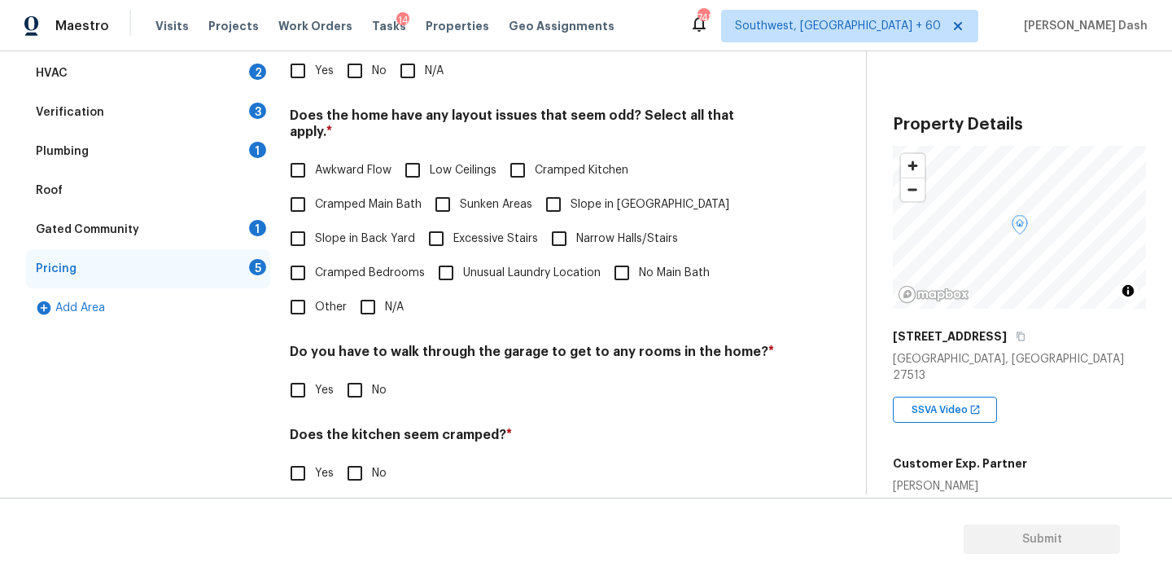
scroll to position [397, 0]
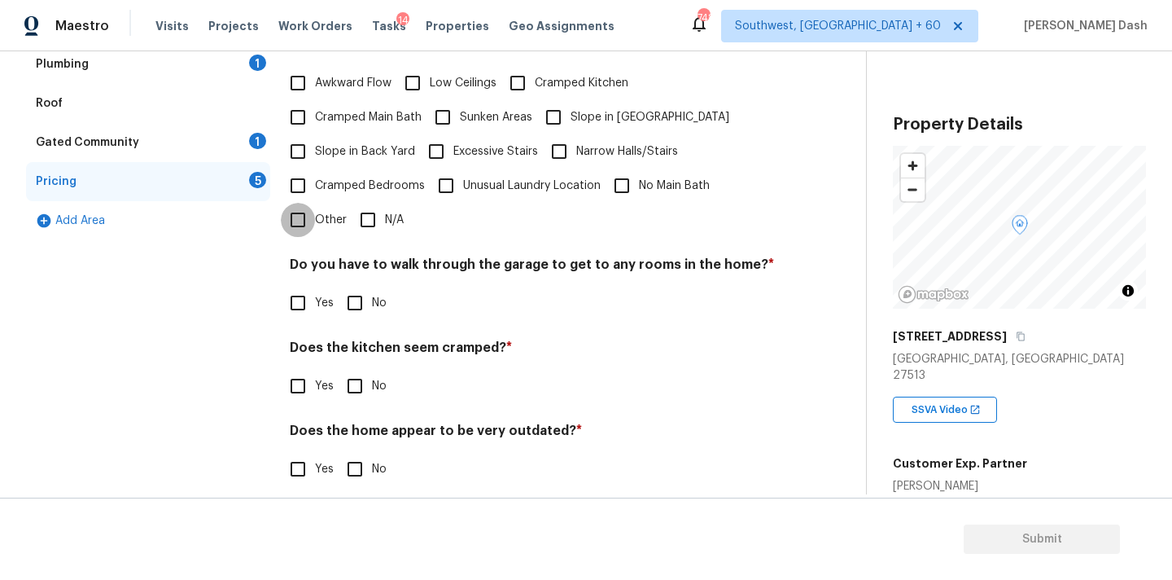
click at [296, 203] on input "Other" at bounding box center [298, 220] width 34 height 34
checkbox input "true"
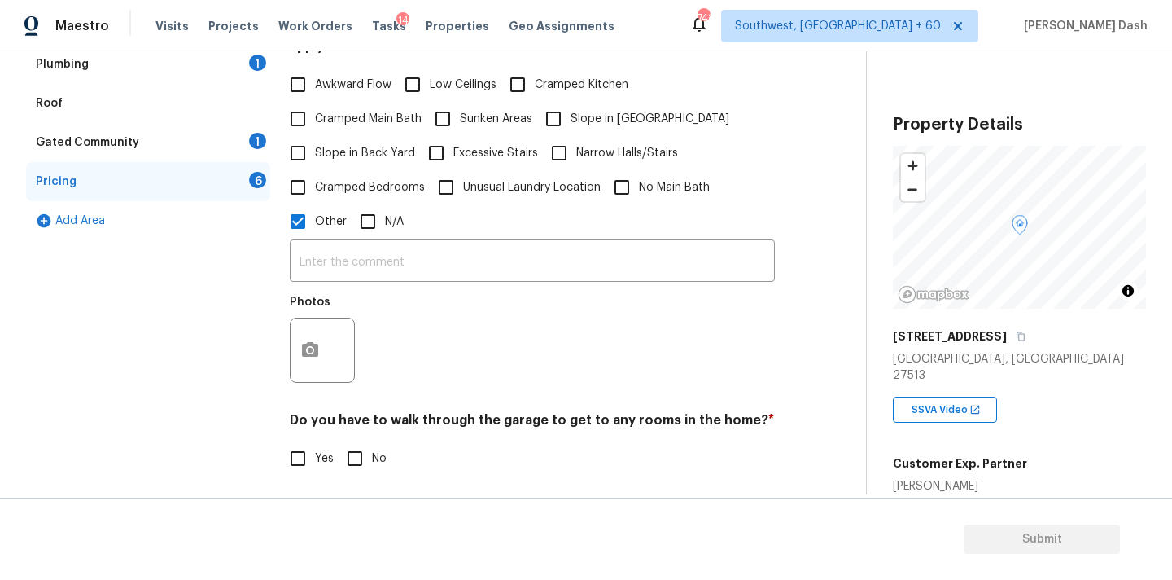
click at [351, 259] on input "text" at bounding box center [532, 262] width 485 height 38
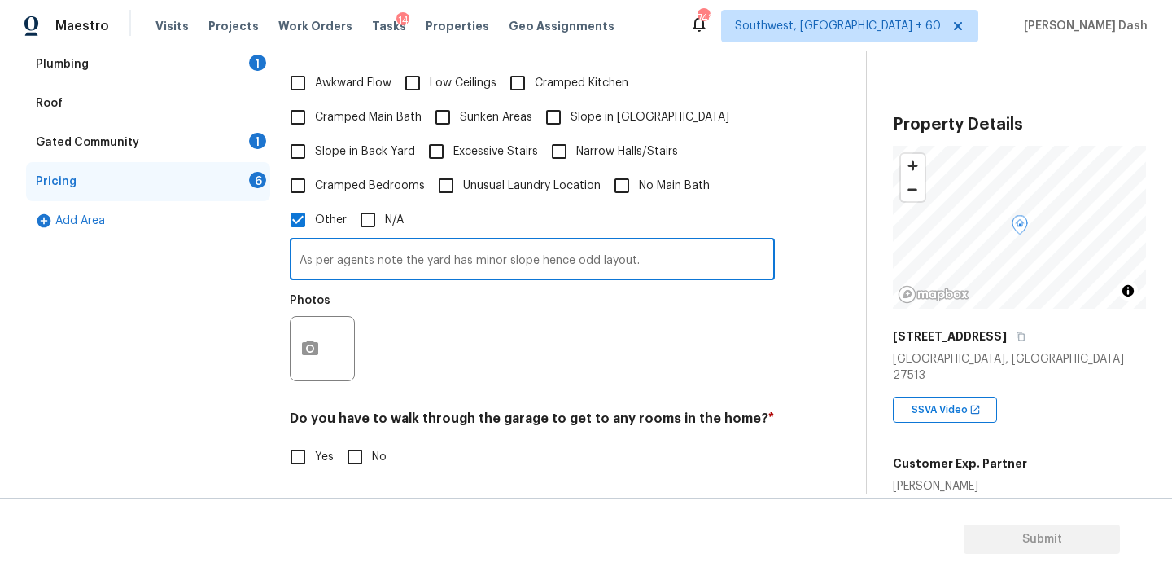
type input "As per agents note the yard has minor slope hence odd layout."
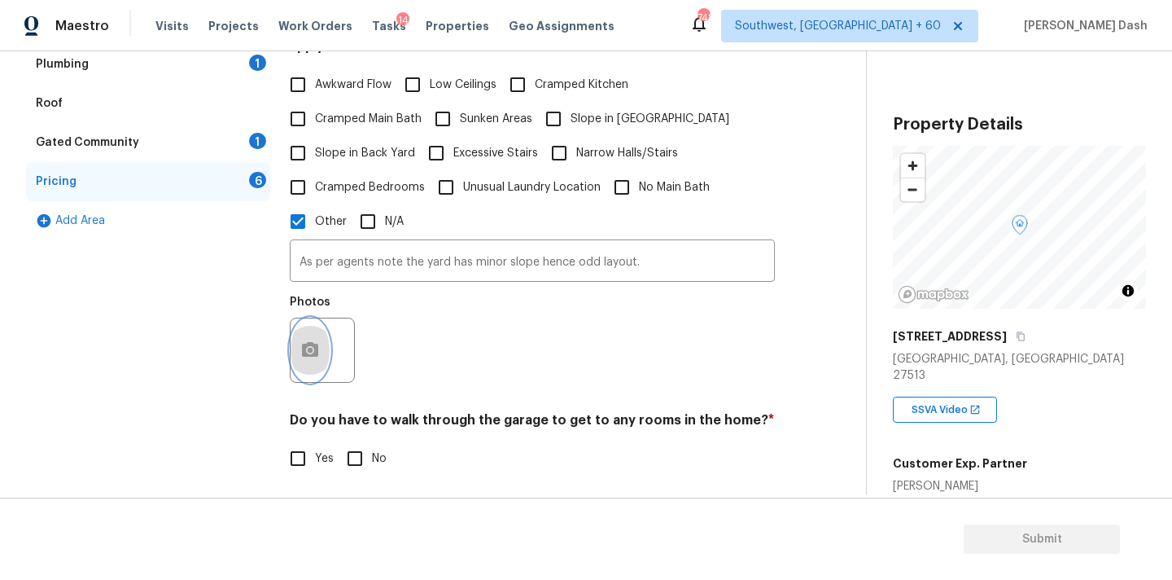
click at [310, 347] on button "button" at bounding box center [310, 350] width 39 height 64
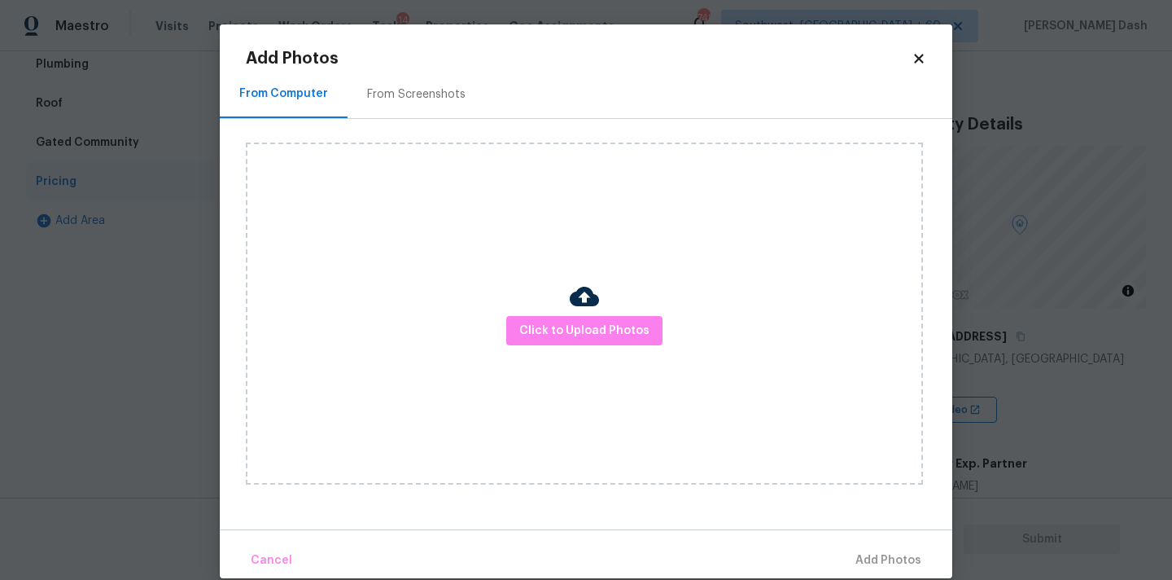
click at [554, 308] on div "Click to Upload Photos" at bounding box center [584, 313] width 677 height 342
click at [554, 316] on button "Click to Upload Photos" at bounding box center [584, 331] width 156 height 30
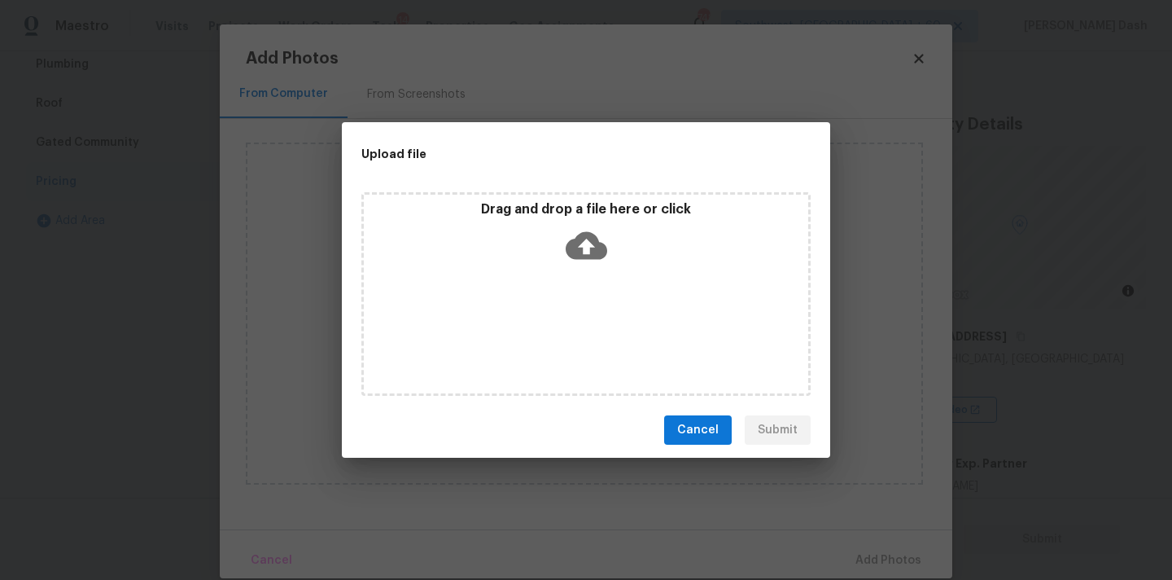
click at [554, 316] on div "Drag and drop a file here or click" at bounding box center [585, 294] width 449 height 204
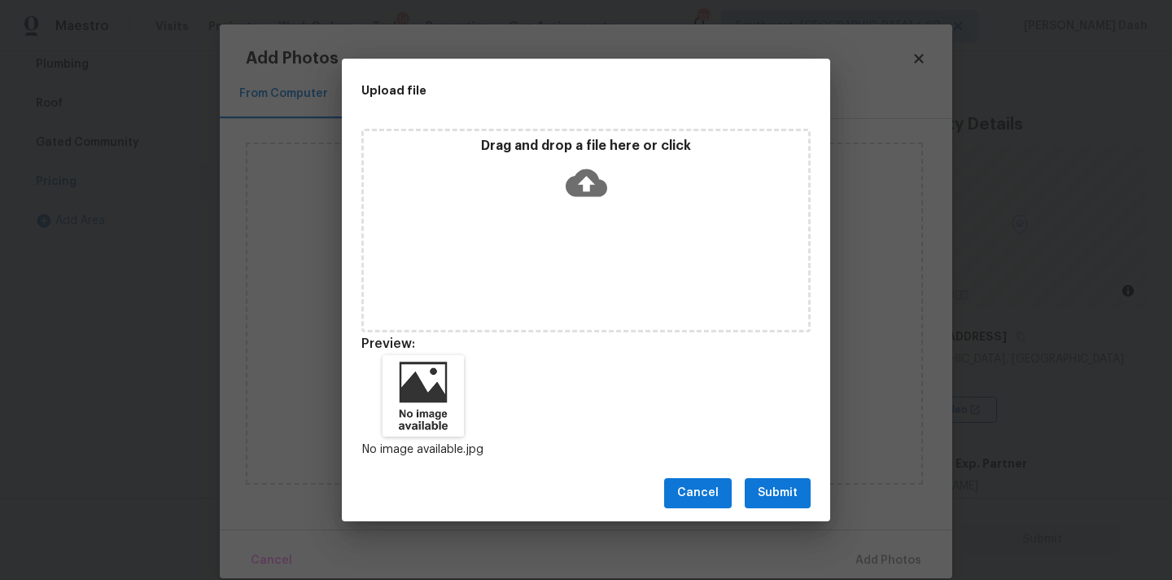
click at [768, 487] on span "Submit" at bounding box center [778, 493] width 40 height 20
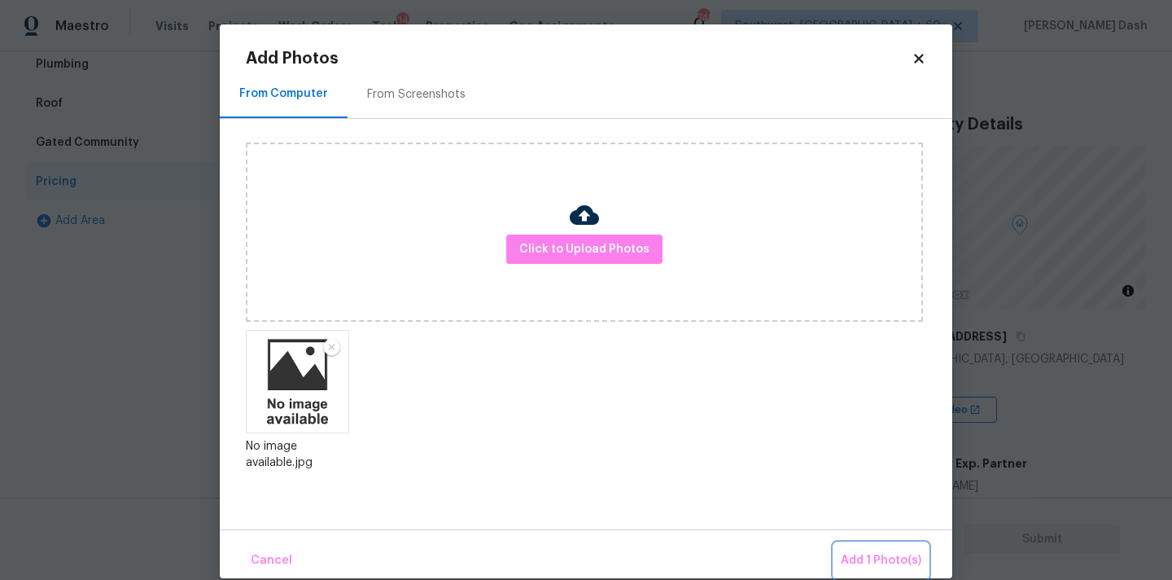
click at [899, 566] on span "Add 1 Photo(s)" at bounding box center [881, 560] width 81 height 20
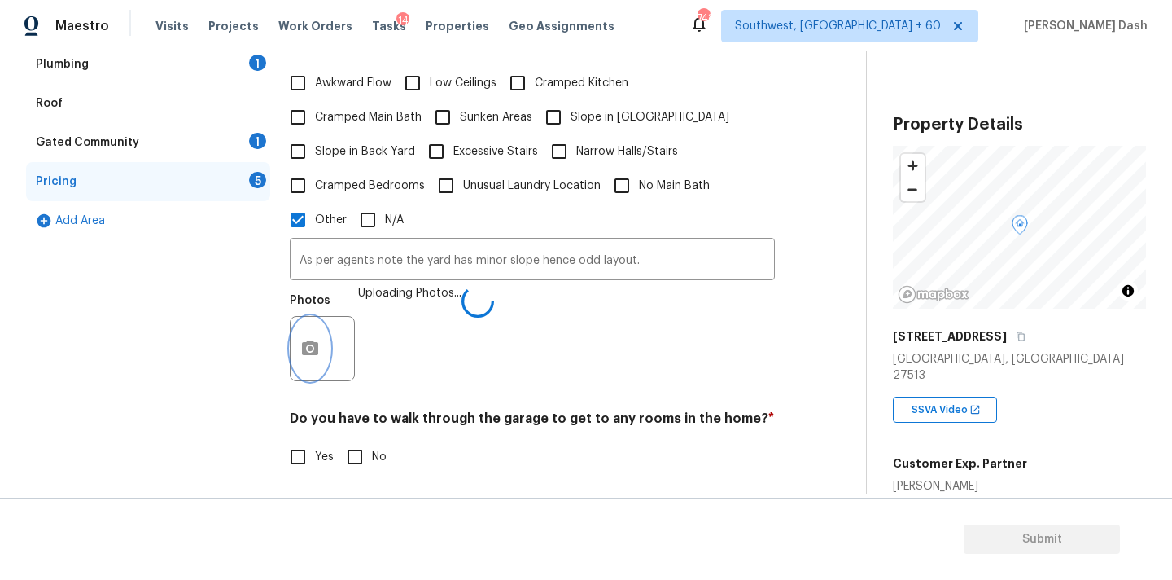
scroll to position [483, 0]
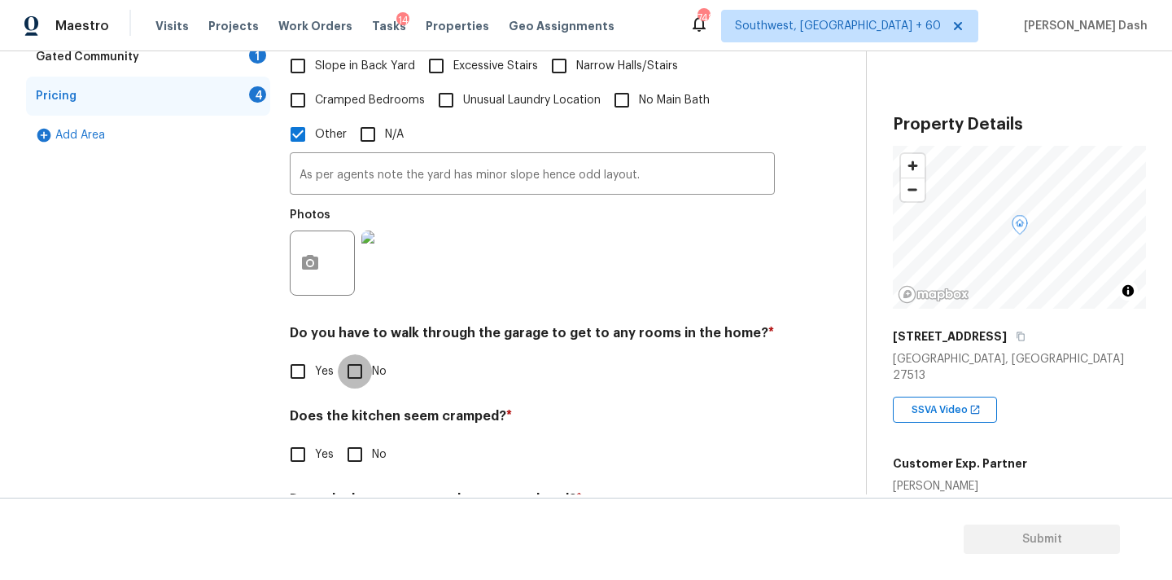
click at [356, 354] on input "No" at bounding box center [355, 371] width 34 height 34
checkbox input "true"
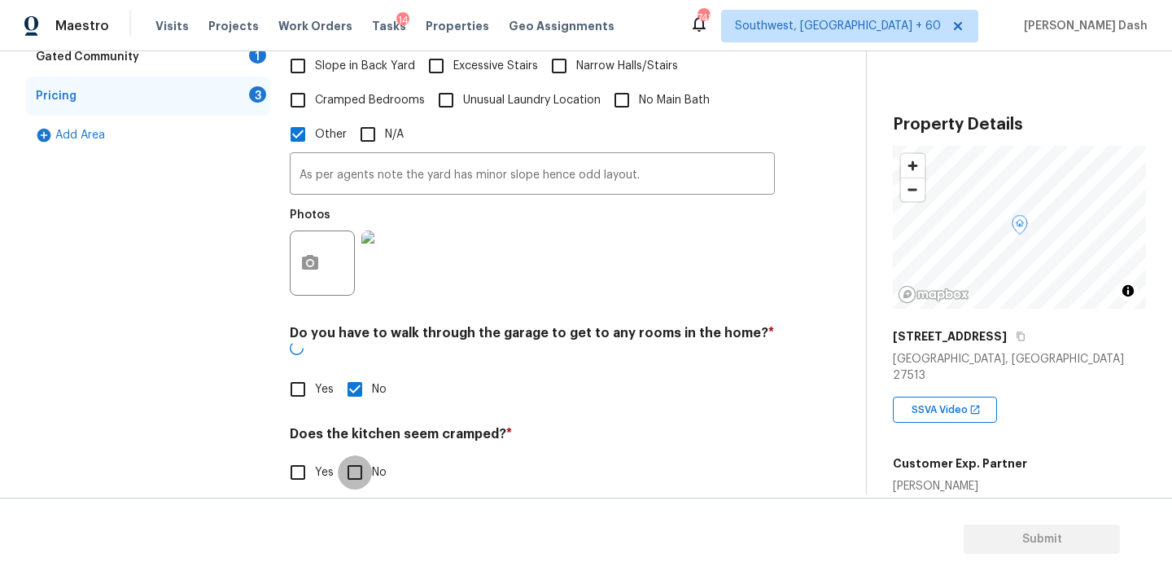
click at [356, 455] on input "No" at bounding box center [355, 472] width 34 height 34
checkbox input "true"
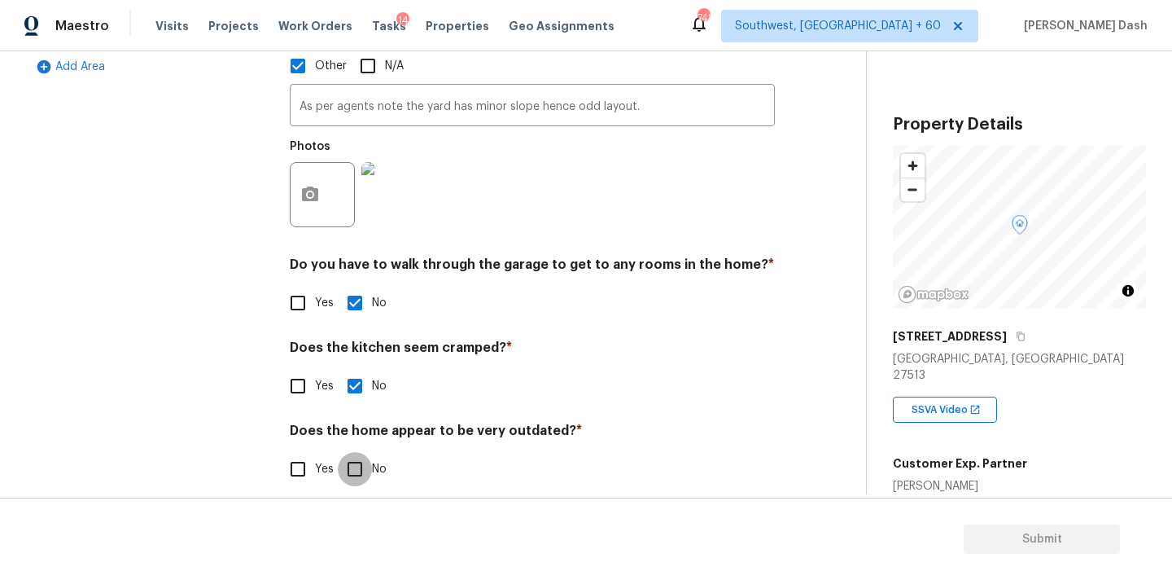
click at [357, 452] on input "No" at bounding box center [355, 469] width 34 height 34
checkbox input "true"
click at [192, 341] on div "Exterior Utilities 4 HVAC 2 Verification 3 Plumbing 1 Roof Gated Community 1 Pr…" at bounding box center [148, 121] width 244 height 773
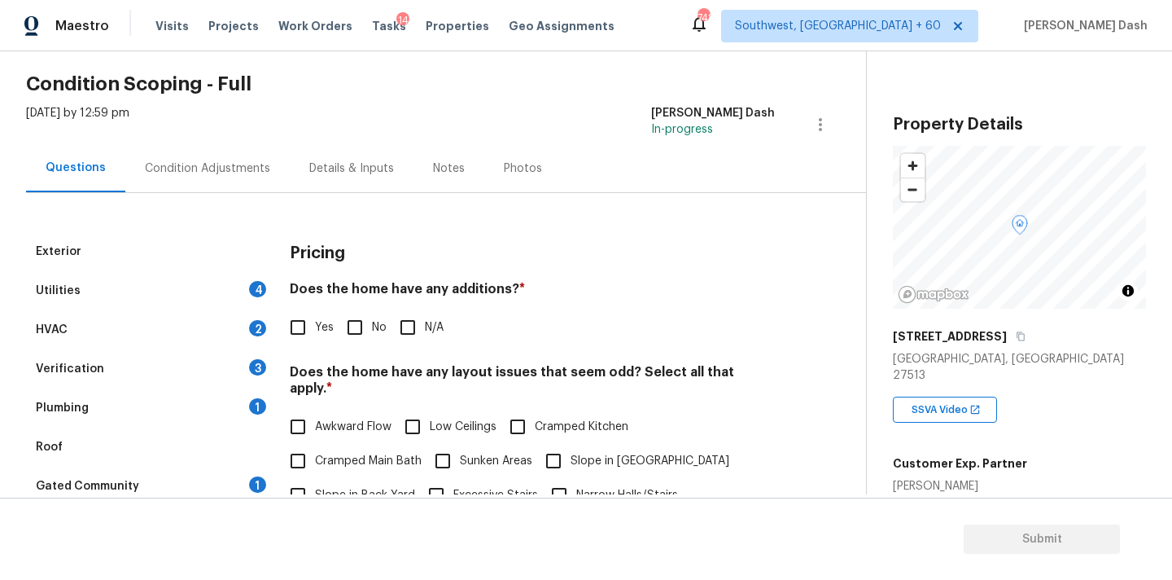
scroll to position [0, 0]
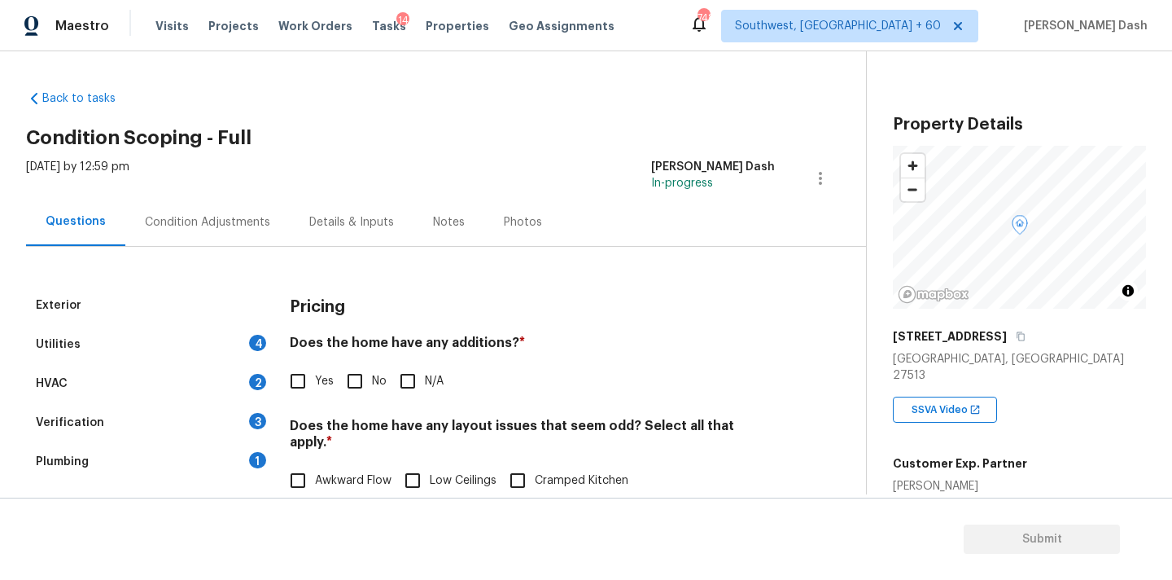
click at [909, 478] on div "Gabby Perez" at bounding box center [960, 486] width 134 height 16
copy div "Gabby Perez"
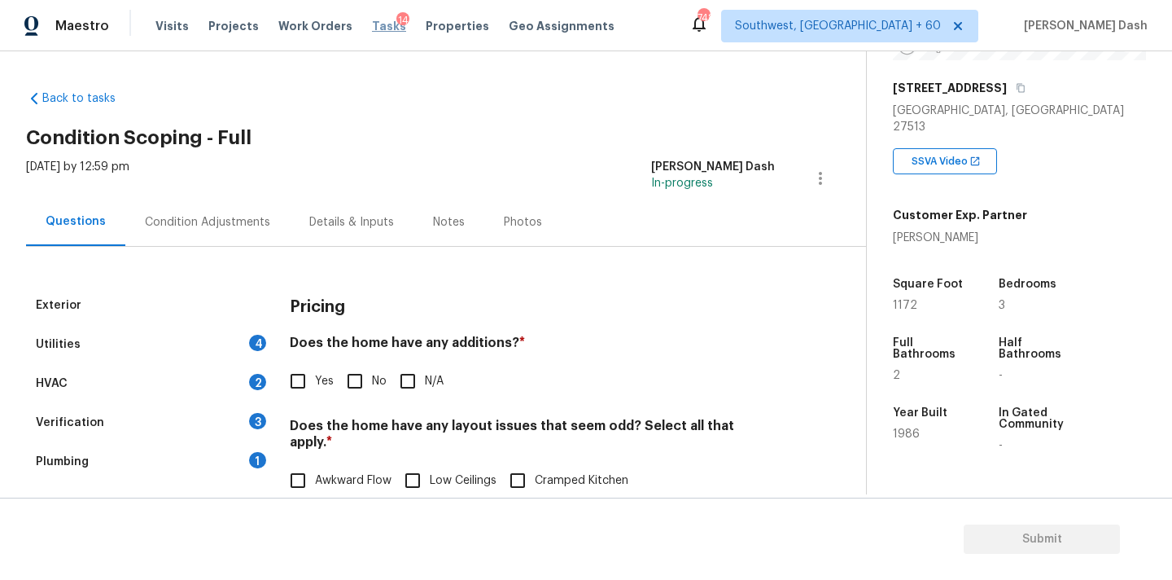
click at [372, 26] on span "Tasks" at bounding box center [389, 25] width 34 height 11
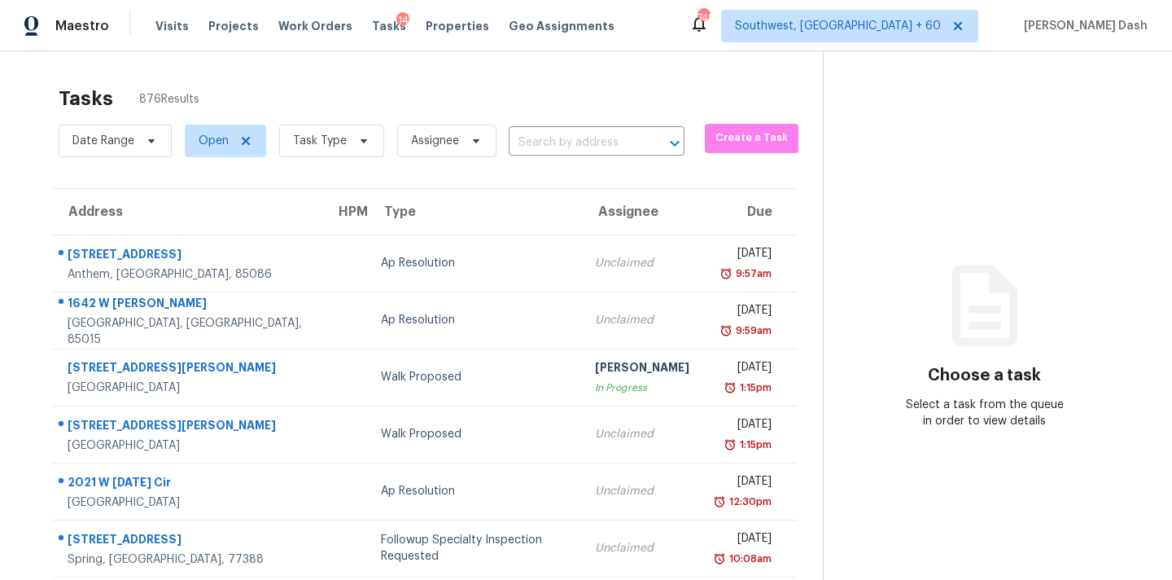
click at [532, 158] on div "Date Range Open Task Type Assignee ​" at bounding box center [372, 141] width 626 height 42
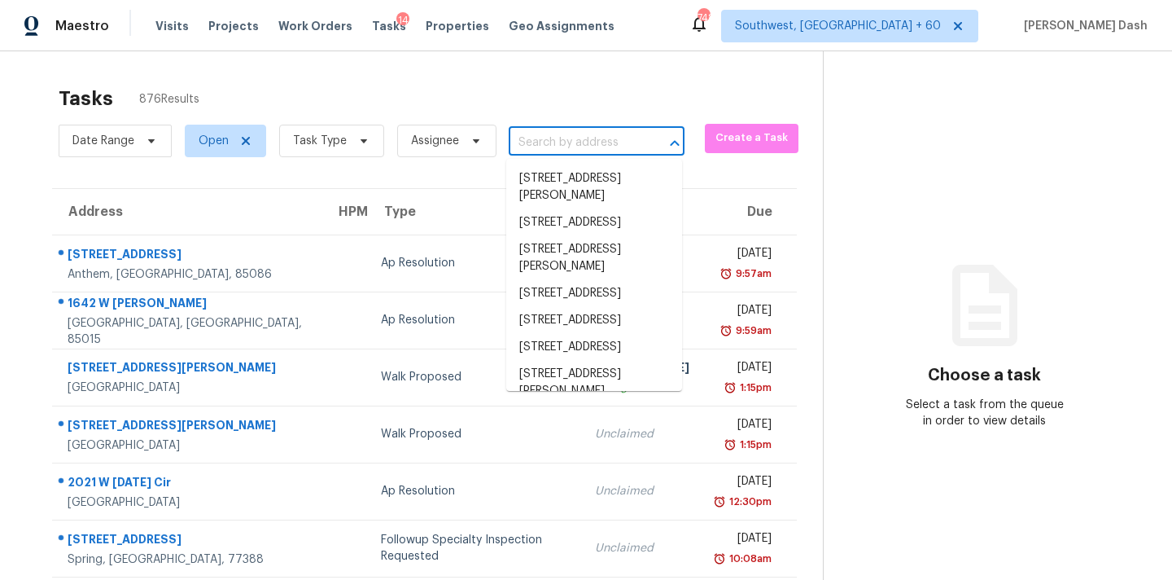
click at [534, 145] on input "text" at bounding box center [574, 142] width 130 height 25
paste input "611 Page St, Clayton, NC 27520"
type input "611 Page St, Clayton, NC 27520"
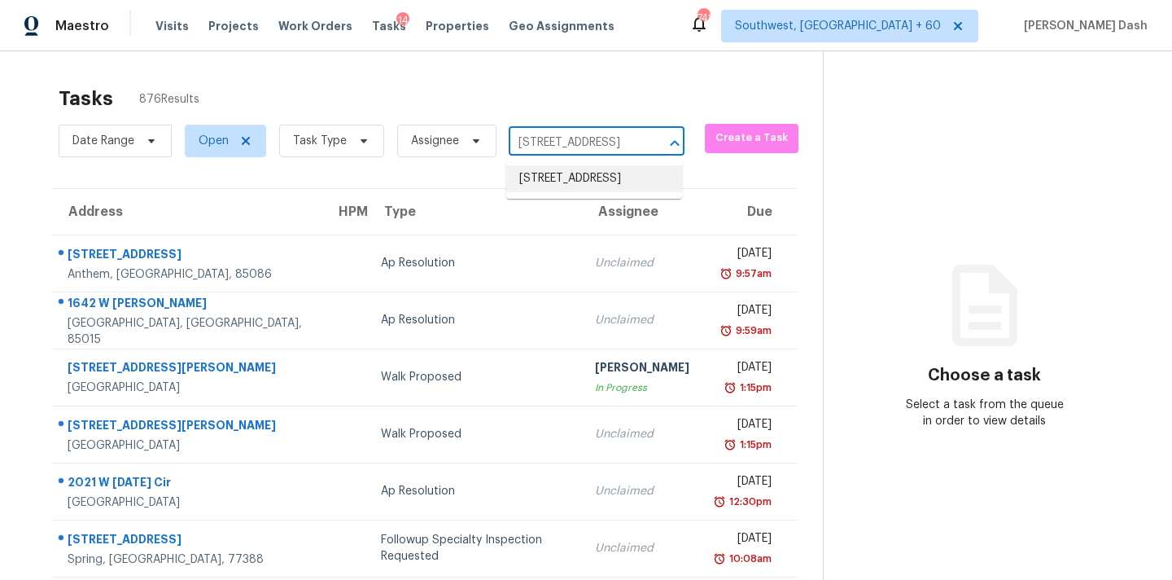
click at [550, 182] on li "611 Page St, Clayton, NC 27520" at bounding box center [594, 178] width 176 height 27
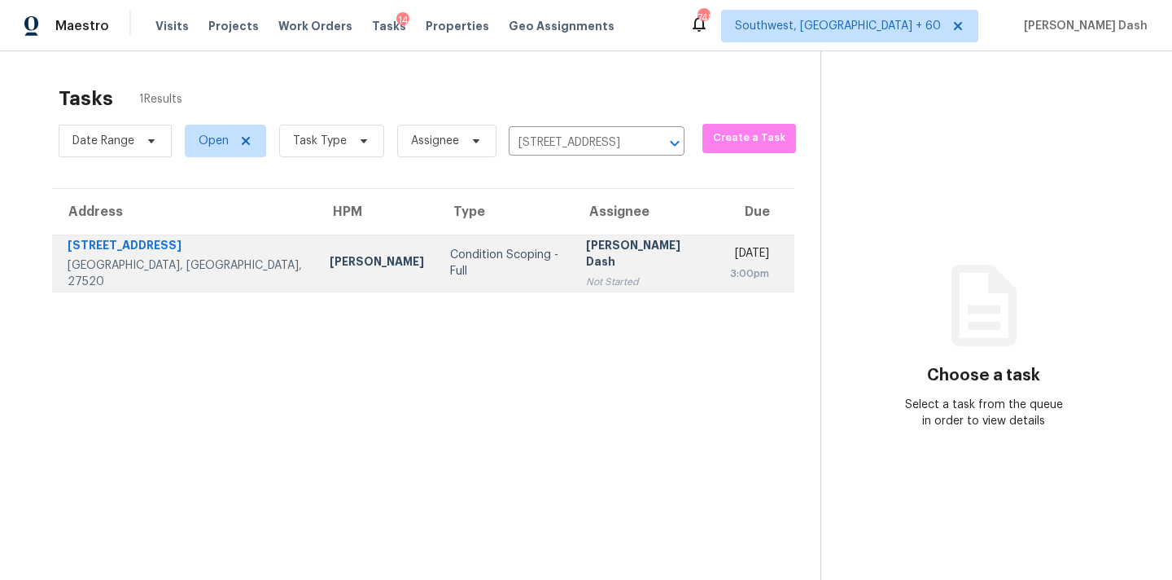
click at [573, 237] on td "Soumya Ranjan Dash Not Started" at bounding box center [645, 262] width 145 height 57
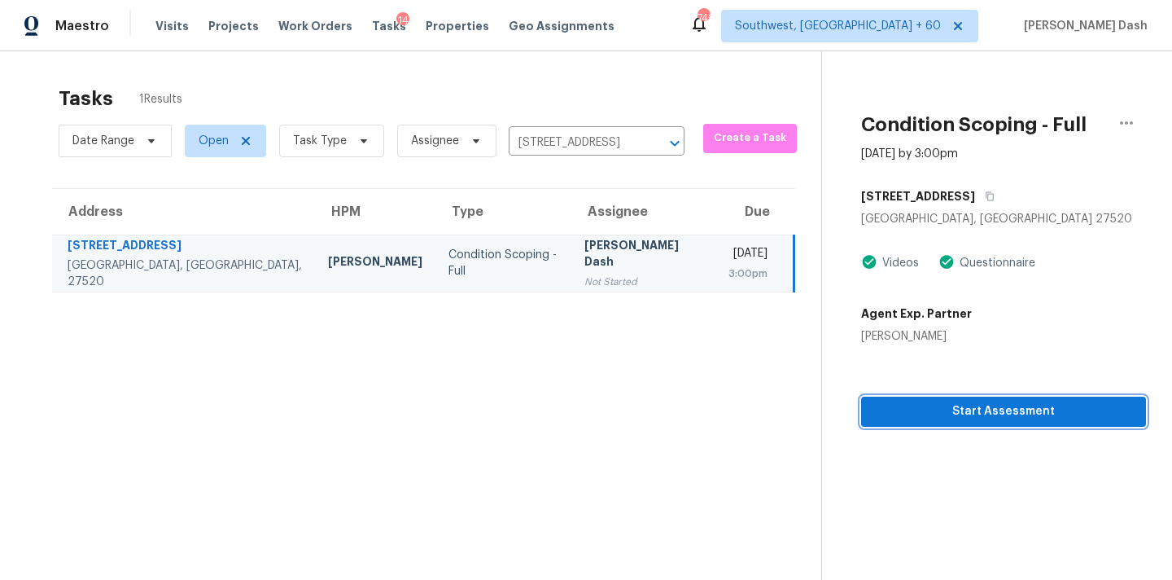
click at [974, 414] on span "Start Assessment" at bounding box center [1003, 411] width 259 height 20
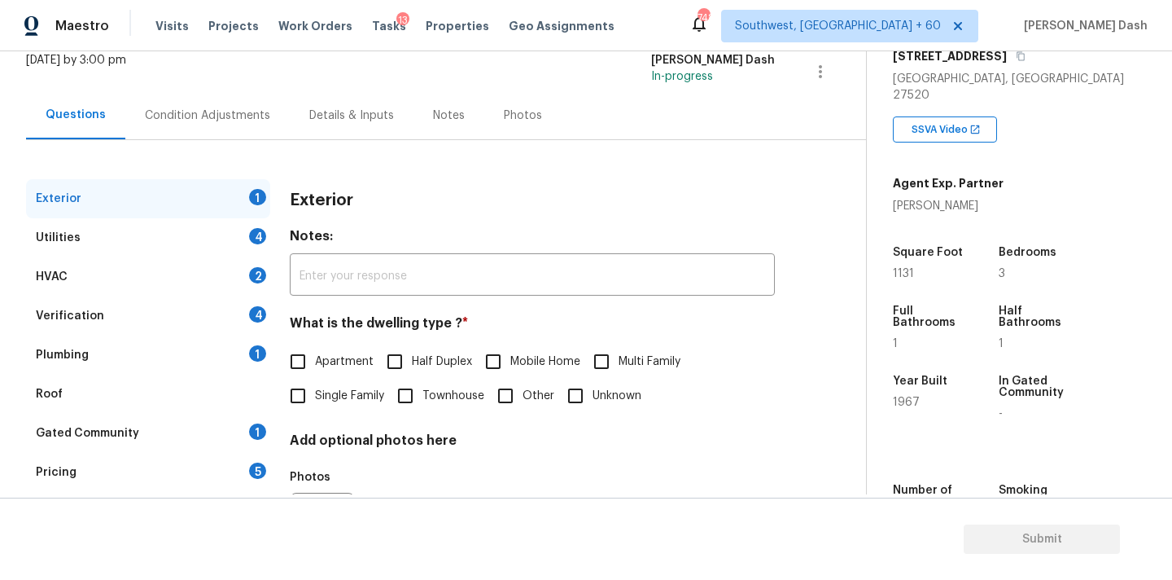
scroll to position [120, 0]
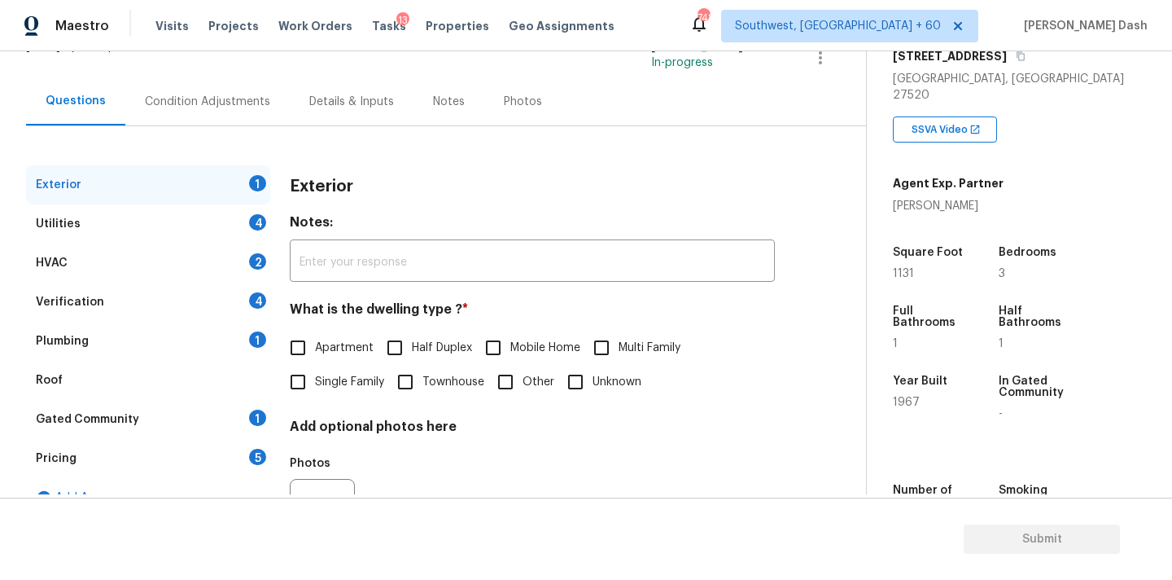
click at [344, 378] on span "Single Family" at bounding box center [349, 382] width 69 height 17
click at [315, 378] on input "Single Family" at bounding box center [298, 382] width 34 height 34
checkbox input "true"
click at [234, 224] on div "Utilities 4" at bounding box center [148, 223] width 244 height 39
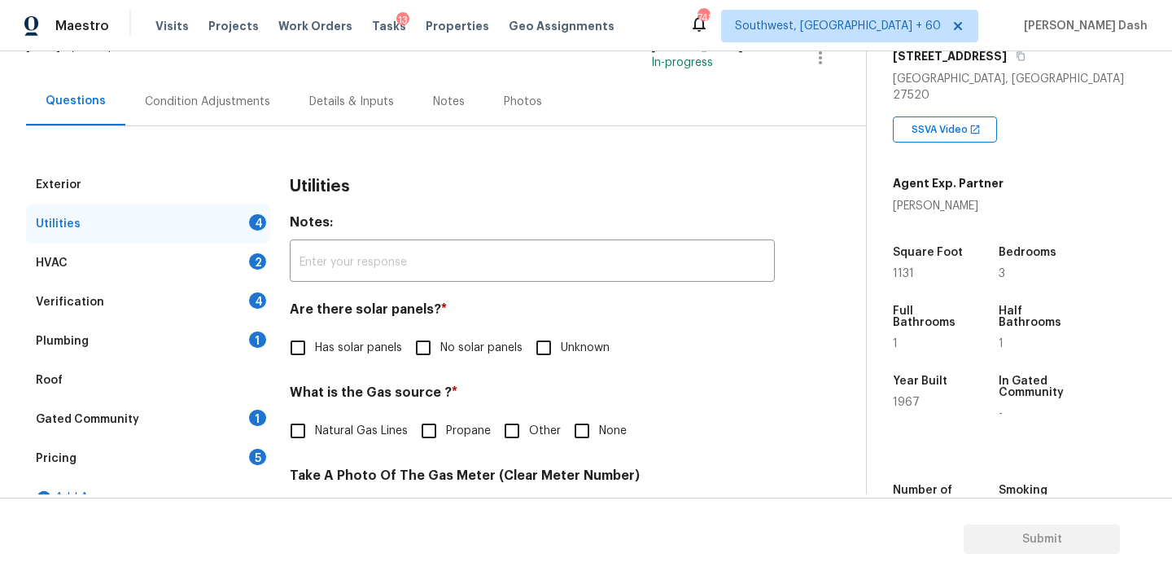
click at [446, 361] on label "No solar panels" at bounding box center [464, 348] width 116 height 34
click at [440, 361] on input "No solar panels" at bounding box center [423, 348] width 34 height 34
checkbox input "true"
click at [521, 429] on input "Other" at bounding box center [512, 431] width 34 height 34
checkbox input "true"
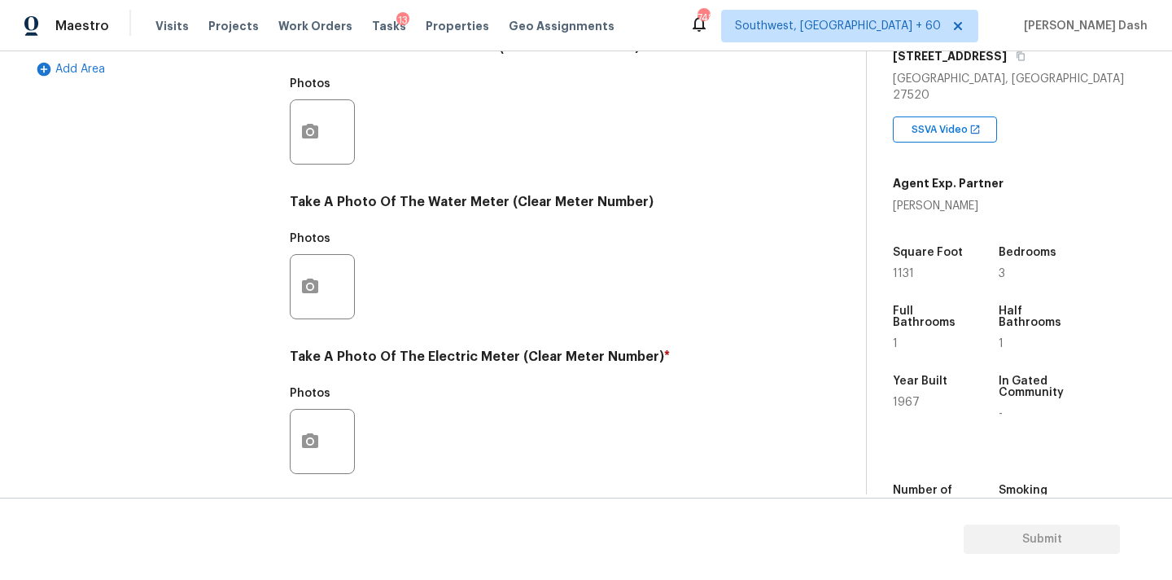
scroll to position [577, 0]
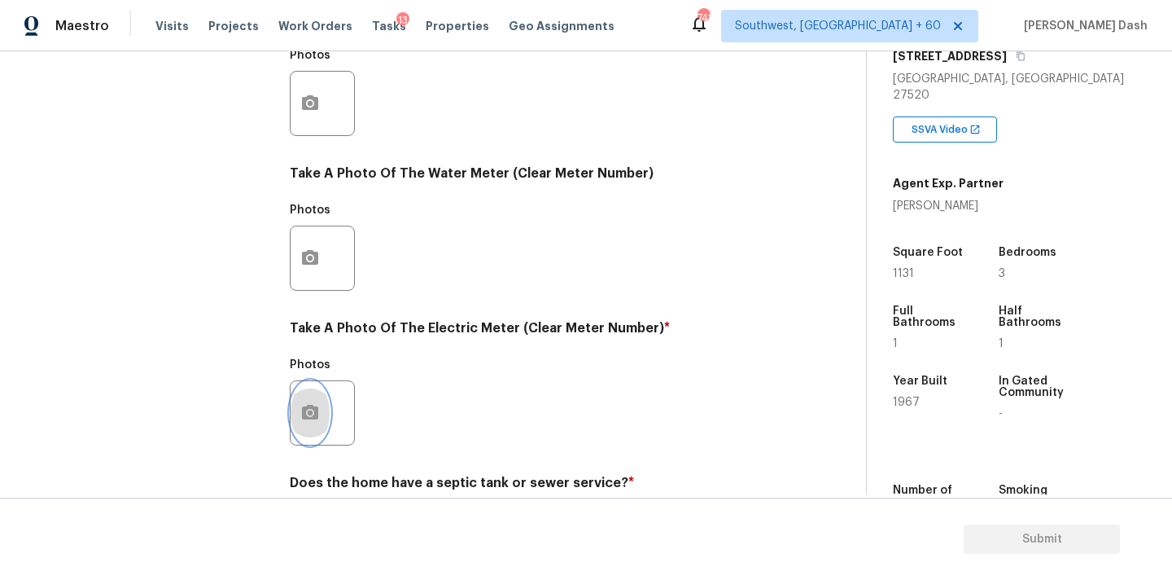
click at [326, 410] on button "button" at bounding box center [310, 413] width 39 height 64
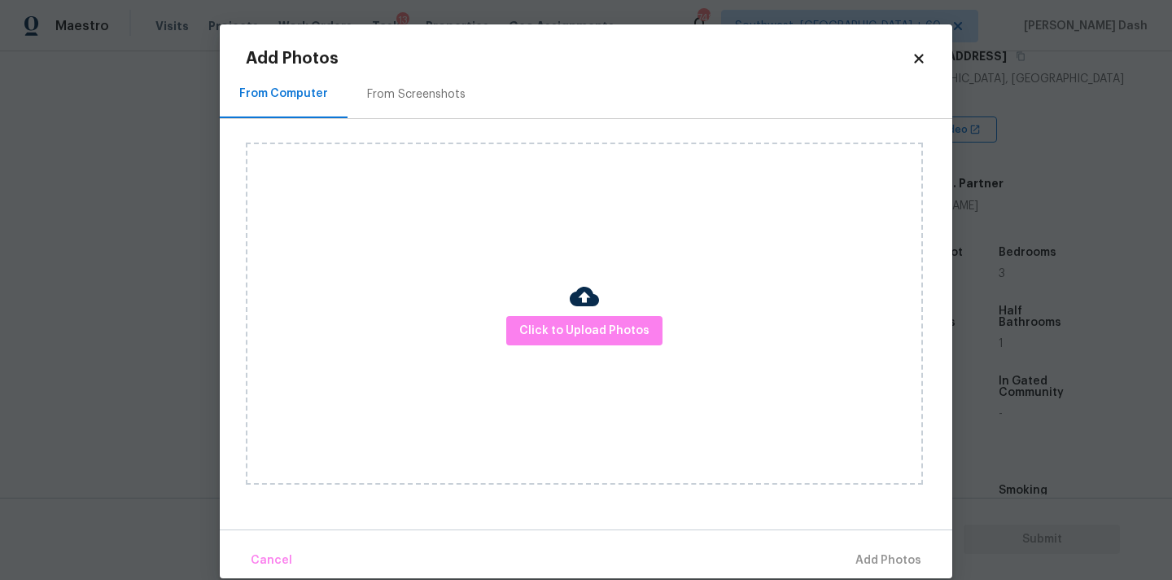
click at [594, 348] on div "Click to Upload Photos" at bounding box center [584, 313] width 677 height 342
click at [594, 344] on button "Click to Upload Photos" at bounding box center [584, 331] width 156 height 30
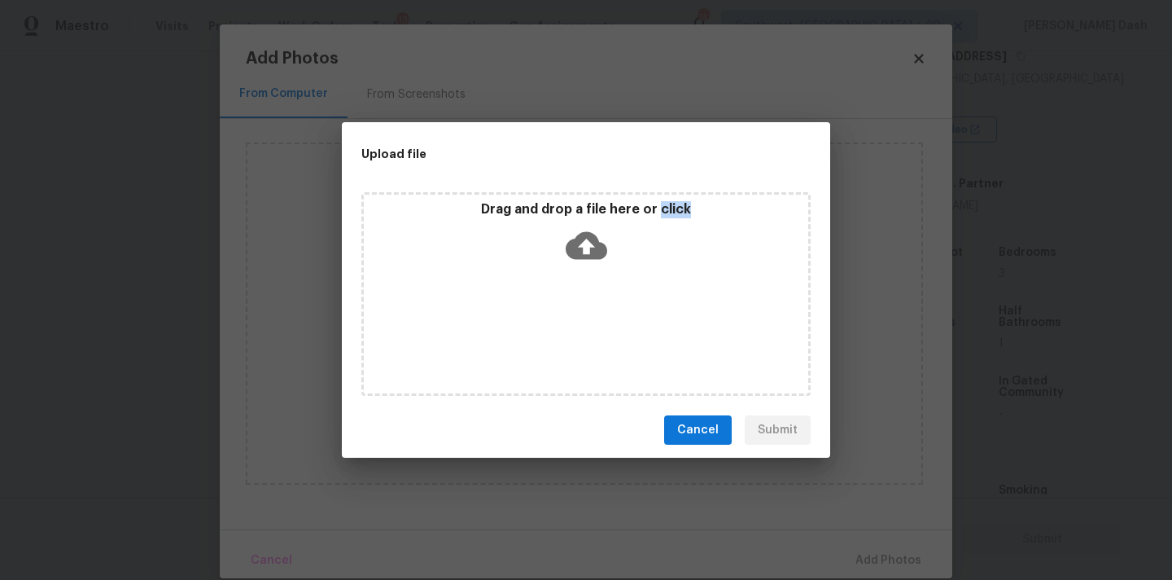
click at [594, 344] on div "Drag and drop a file here or click" at bounding box center [585, 294] width 449 height 204
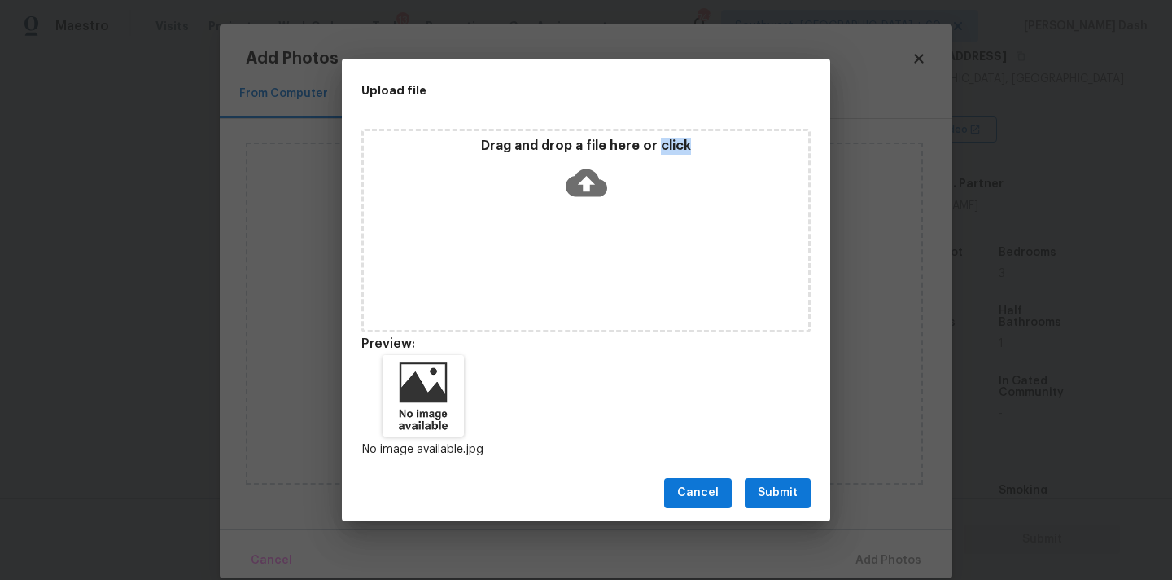
click at [772, 489] on span "Submit" at bounding box center [778, 493] width 40 height 20
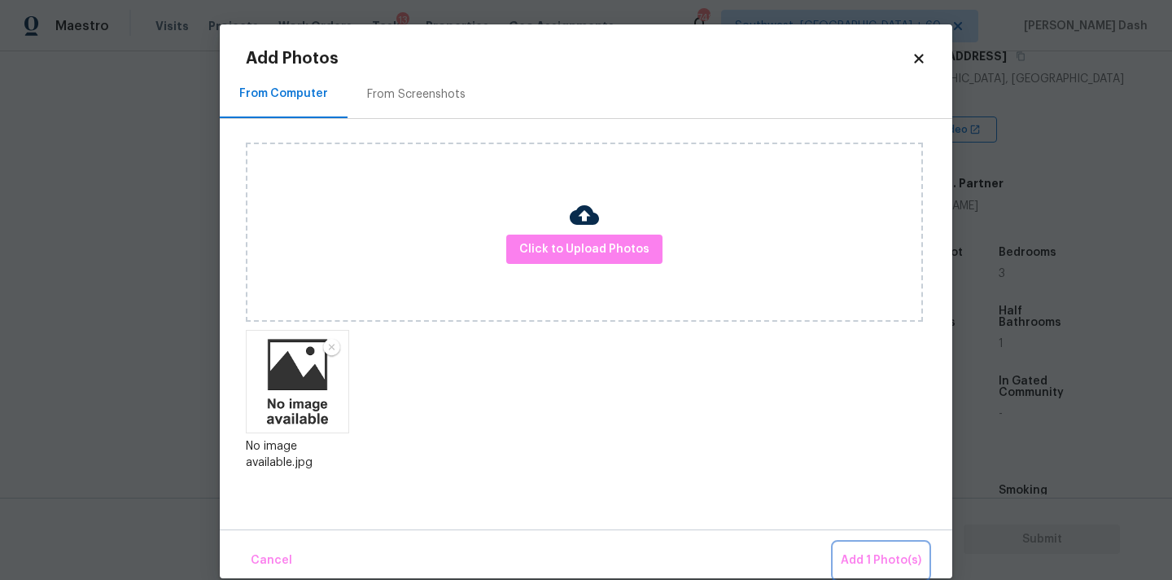
click at [890, 553] on span "Add 1 Photo(s)" at bounding box center [881, 560] width 81 height 20
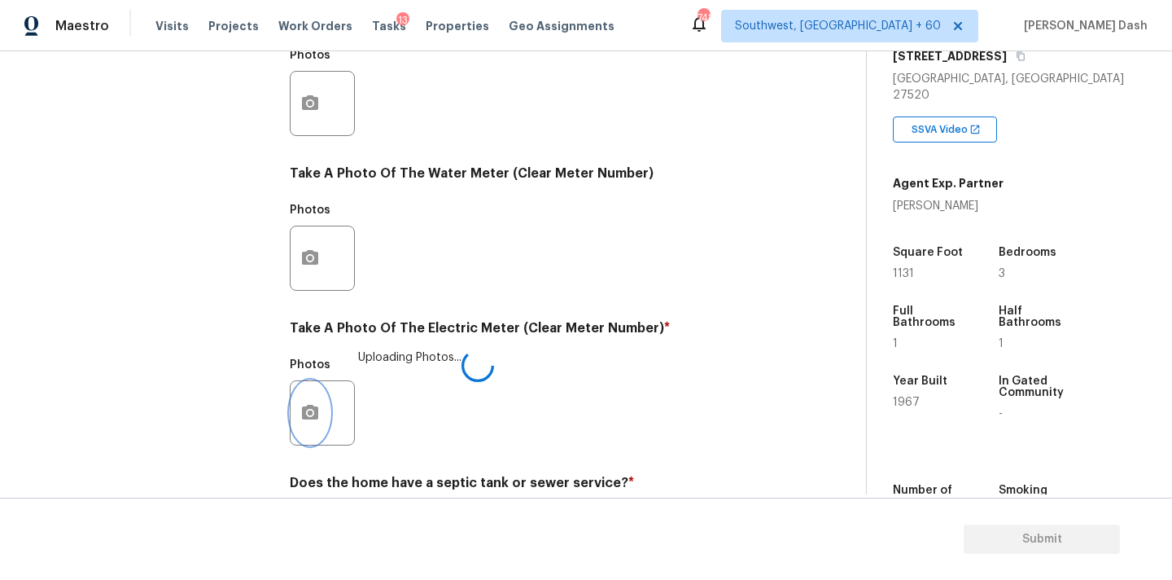
scroll to position [646, 0]
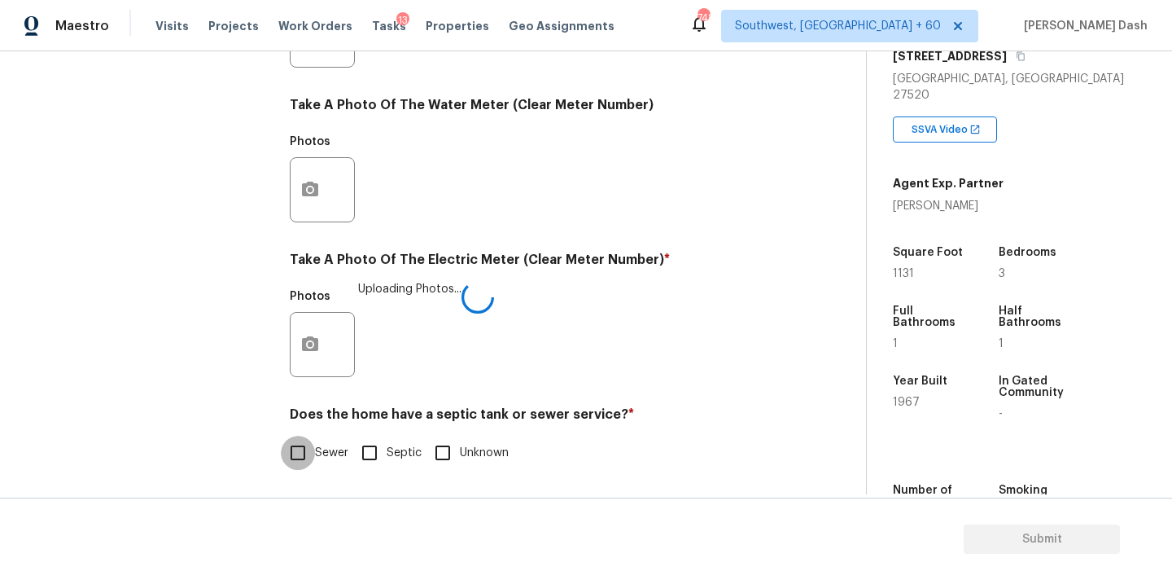
click at [305, 444] on input "Sewer" at bounding box center [298, 453] width 34 height 34
checkbox input "true"
click at [219, 313] on div "Exterior Utilities HVAC 2 Verification 4 Plumbing 1 Roof Gated Community 1 Pric…" at bounding box center [148, 64] width 244 height 849
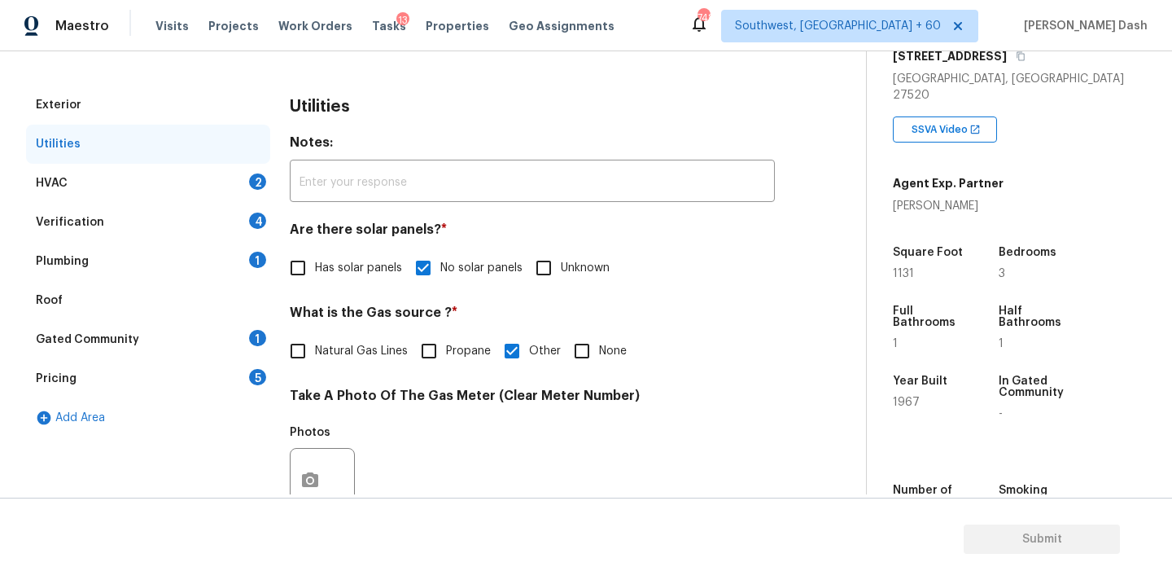
click at [238, 178] on div "HVAC 2" at bounding box center [148, 183] width 244 height 39
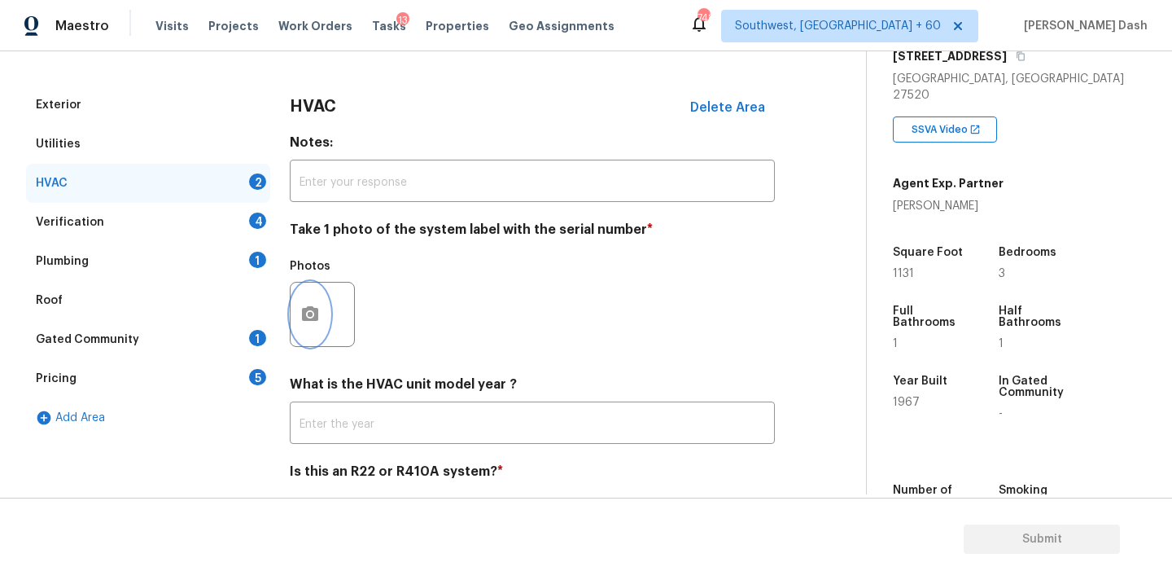
click at [318, 315] on icon "button" at bounding box center [310, 314] width 20 height 20
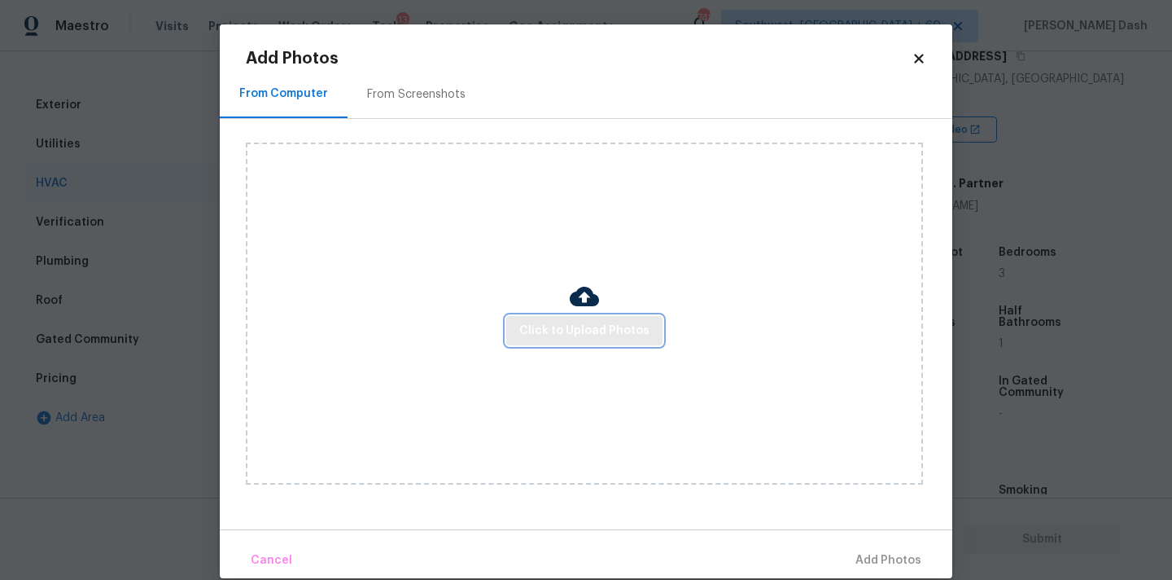
click at [539, 342] on button "Click to Upload Photos" at bounding box center [584, 331] width 156 height 30
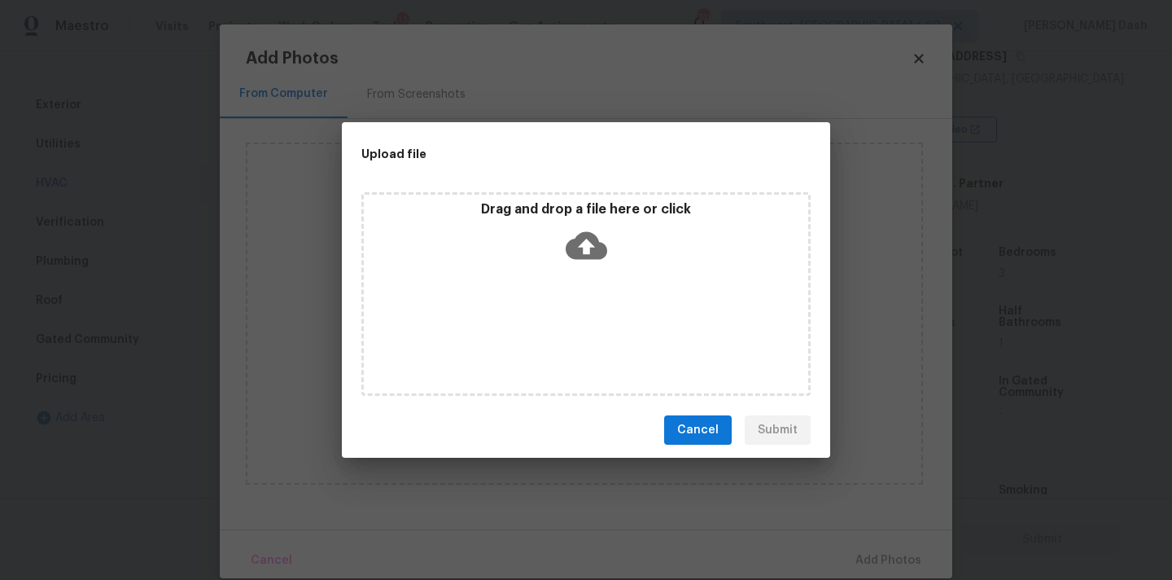
click at [539, 323] on div "Drag and drop a file here or click" at bounding box center [585, 294] width 449 height 204
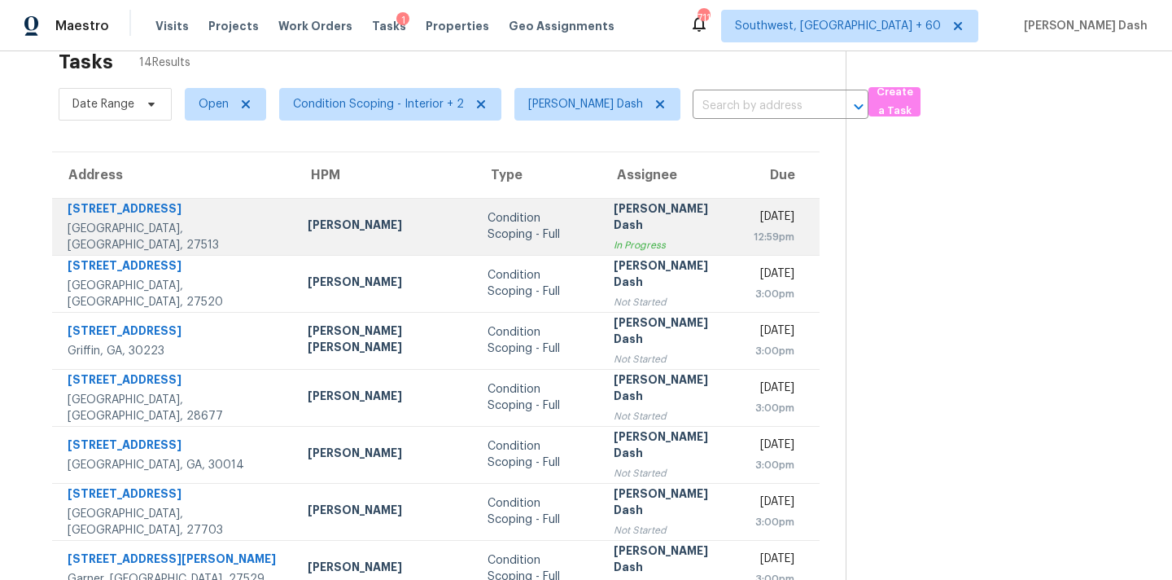
scroll to position [20, 0]
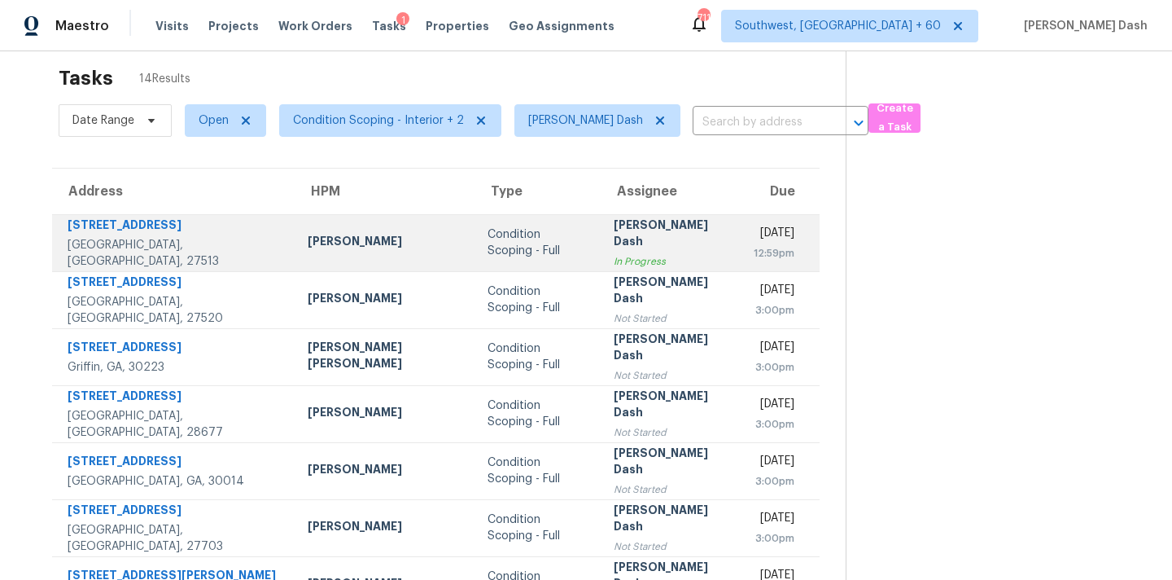
click at [475, 226] on td "Condition Scoping - Full" at bounding box center [538, 242] width 126 height 57
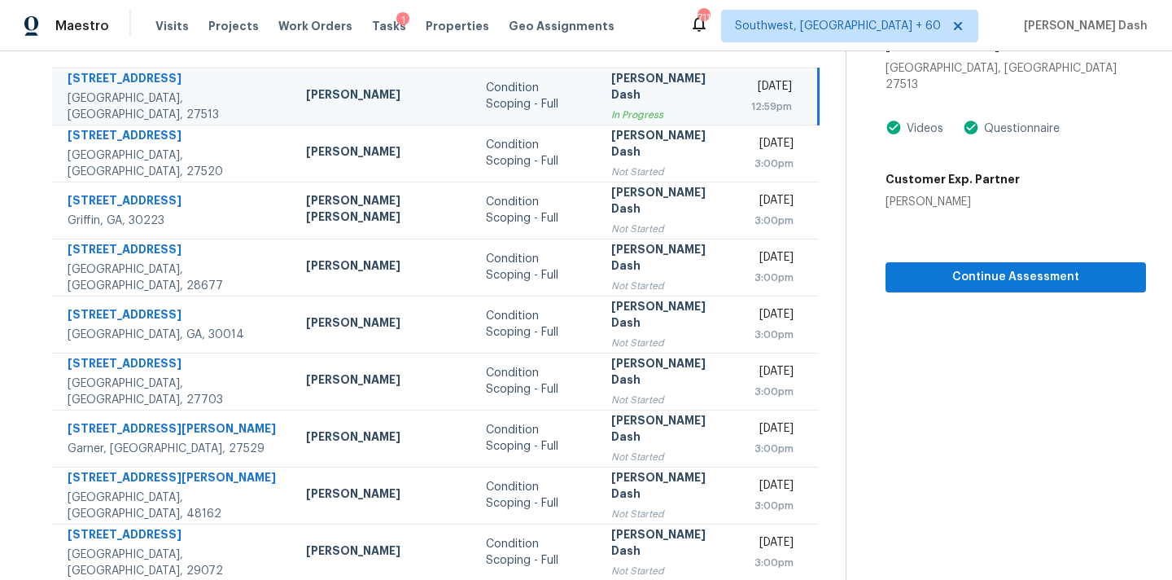
scroll to position [70, 0]
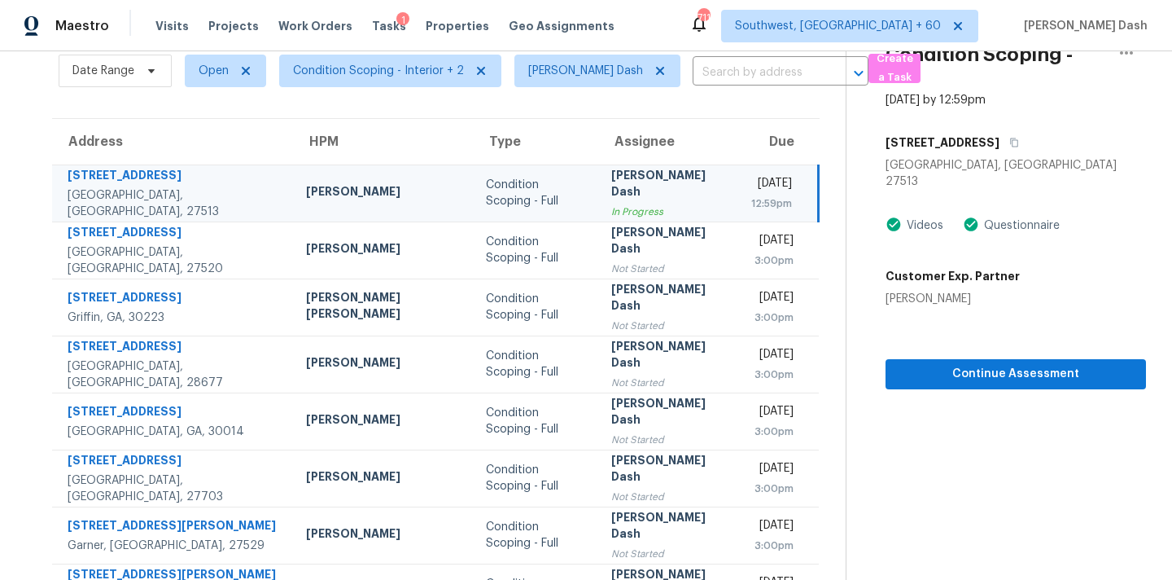
click at [486, 189] on div "Condition Scoping - Full" at bounding box center [535, 193] width 99 height 33
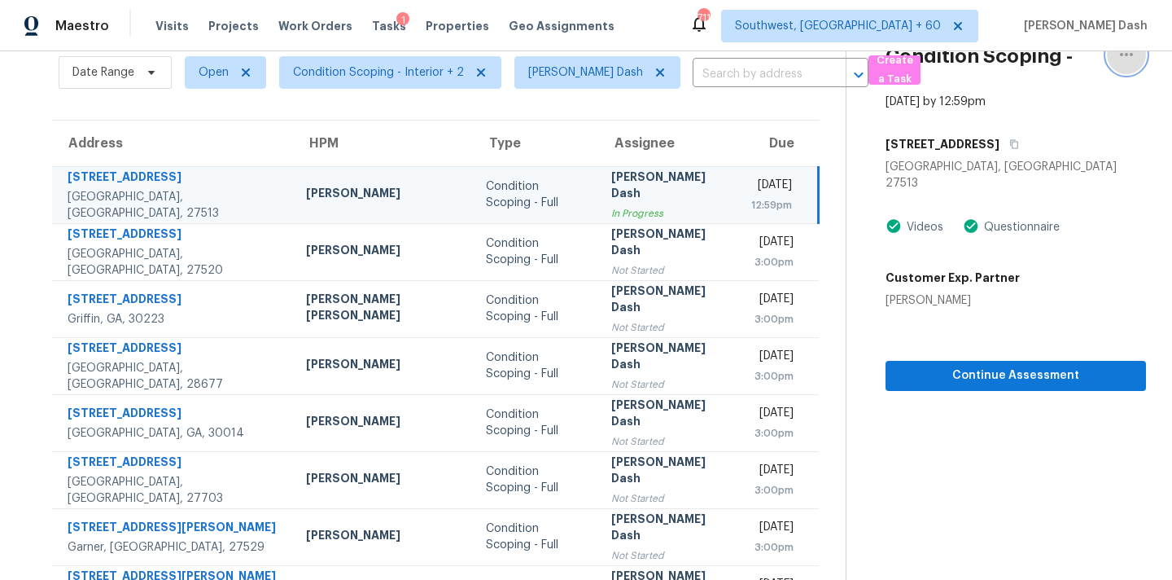
click at [1129, 58] on icon "button" at bounding box center [1127, 55] width 20 height 20
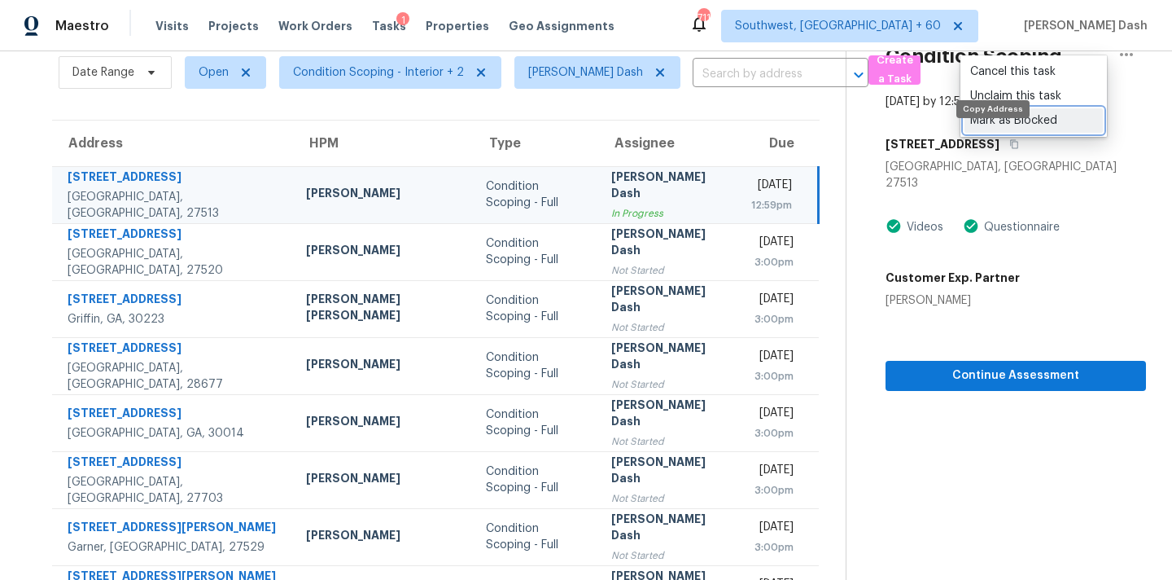
click at [989, 119] on div "Mark as Blocked" at bounding box center [1033, 120] width 127 height 16
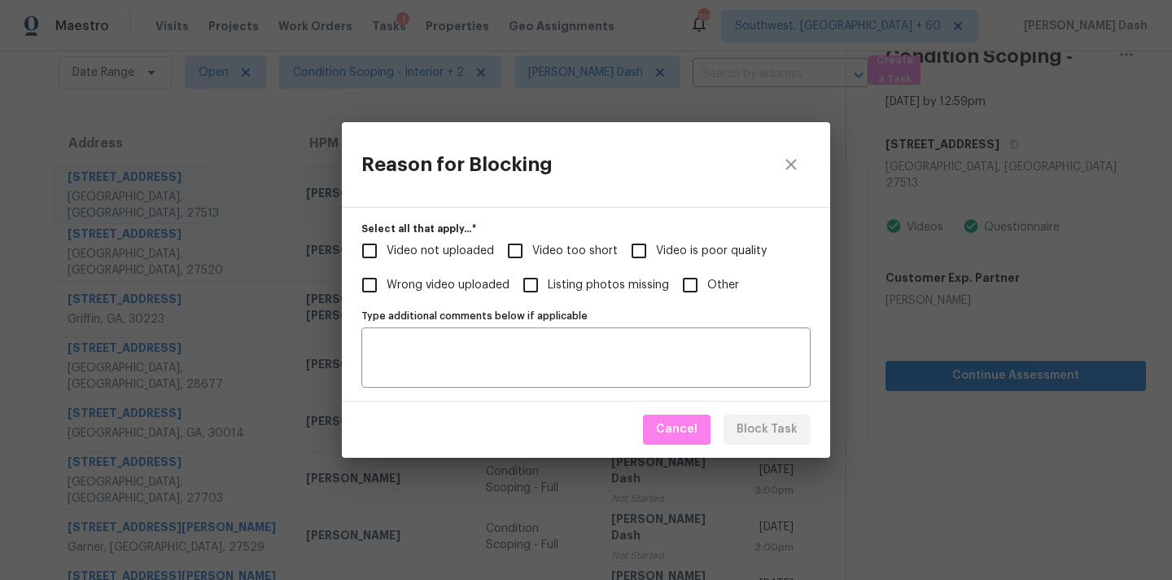
click at [521, 257] on input "Video too short" at bounding box center [515, 251] width 34 height 34
checkbox input "true"
click at [453, 249] on span "Video not uploaded" at bounding box center [440, 251] width 107 height 17
click at [387, 249] on input "Video not uploaded" at bounding box center [370, 251] width 34 height 34
checkbox input "true"
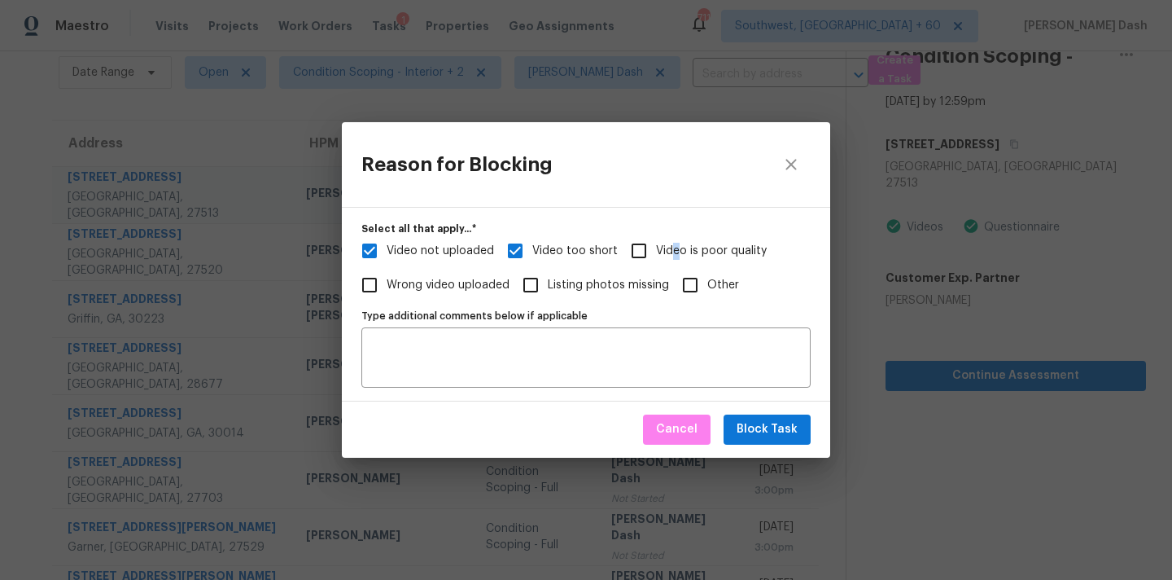
click at [671, 254] on span "Video is poor quality" at bounding box center [711, 251] width 111 height 17
click at [754, 428] on span "Block Task" at bounding box center [767, 429] width 61 height 20
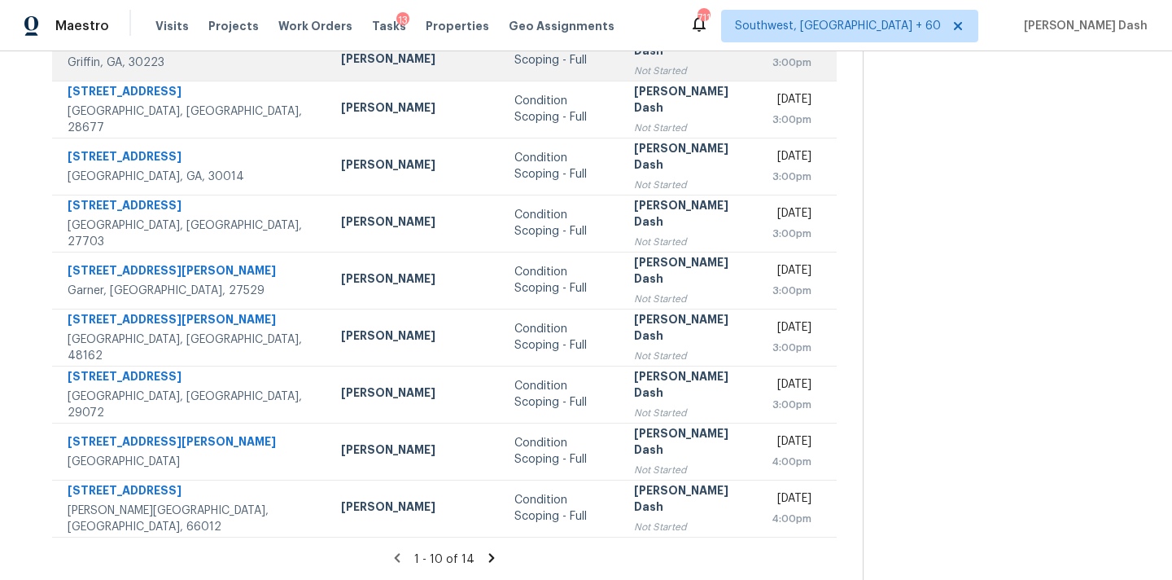
scroll to position [0, 0]
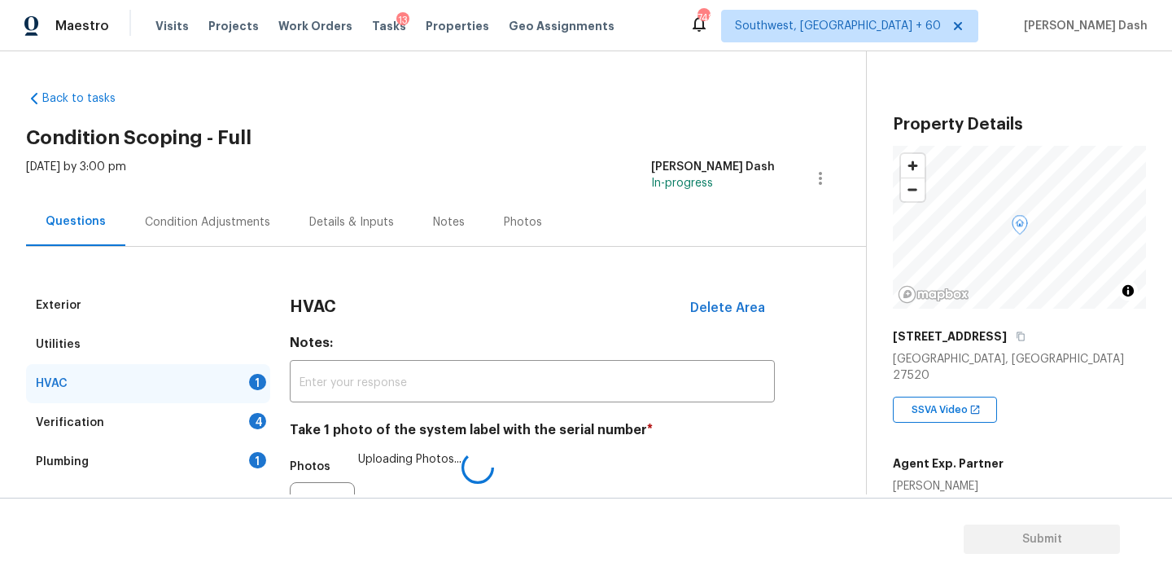
scroll to position [280, 0]
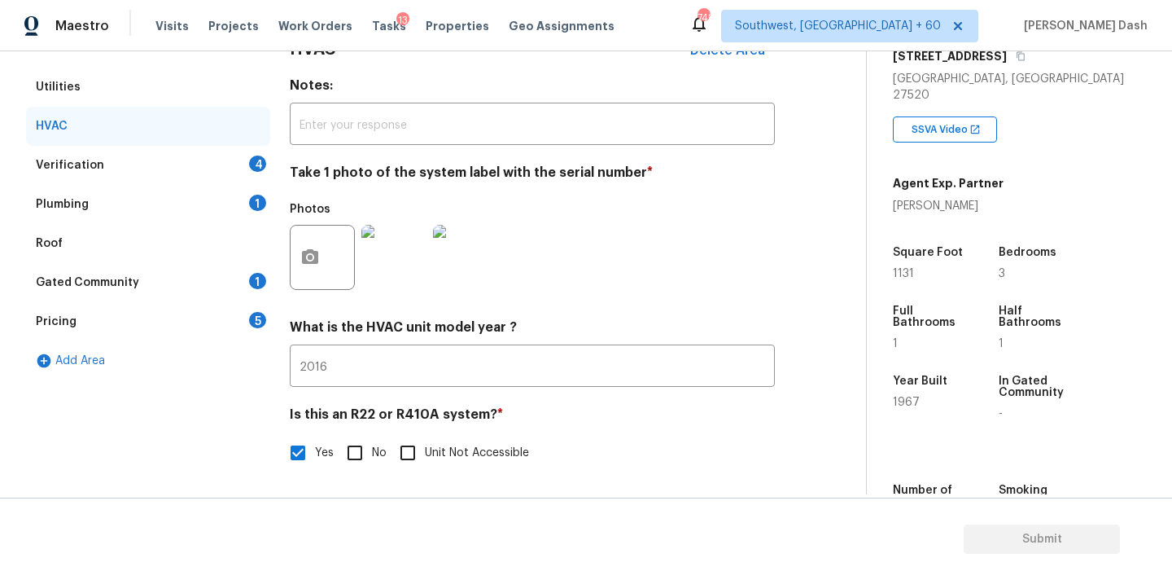
click at [236, 169] on div "Verification 4" at bounding box center [148, 165] width 244 height 39
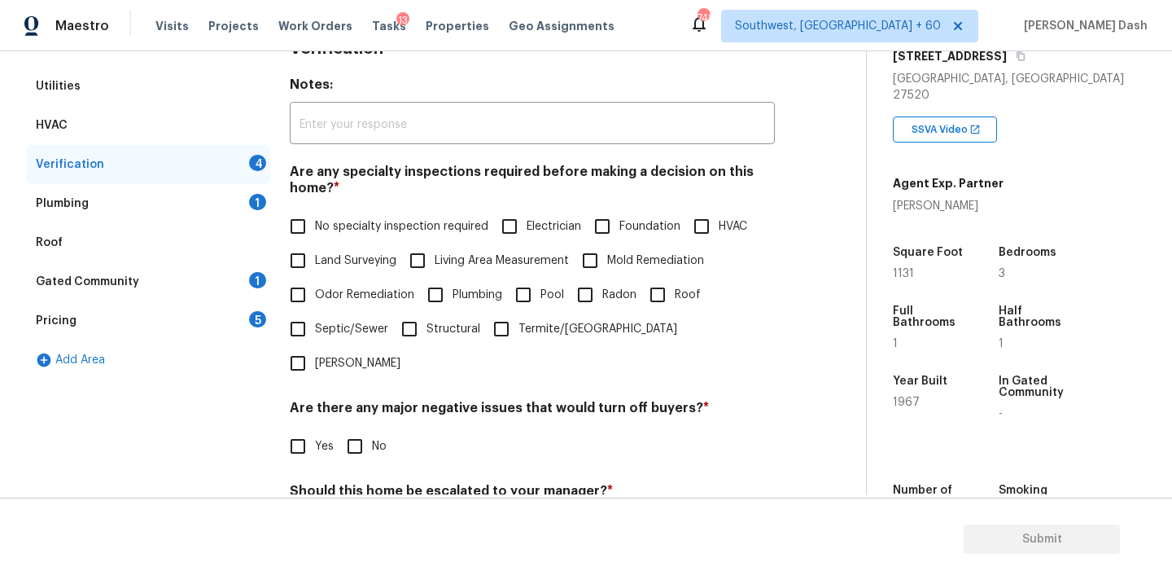
drag, startPoint x: 384, startPoint y: 226, endPoint x: 384, endPoint y: 288, distance: 61.9
click at [384, 226] on span "No specialty inspection required" at bounding box center [401, 226] width 173 height 17
click at [315, 226] on input "No specialty inspection required" at bounding box center [298, 226] width 34 height 34
checkbox input "true"
click at [346, 431] on input "No" at bounding box center [355, 448] width 34 height 34
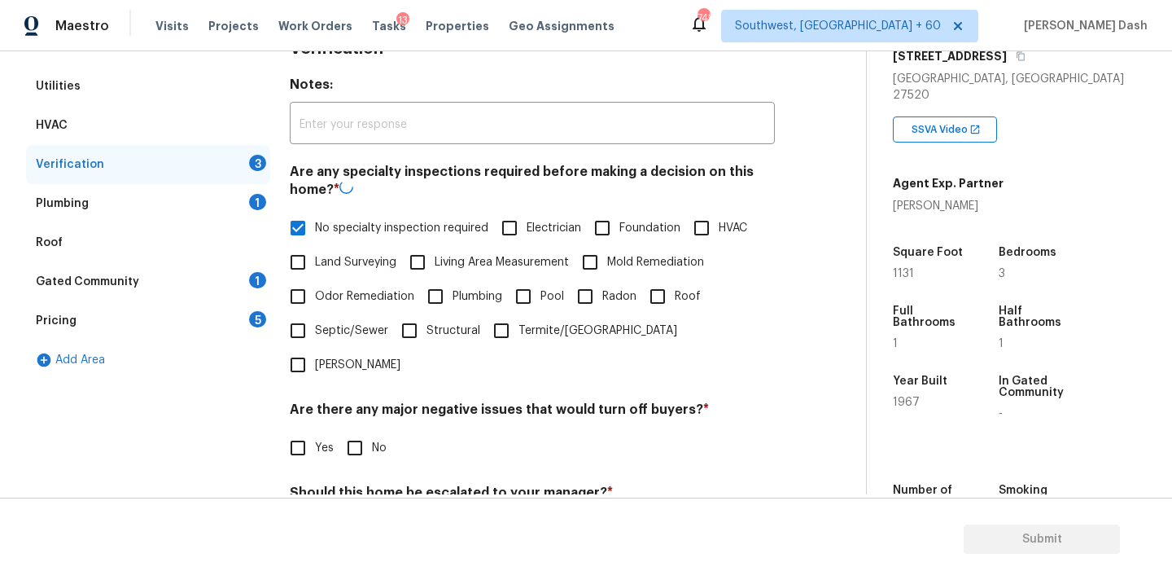
checkbox input "true"
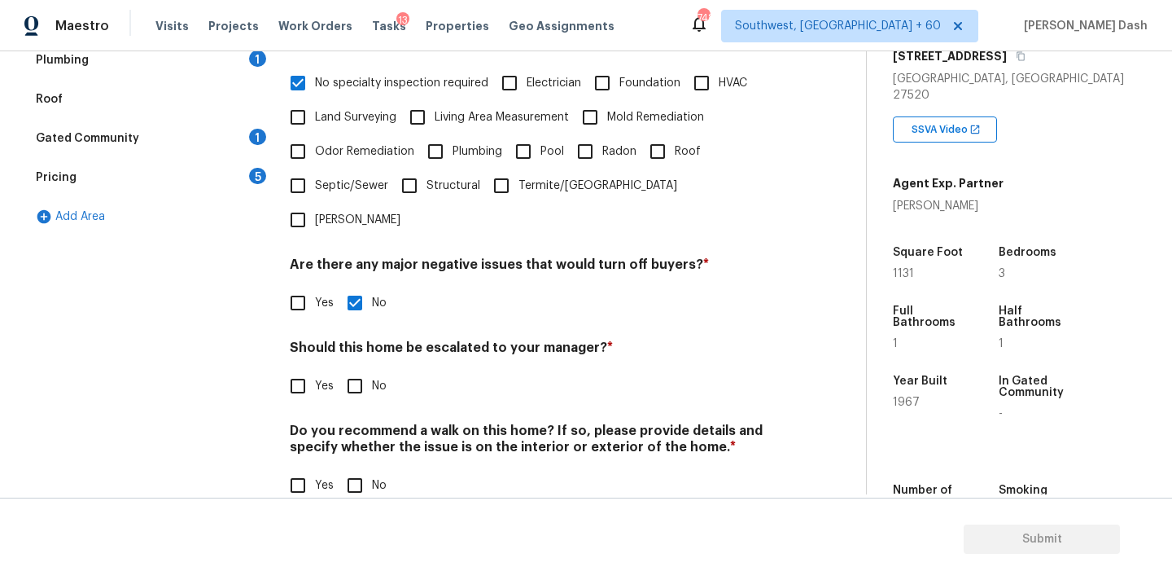
scroll to position [400, 0]
click at [350, 370] on input "No" at bounding box center [355, 387] width 34 height 34
checkbox input "true"
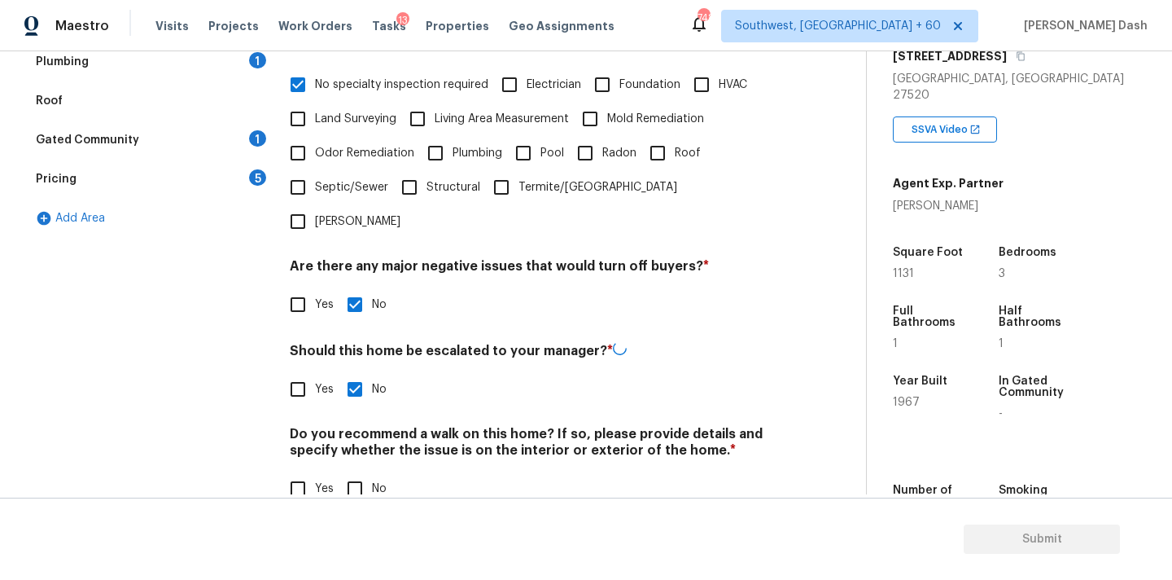
click at [350, 471] on input "No" at bounding box center [355, 488] width 34 height 34
checkbox input "true"
click at [207, 329] on div "Exterior Utilities HVAC Verification Plumbing 1 Roof Gated Community 1 Pricing …" at bounding box center [148, 206] width 244 height 641
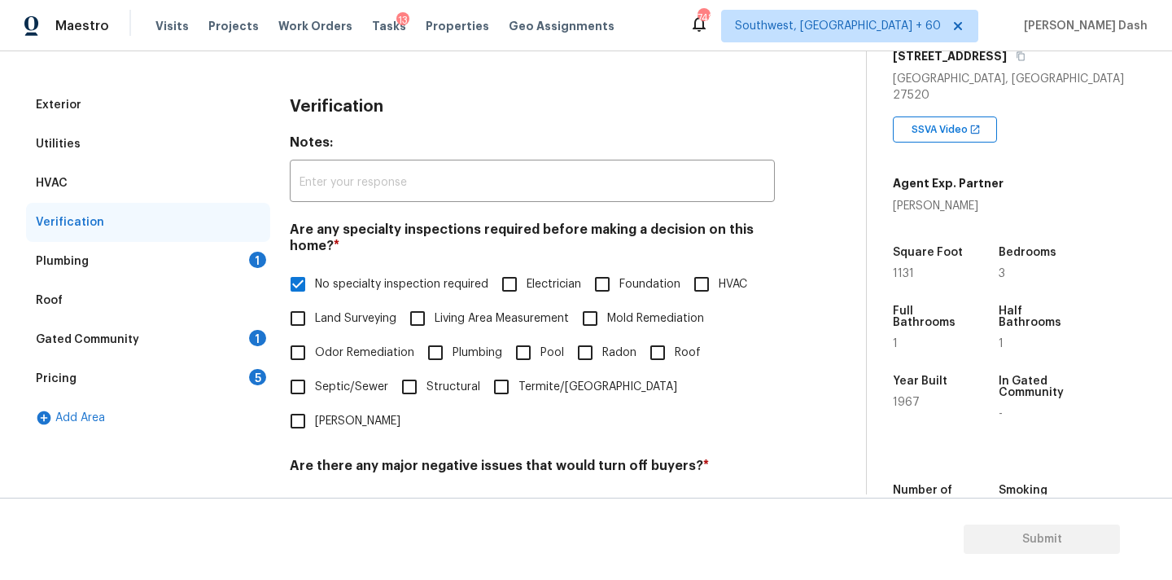
click at [249, 263] on div "Plumbing 1" at bounding box center [148, 261] width 244 height 39
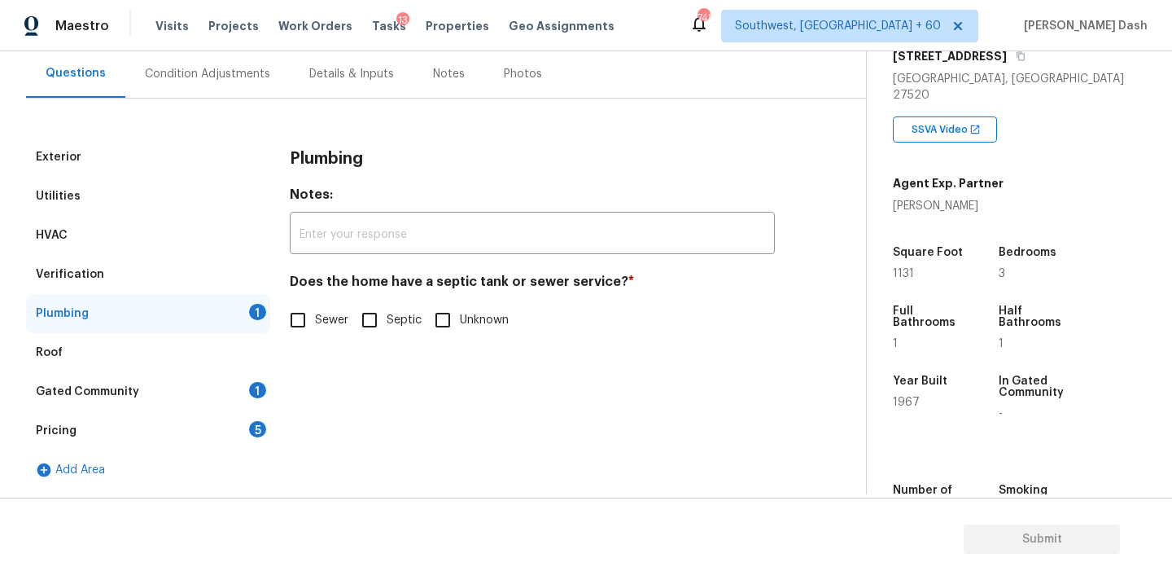
scroll to position [148, 0]
click at [305, 328] on input "Sewer" at bounding box center [298, 320] width 34 height 34
checkbox input "true"
click at [262, 393] on div "1" at bounding box center [257, 390] width 17 height 16
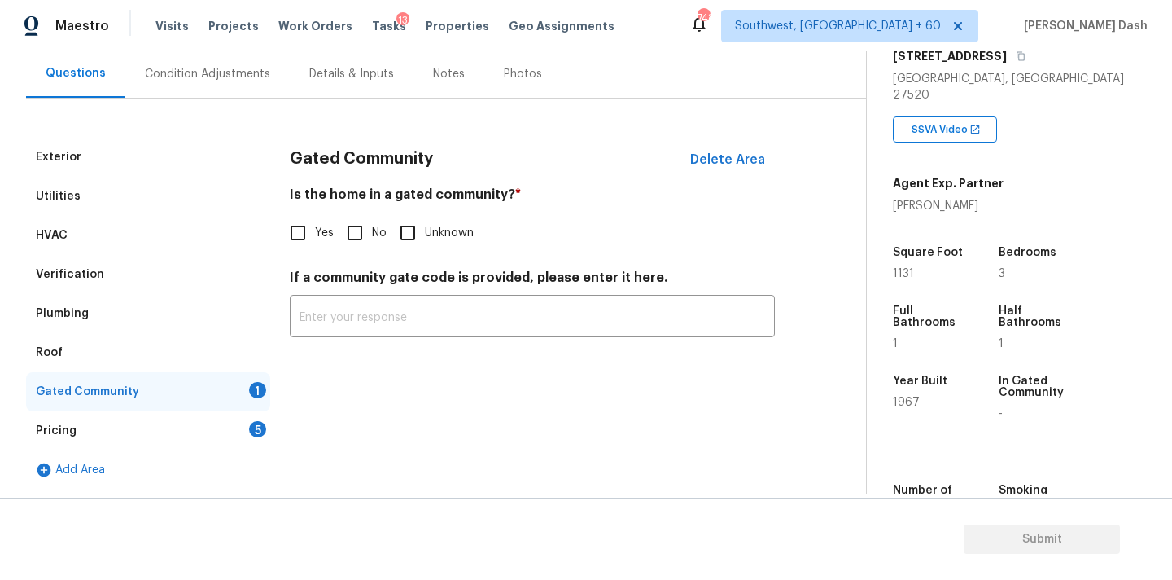
click at [366, 240] on input "No" at bounding box center [355, 233] width 34 height 34
checkbox input "true"
click at [258, 421] on div "5" at bounding box center [257, 429] width 17 height 16
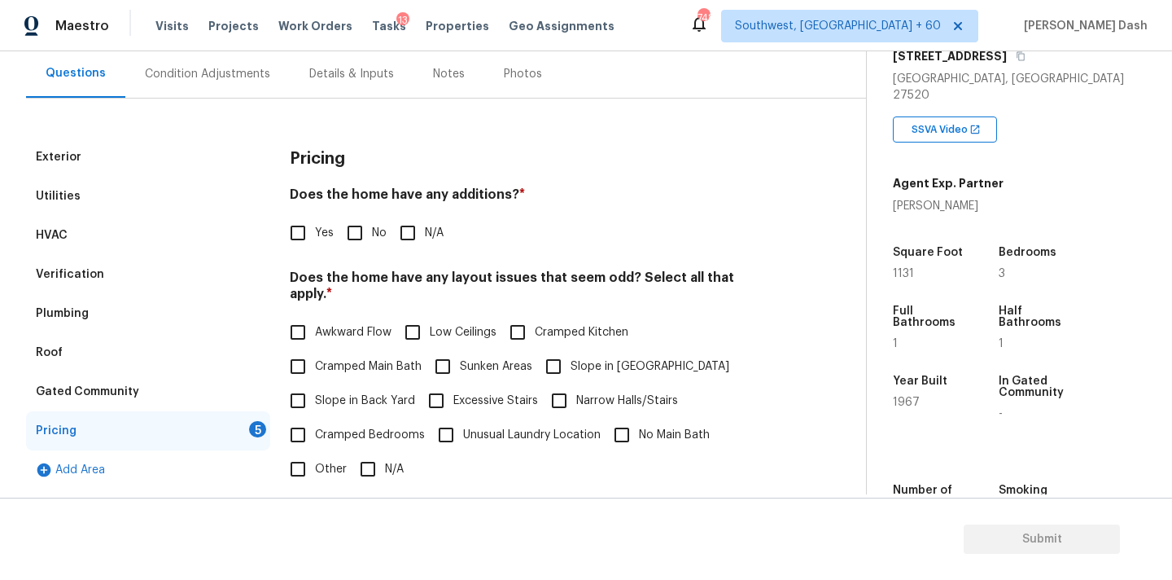
click at [348, 248] on input "No" at bounding box center [355, 233] width 34 height 34
checkbox input "true"
click at [366, 458] on input "N/A" at bounding box center [368, 470] width 34 height 34
checkbox input "true"
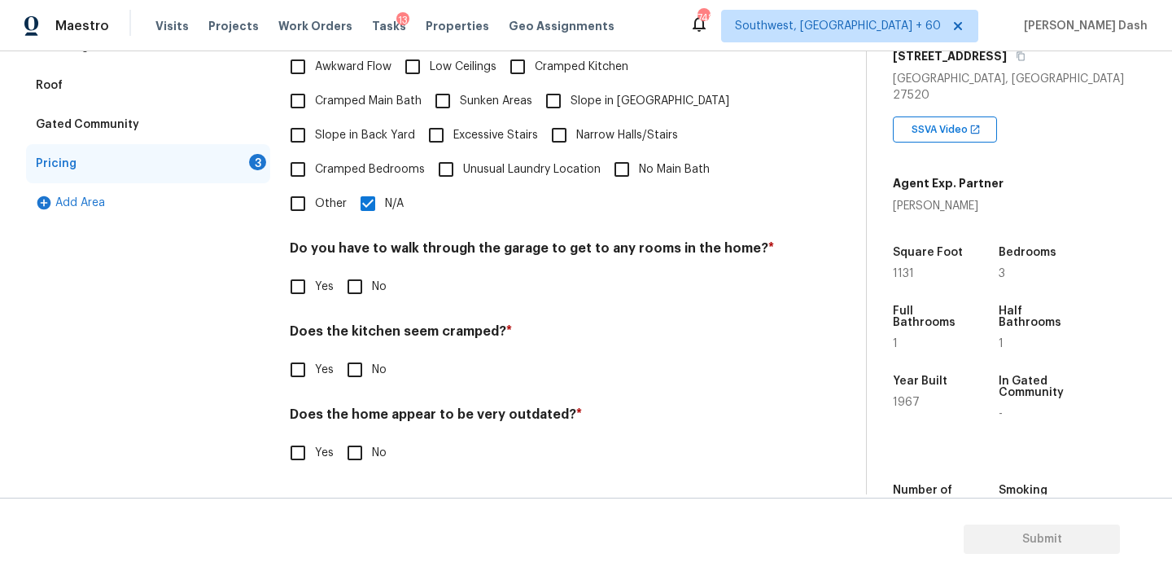
scroll to position [397, 0]
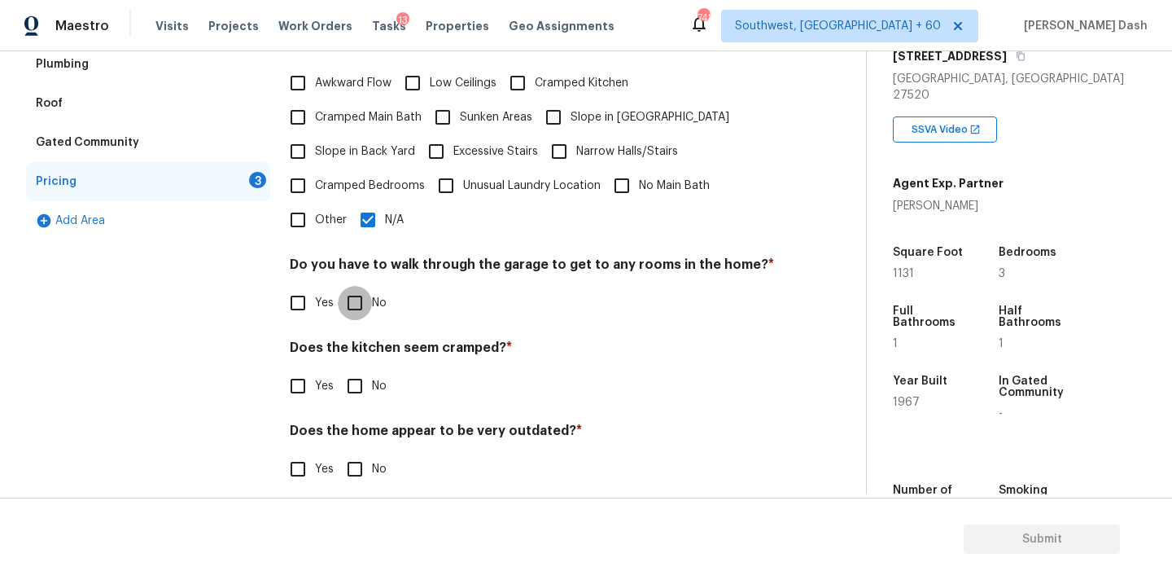
click at [356, 300] on input "No" at bounding box center [355, 303] width 34 height 34
checkbox input "true"
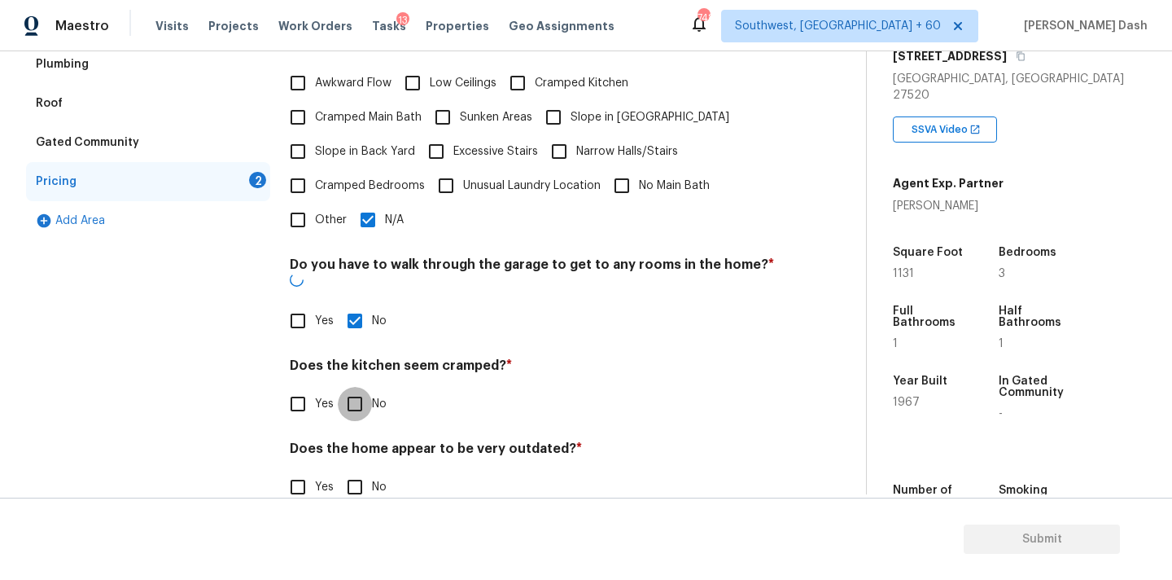
click at [356, 387] on input "No" at bounding box center [355, 404] width 34 height 34
checkbox input "true"
click at [356, 471] on input "No" at bounding box center [355, 488] width 34 height 34
checkbox input "true"
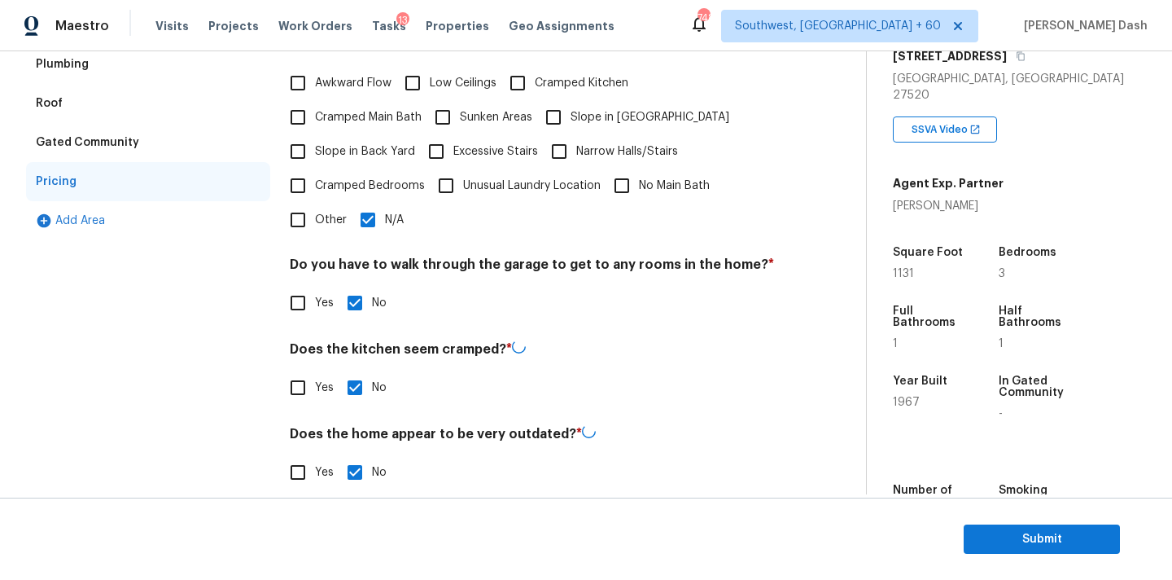
click at [207, 367] on div "Exterior Utilities HVAC Verification Plumbing Roof Gated Community Pricing Add …" at bounding box center [148, 198] width 244 height 620
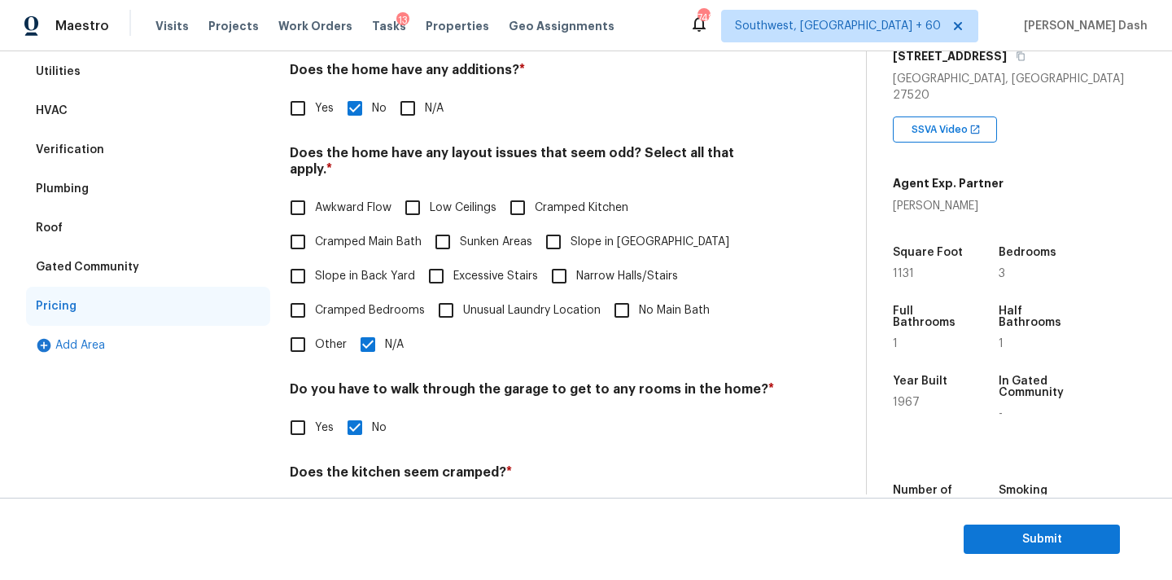
scroll to position [48, 0]
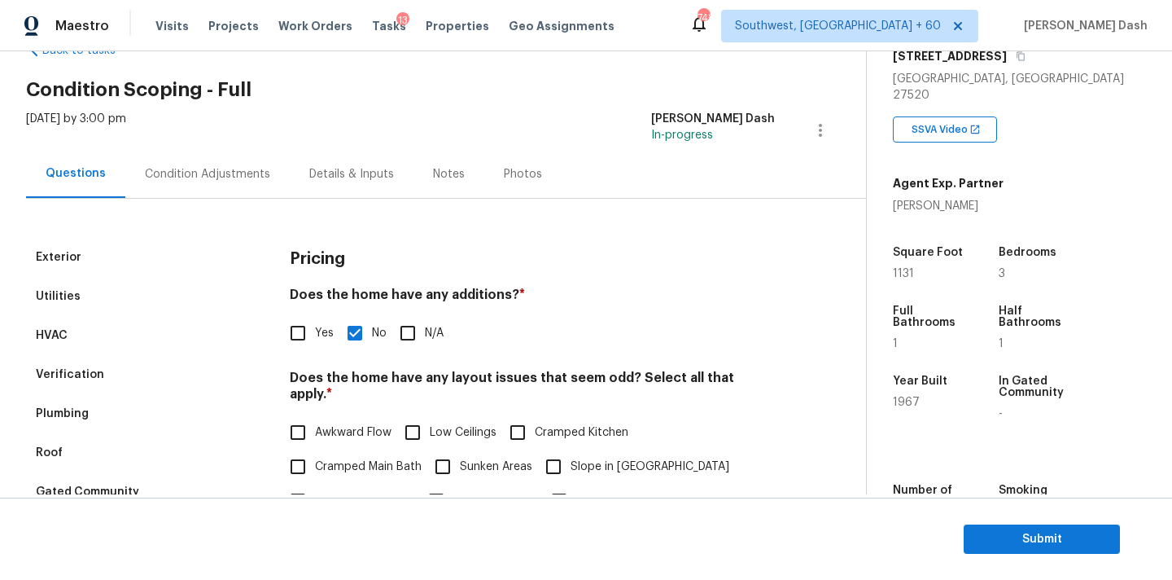
click at [204, 197] on div "Condition Adjustments" at bounding box center [207, 174] width 164 height 48
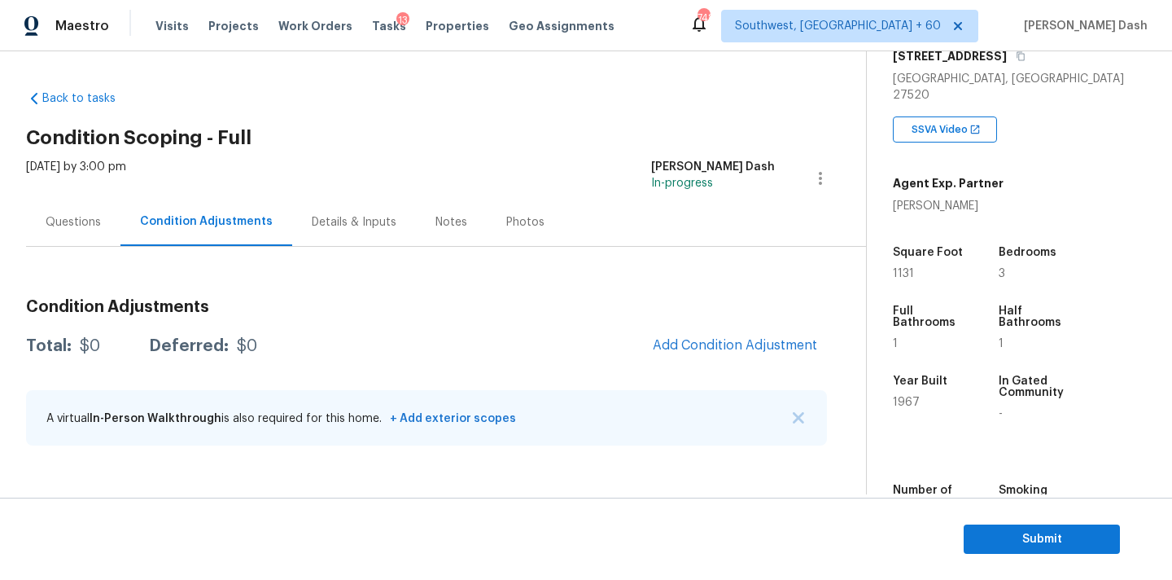
click at [739, 322] on div "Condition Adjustments Total: $0 Deferred: $0 Add Condition Adjustment A virtual…" at bounding box center [426, 373] width 801 height 174
click at [736, 345] on span "Add Condition Adjustment" at bounding box center [735, 345] width 164 height 15
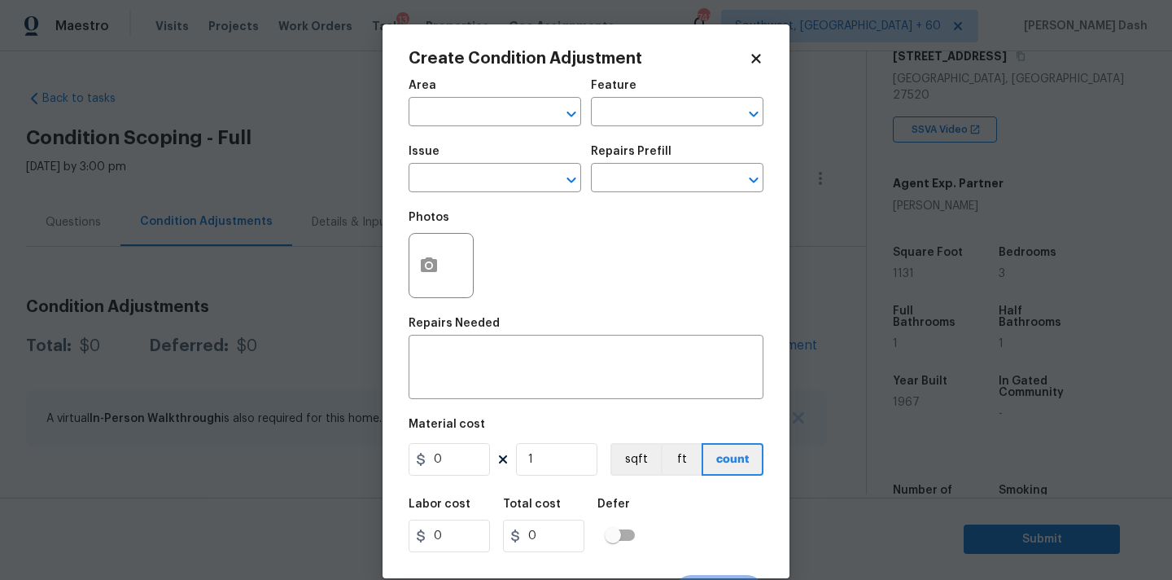
click at [484, 132] on span "Area ​" at bounding box center [495, 103] width 173 height 66
click at [481, 113] on input "text" at bounding box center [472, 113] width 127 height 25
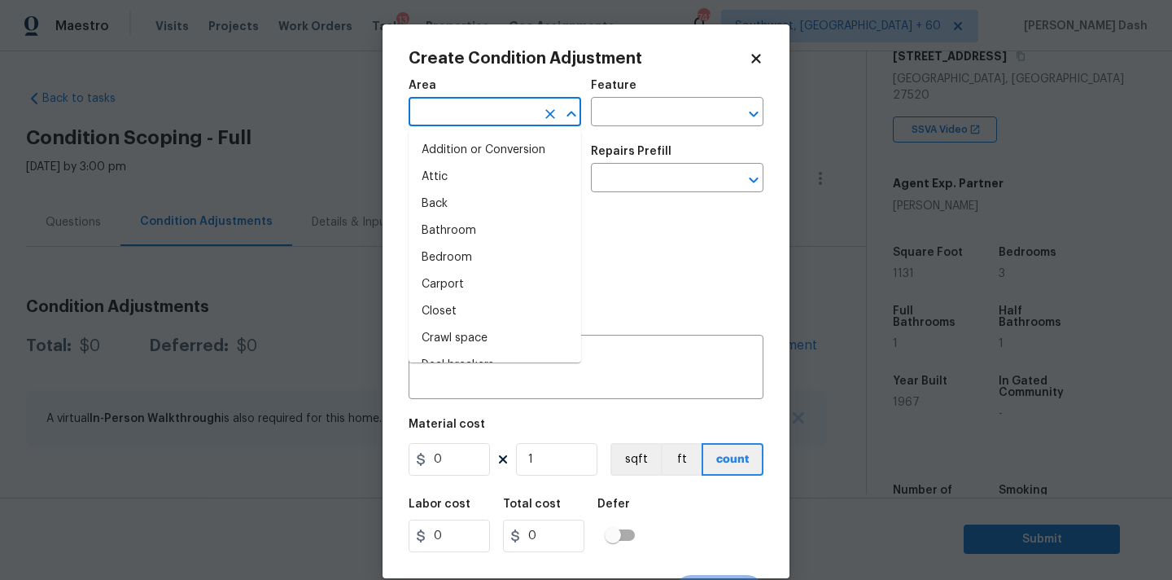
type input "e"
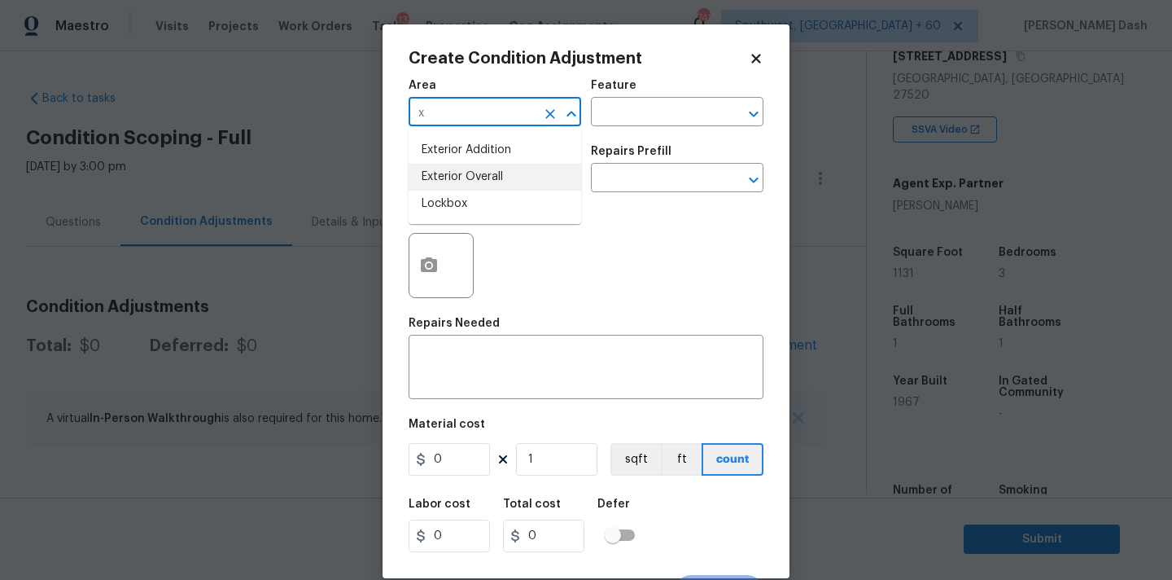
click at [449, 200] on li "Lockbox" at bounding box center [495, 204] width 173 height 27
type input "Lockbox"
click at [553, 106] on icon "Clear" at bounding box center [550, 114] width 16 height 16
click at [457, 178] on li "Exterior Overall" at bounding box center [495, 177] width 173 height 27
type input "Exterior Overall"
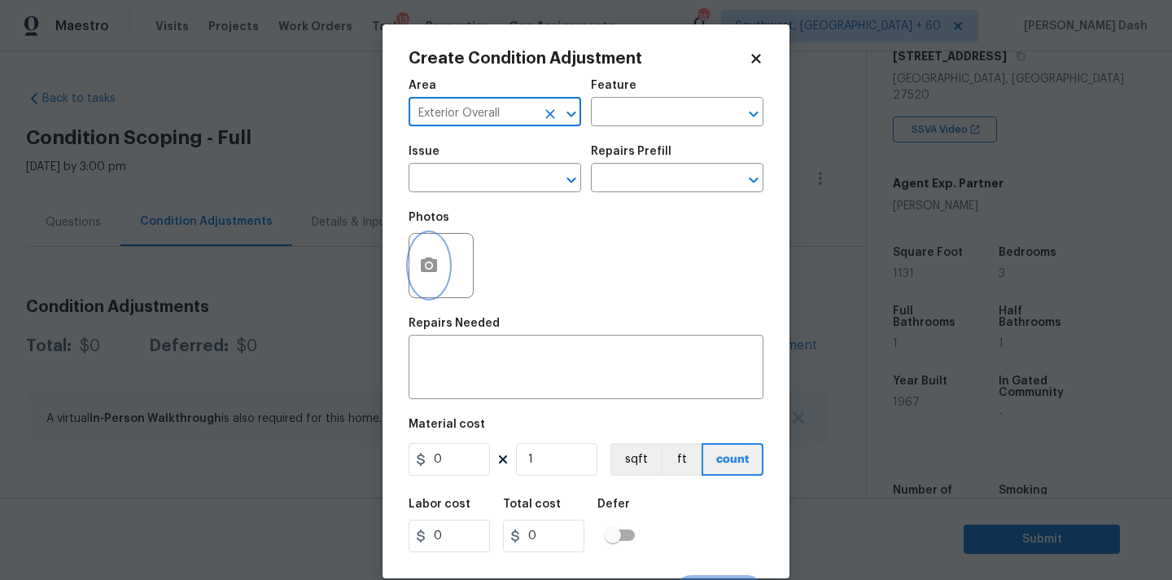
click at [421, 248] on button "button" at bounding box center [429, 266] width 39 height 64
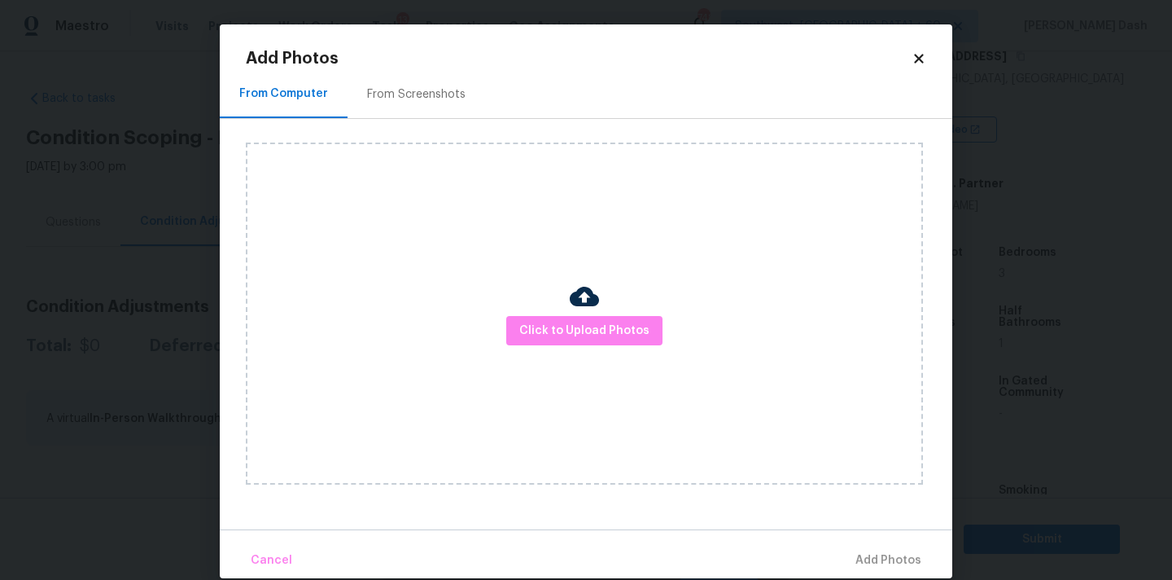
click at [487, 270] on div "Click to Upload Photos" at bounding box center [584, 313] width 677 height 342
click at [523, 321] on span "Click to Upload Photos" at bounding box center [584, 331] width 130 height 20
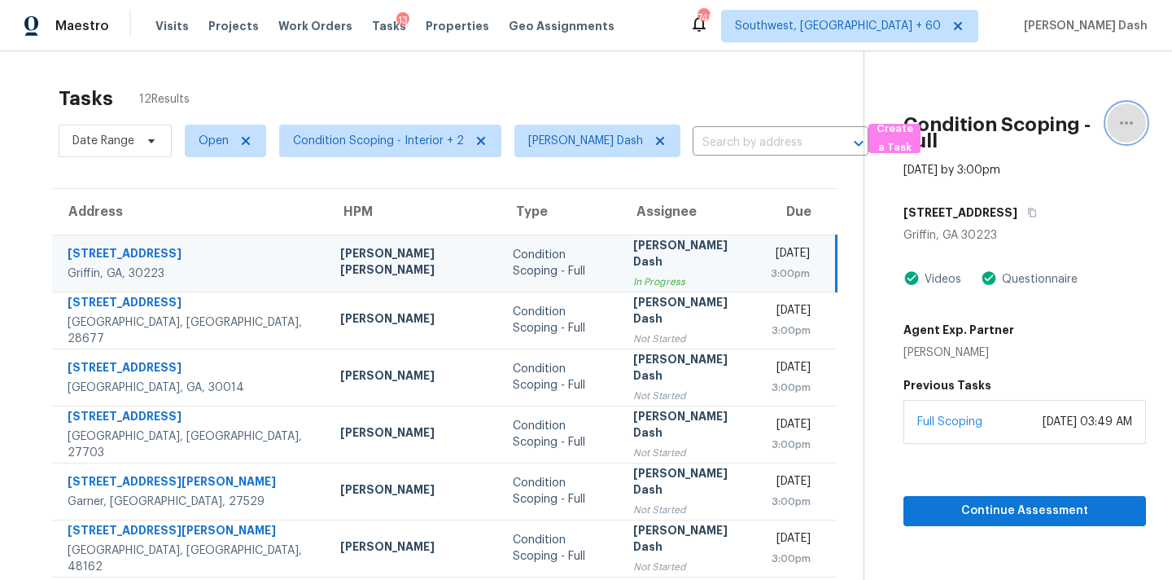
click at [1133, 124] on icon "button" at bounding box center [1127, 123] width 20 height 20
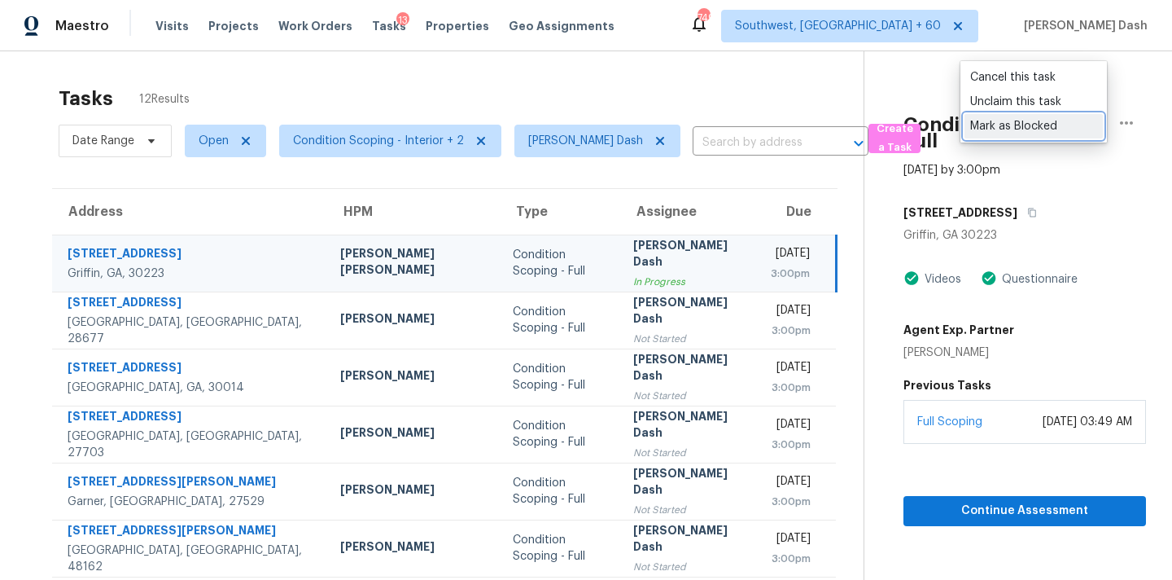
click at [1020, 132] on div "Mark as Blocked" at bounding box center [1033, 126] width 127 height 16
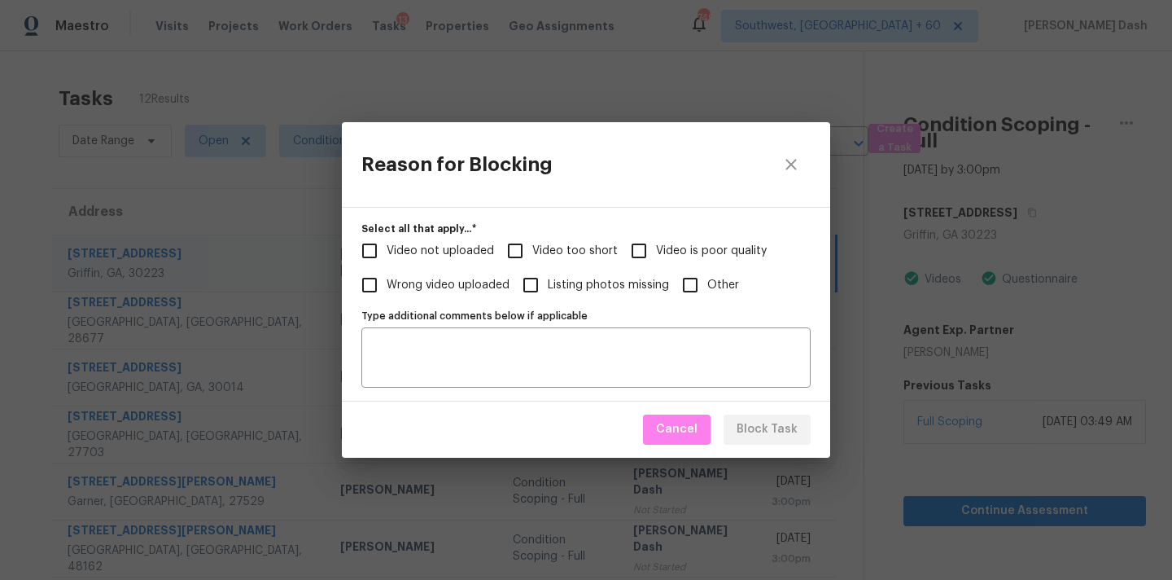
click at [585, 252] on span "Video too short" at bounding box center [574, 251] width 85 height 17
click at [532, 252] on input "Video too short" at bounding box center [515, 251] width 34 height 34
checkbox input "true"
click at [485, 255] on span "Video not uploaded" at bounding box center [440, 251] width 107 height 17
click at [387, 255] on input "Video not uploaded" at bounding box center [370, 251] width 34 height 34
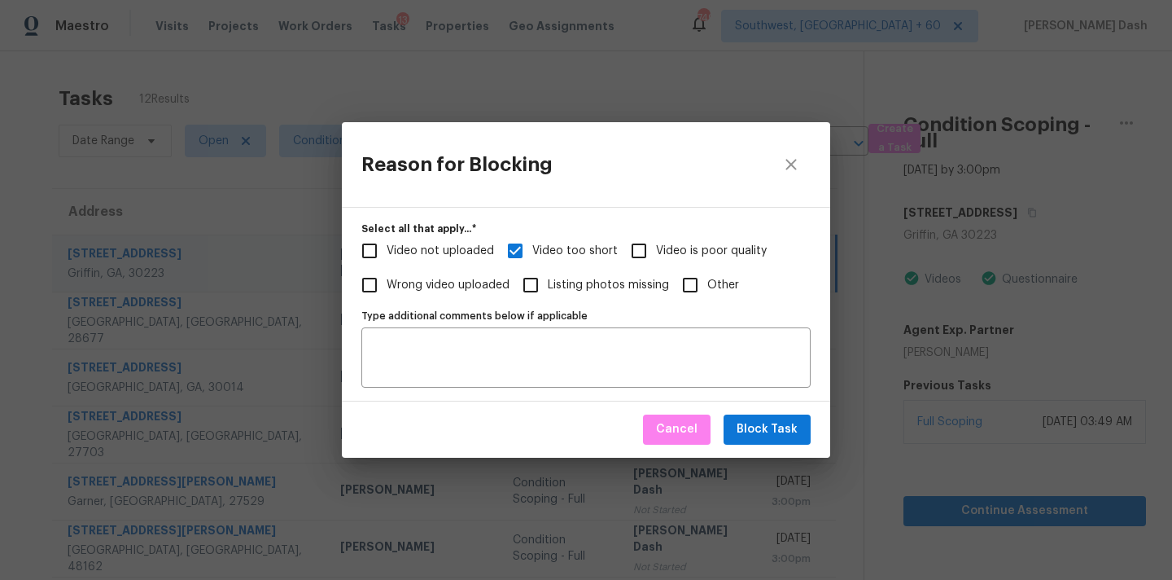
checkbox input "true"
click at [795, 434] on span "Block Task" at bounding box center [767, 429] width 61 height 20
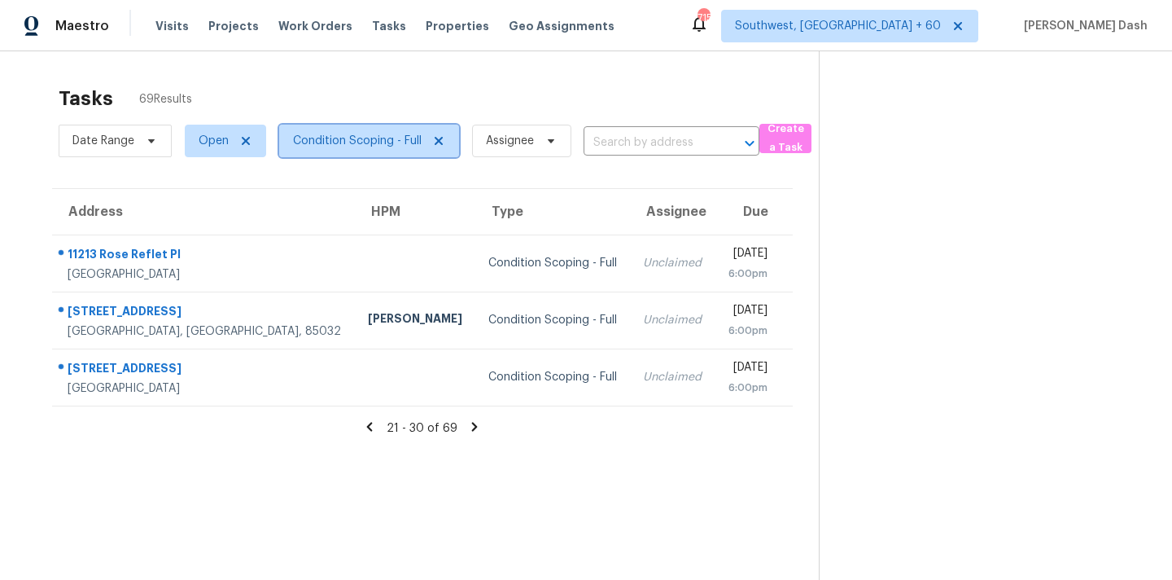
click at [320, 139] on span "Condition Scoping - Full" at bounding box center [357, 141] width 129 height 16
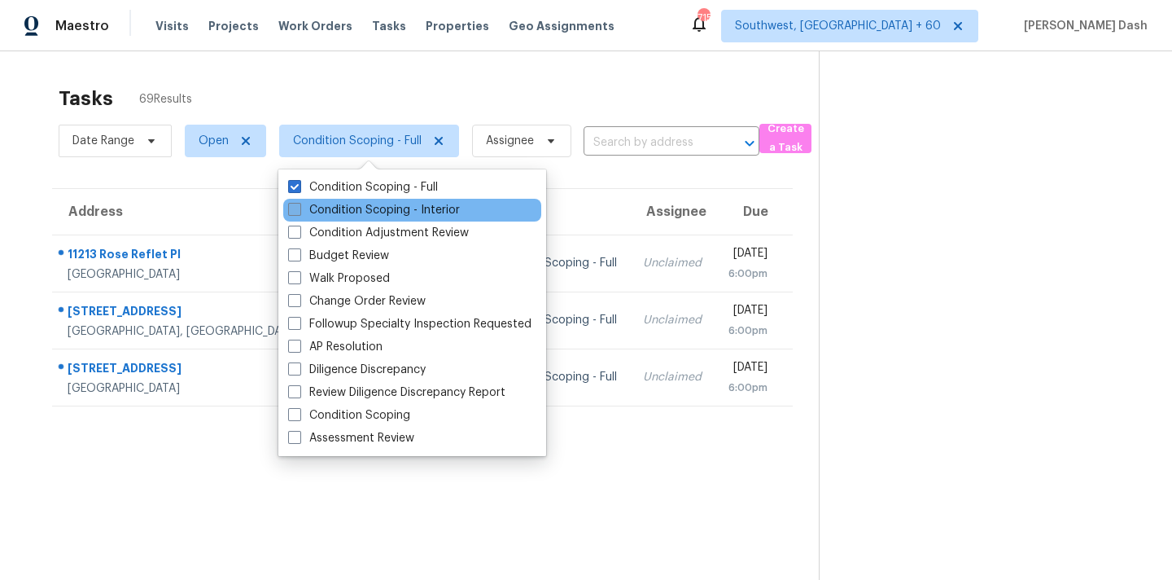
click at [366, 211] on label "Condition Scoping - Interior" at bounding box center [374, 210] width 172 height 16
click at [299, 211] on input "Condition Scoping - Interior" at bounding box center [293, 207] width 11 height 11
checkbox input "true"
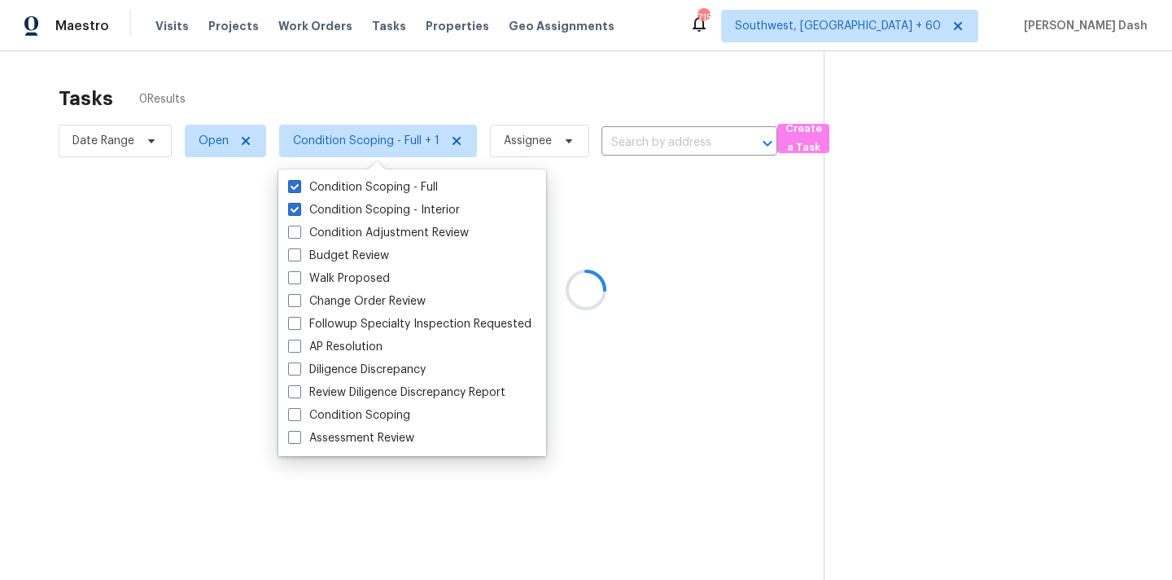
click at [402, 88] on div at bounding box center [586, 290] width 1172 height 580
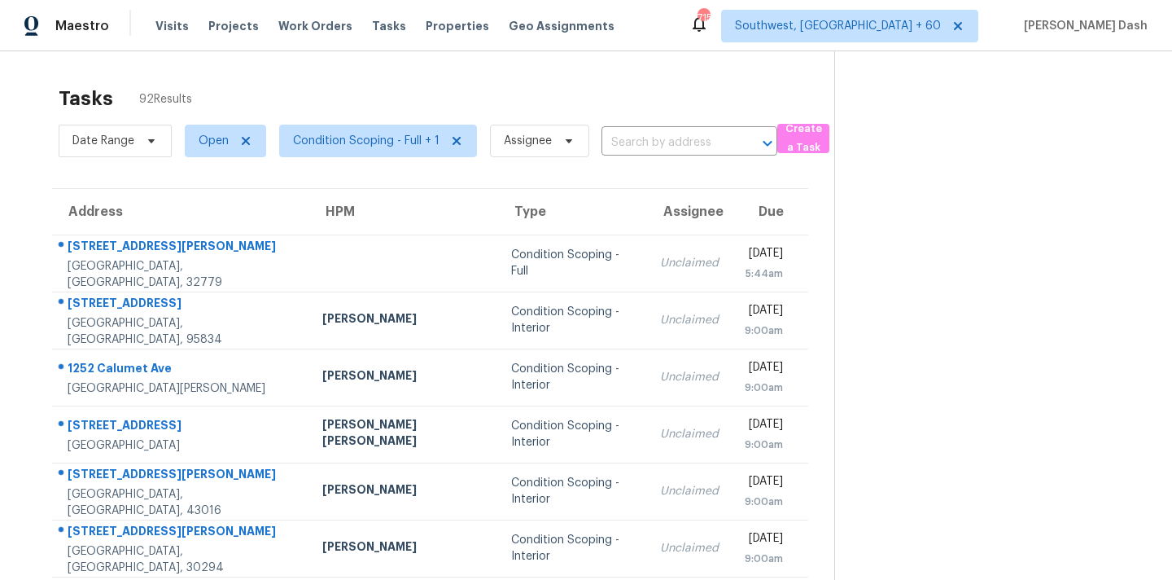
click at [394, 90] on div "Tasks 92 Results" at bounding box center [447, 98] width 776 height 42
click at [378, 152] on span "Condition Scoping - Full + 1" at bounding box center [378, 141] width 198 height 33
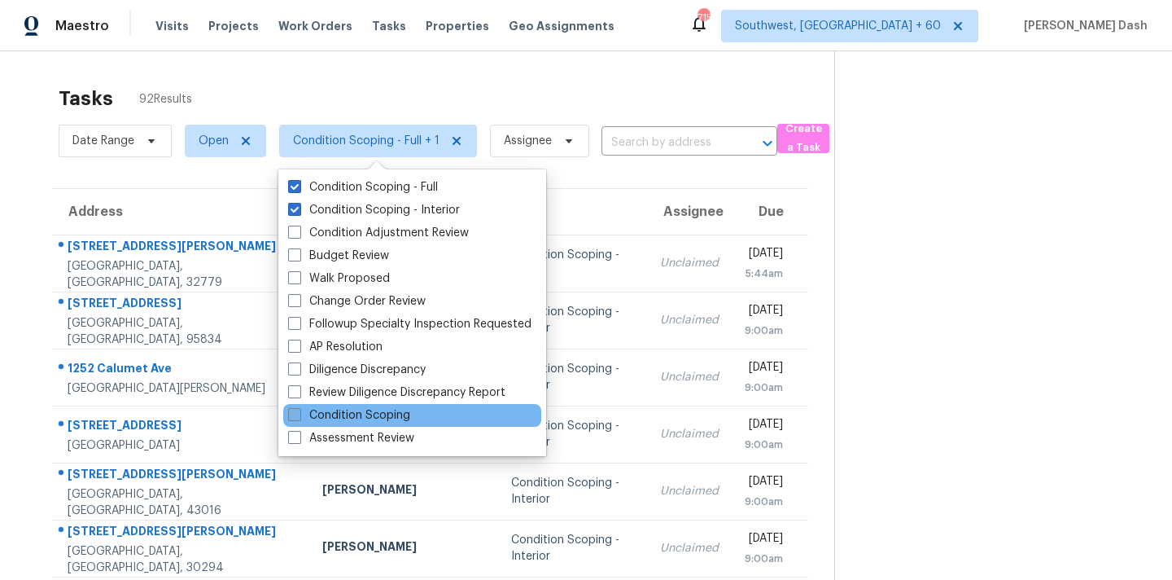
click at [371, 420] on label "Condition Scoping" at bounding box center [349, 415] width 122 height 16
click at [299, 418] on input "Condition Scoping" at bounding box center [293, 412] width 11 height 11
checkbox input "true"
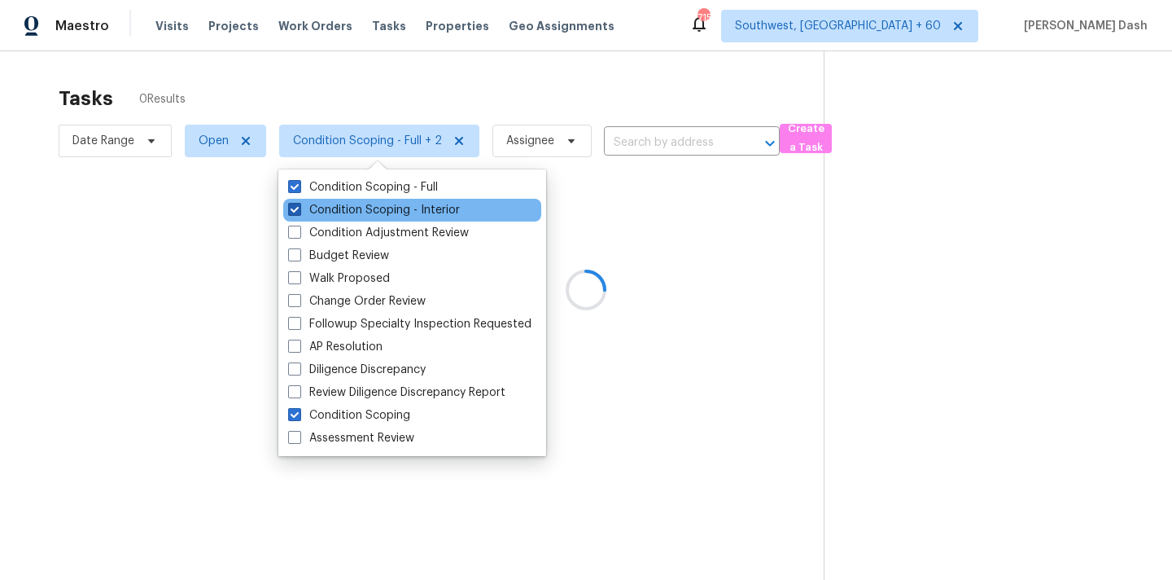
click at [410, 204] on label "Condition Scoping - Interior" at bounding box center [374, 210] width 172 height 16
click at [299, 204] on input "Condition Scoping - Interior" at bounding box center [293, 207] width 11 height 11
checkbox input "false"
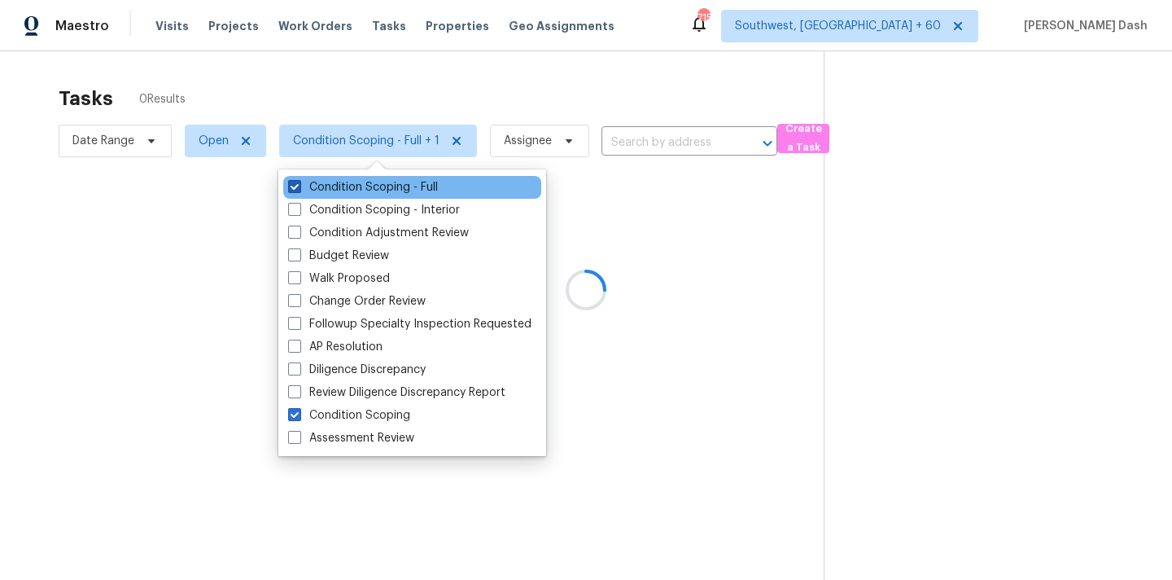
click at [419, 186] on label "Condition Scoping - Full" at bounding box center [363, 187] width 150 height 16
click at [299, 186] on input "Condition Scoping - Full" at bounding box center [293, 184] width 11 height 11
checkbox input "false"
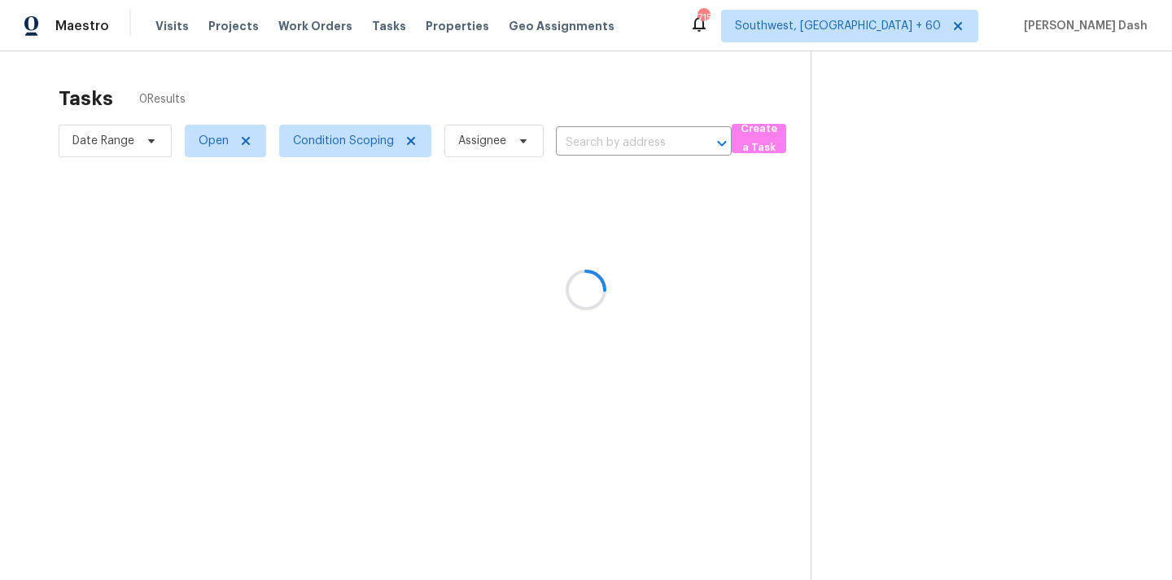
click at [462, 107] on div at bounding box center [586, 290] width 1172 height 580
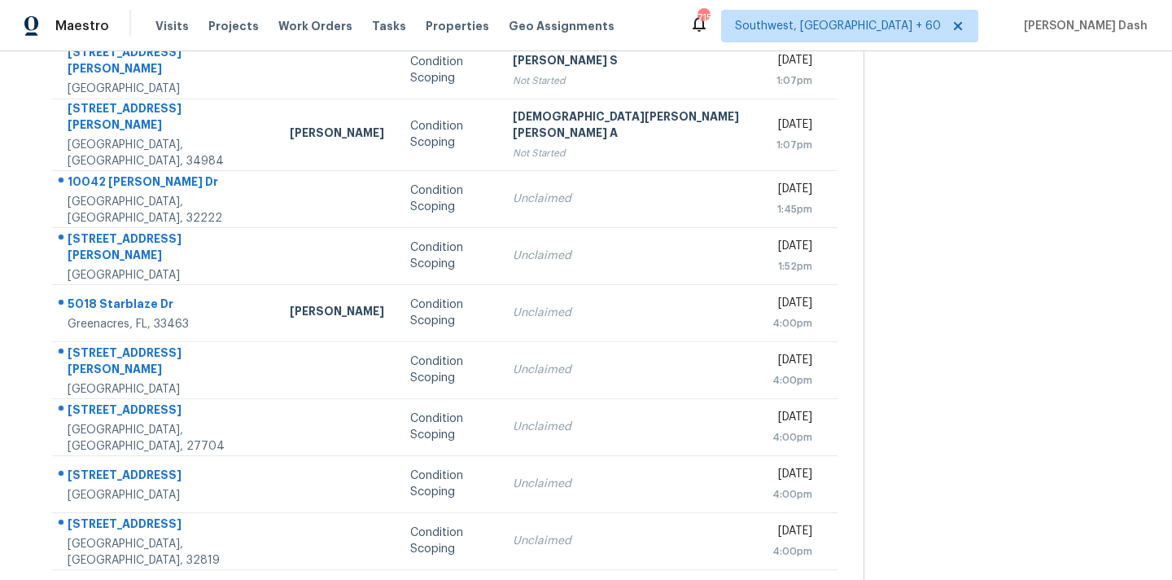
scroll to position [268, 0]
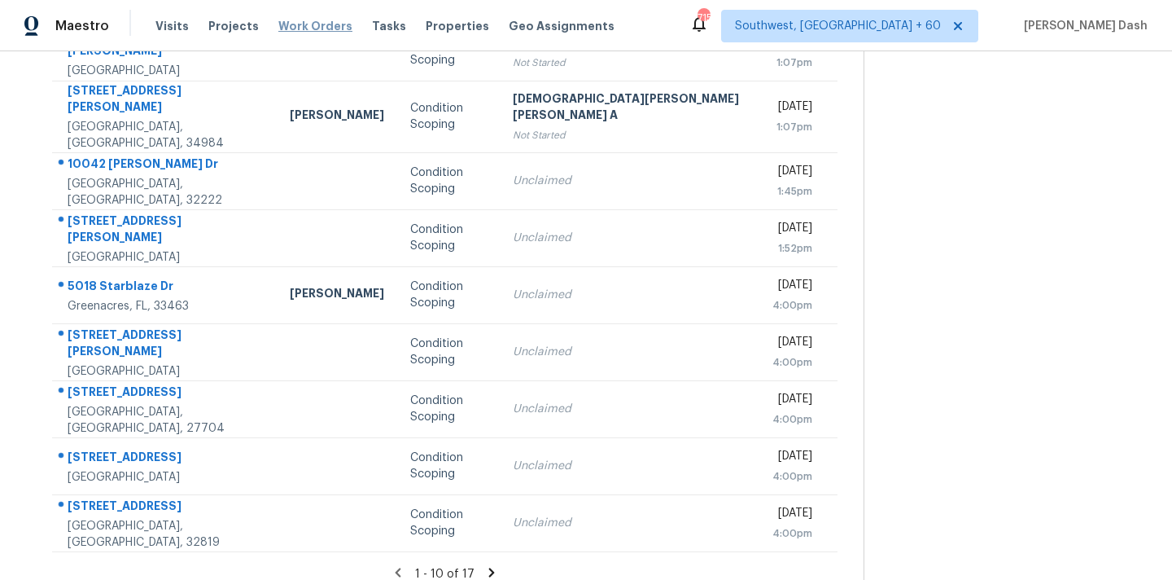
drag, startPoint x: 348, startPoint y: 95, endPoint x: 324, endPoint y: 18, distance: 81.1
click at [397, 82] on td "Condition Scoping" at bounding box center [448, 117] width 103 height 72
